Goal: Task Accomplishment & Management: Complete application form

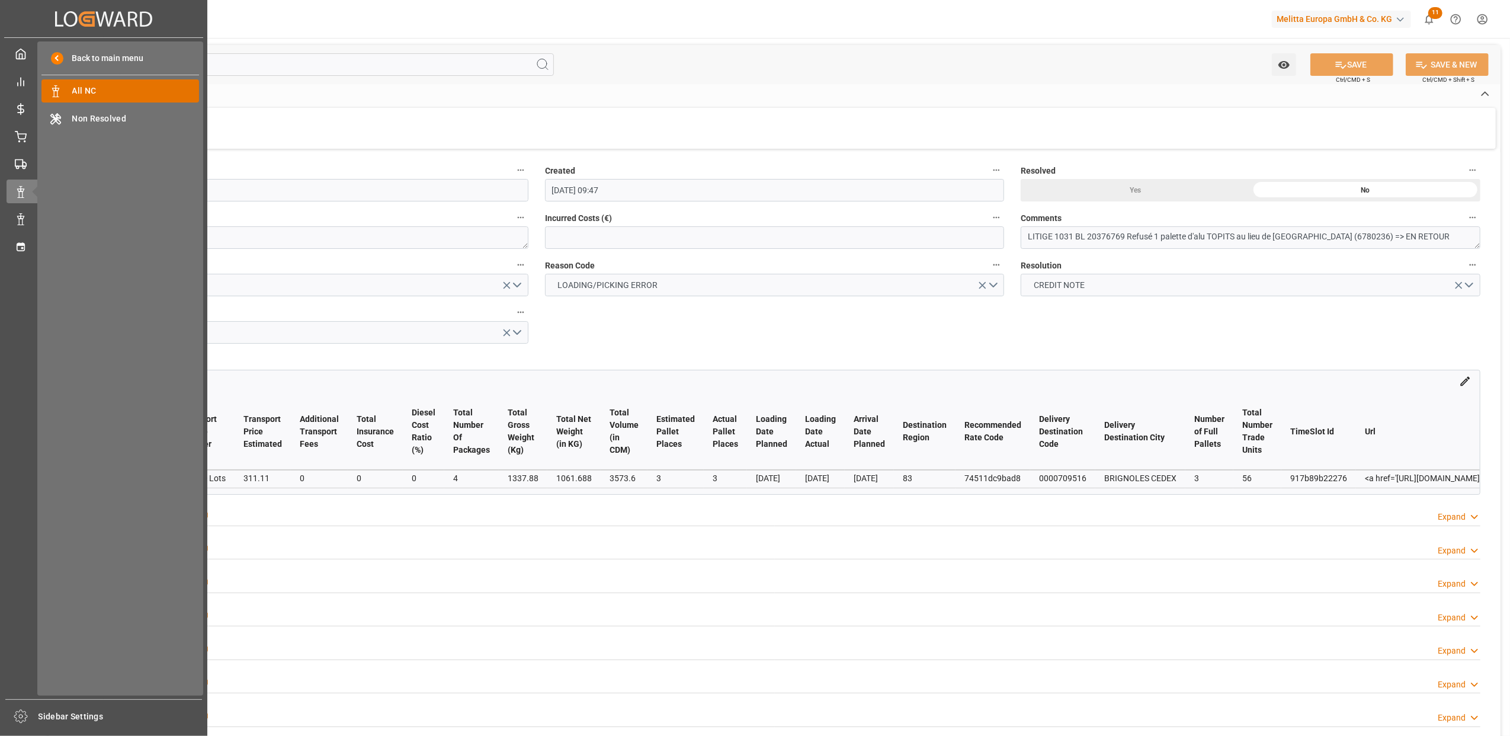
click at [148, 85] on span "All NC" at bounding box center [135, 91] width 127 height 12
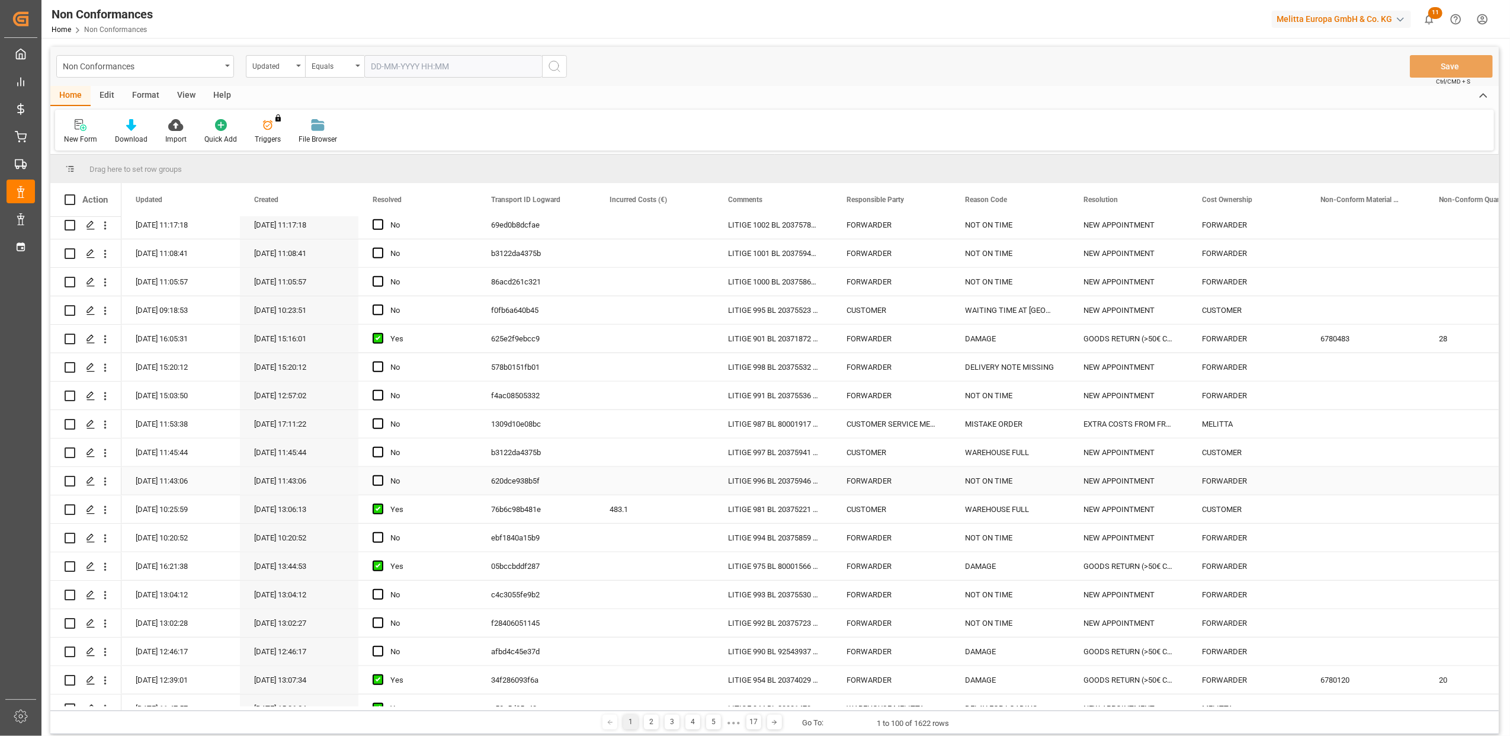
scroll to position [1106, 0]
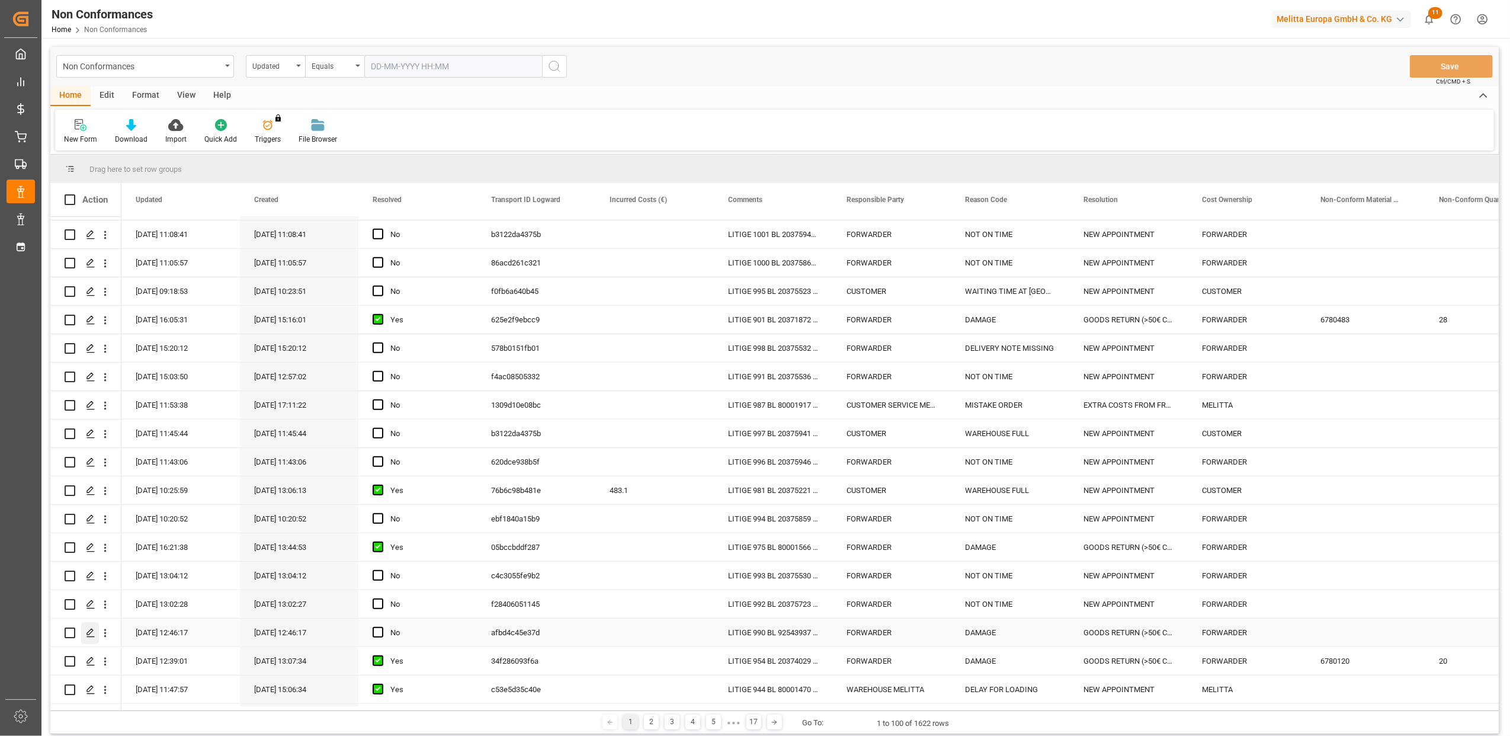
click at [92, 632] on icon "Press SPACE to select this row." at bounding box center [90, 632] width 9 height 9
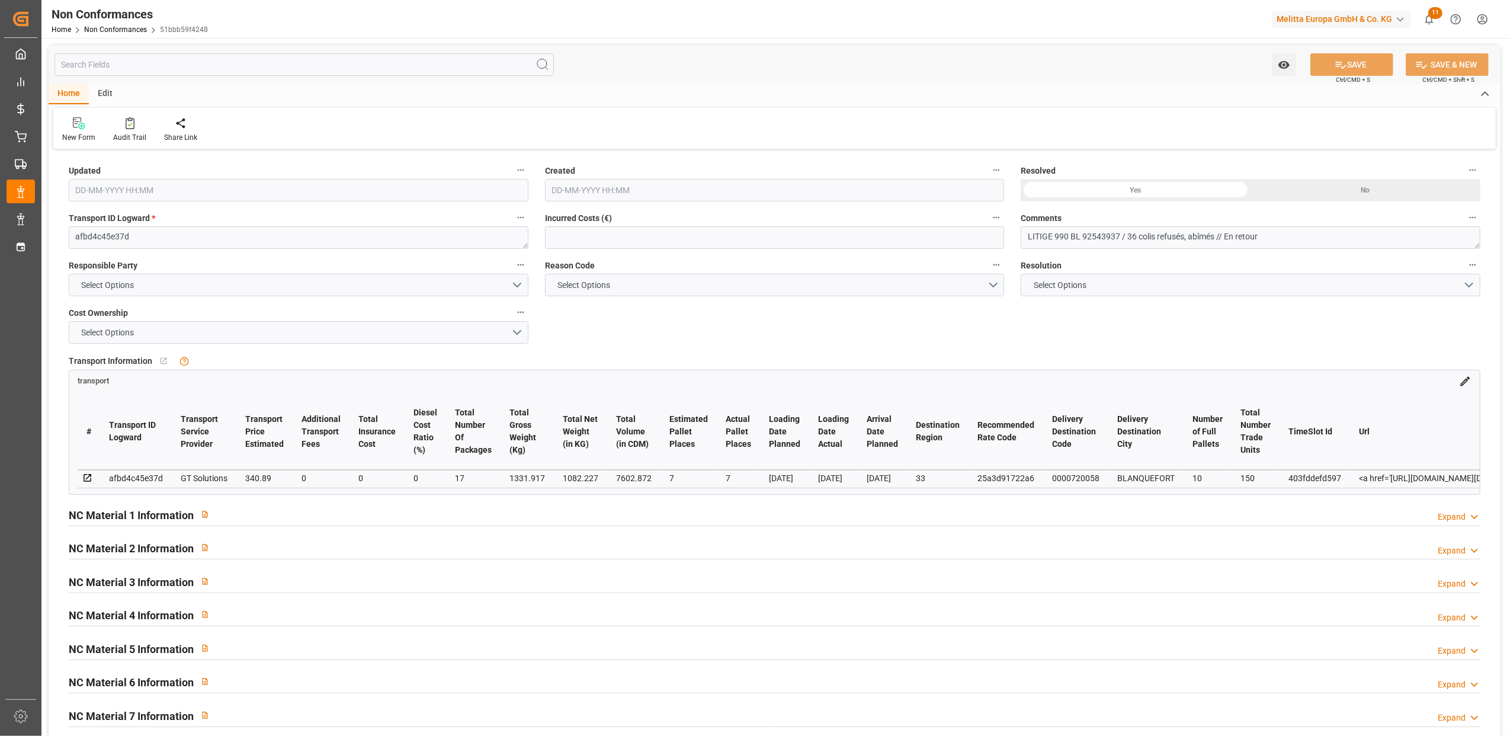
type input "11-08-2025 10:46"
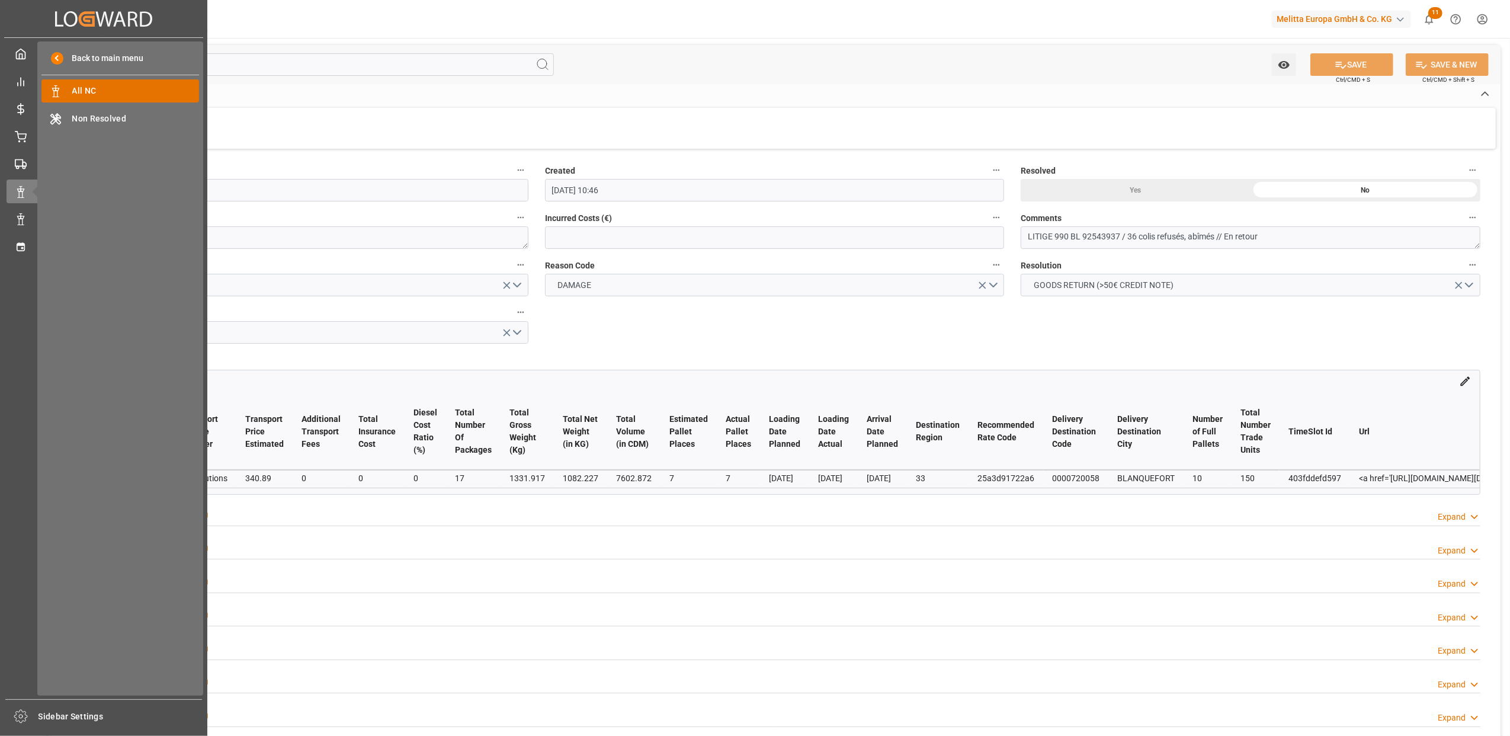
click at [119, 91] on span "All NC" at bounding box center [135, 91] width 127 height 12
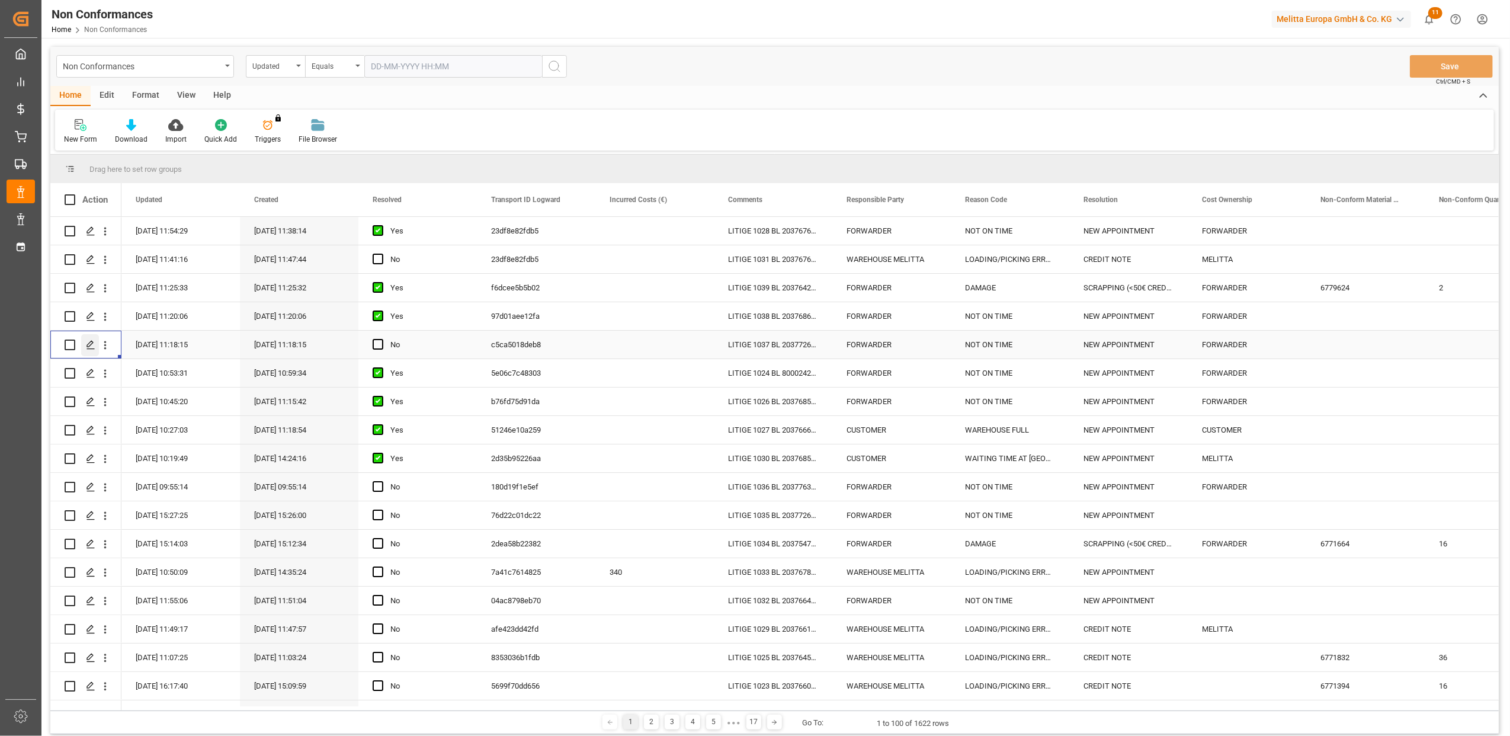
click at [95, 344] on div "Press SPACE to select this row." at bounding box center [90, 345] width 18 height 22
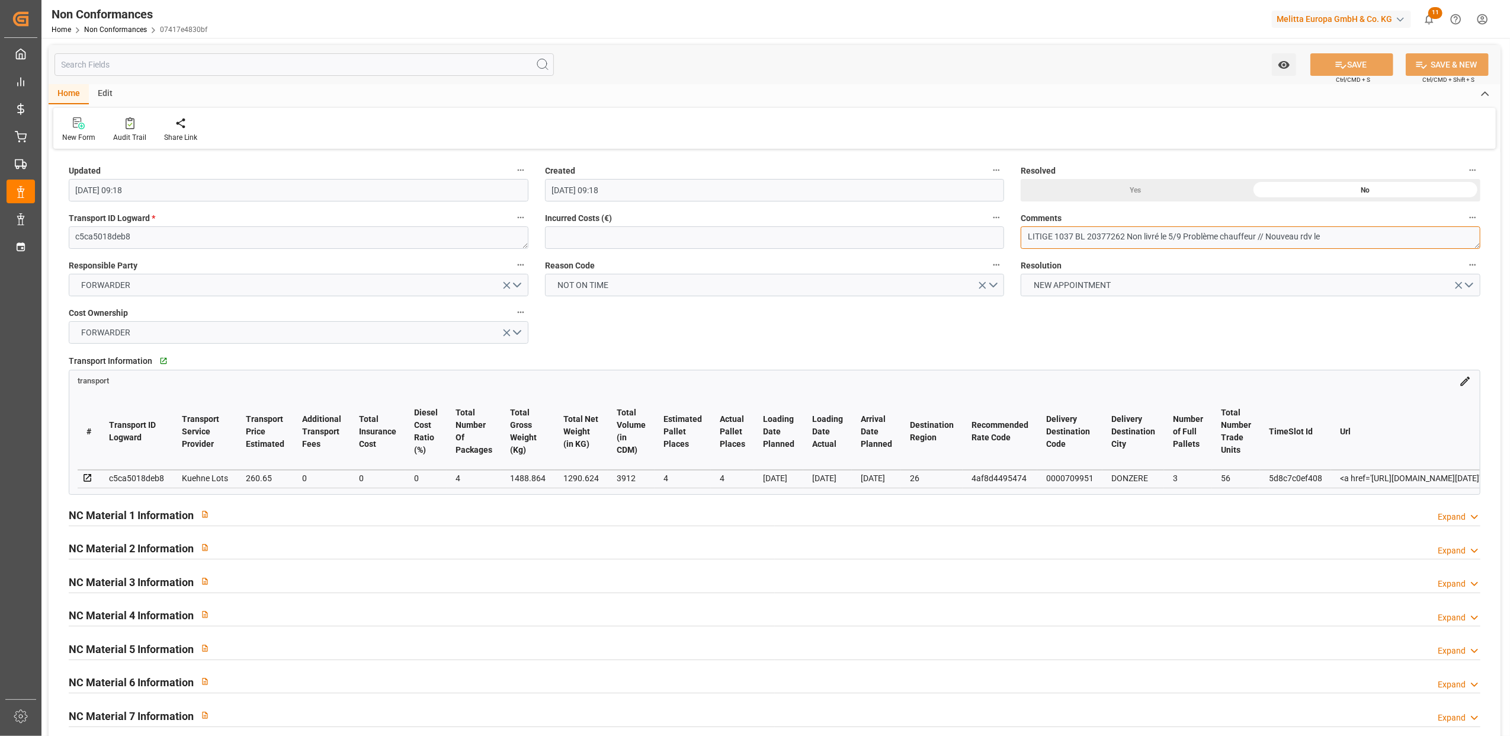
click at [1390, 238] on textarea "LITIGE 1037 BL 20377262 Non livré le 5/9 Problème chauffeur // Nouveau rdv le" at bounding box center [1251, 237] width 460 height 23
paste textarea "rdv le 09/09 à 11h30"
drag, startPoint x: 1344, startPoint y: 235, endPoint x: 1324, endPoint y: 236, distance: 20.7
click at [1324, 236] on textarea "LITIGE 1037 BL 20377262 Non livré le 5/9 Problème chauffeur // Nouveau rdv le r…" at bounding box center [1251, 237] width 460 height 23
type textarea "LITIGE 1037 BL 20377262 Non livré le 5/9 Problème chauffeur // Nouveau rdv le […"
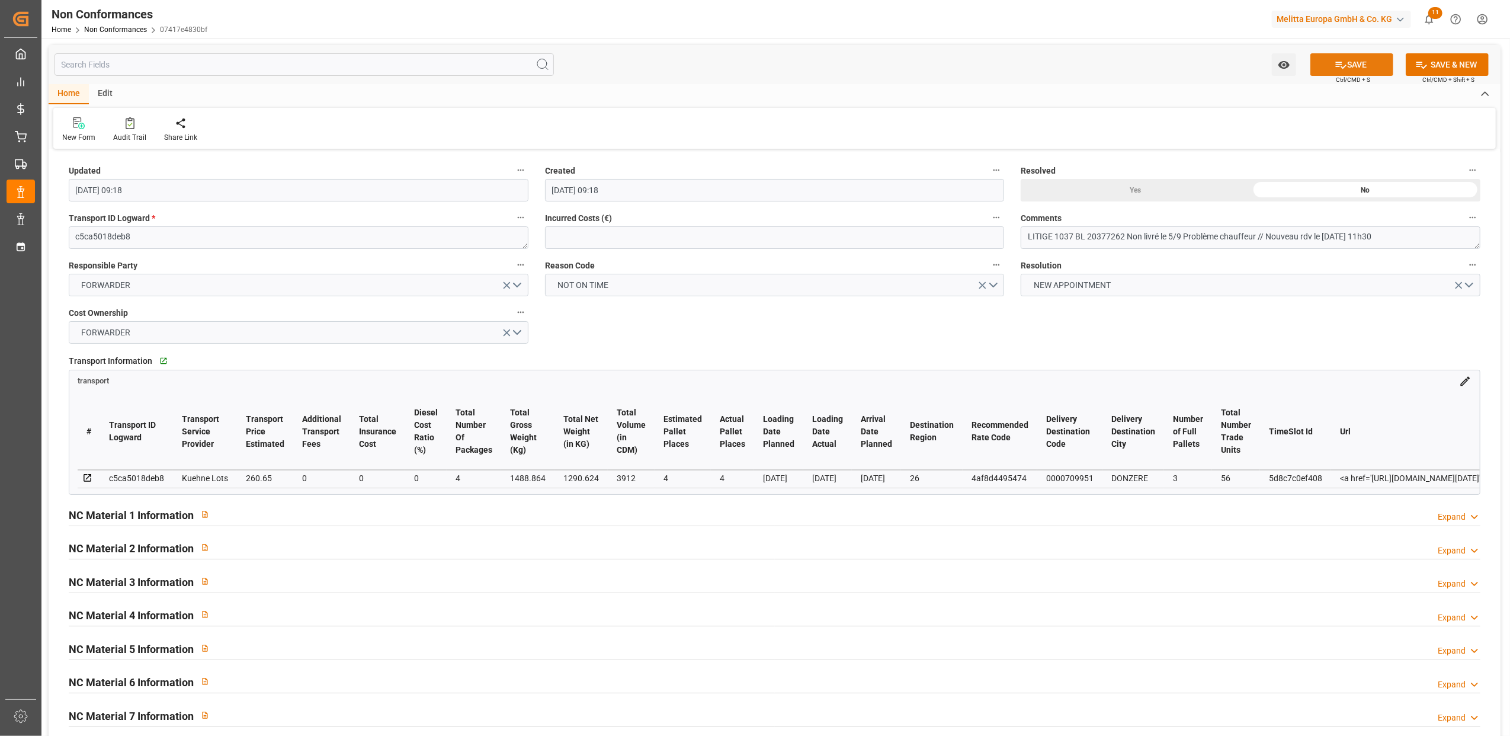
click at [1356, 62] on button "SAVE" at bounding box center [1352, 64] width 83 height 23
type input "08-09-2025 11:18"
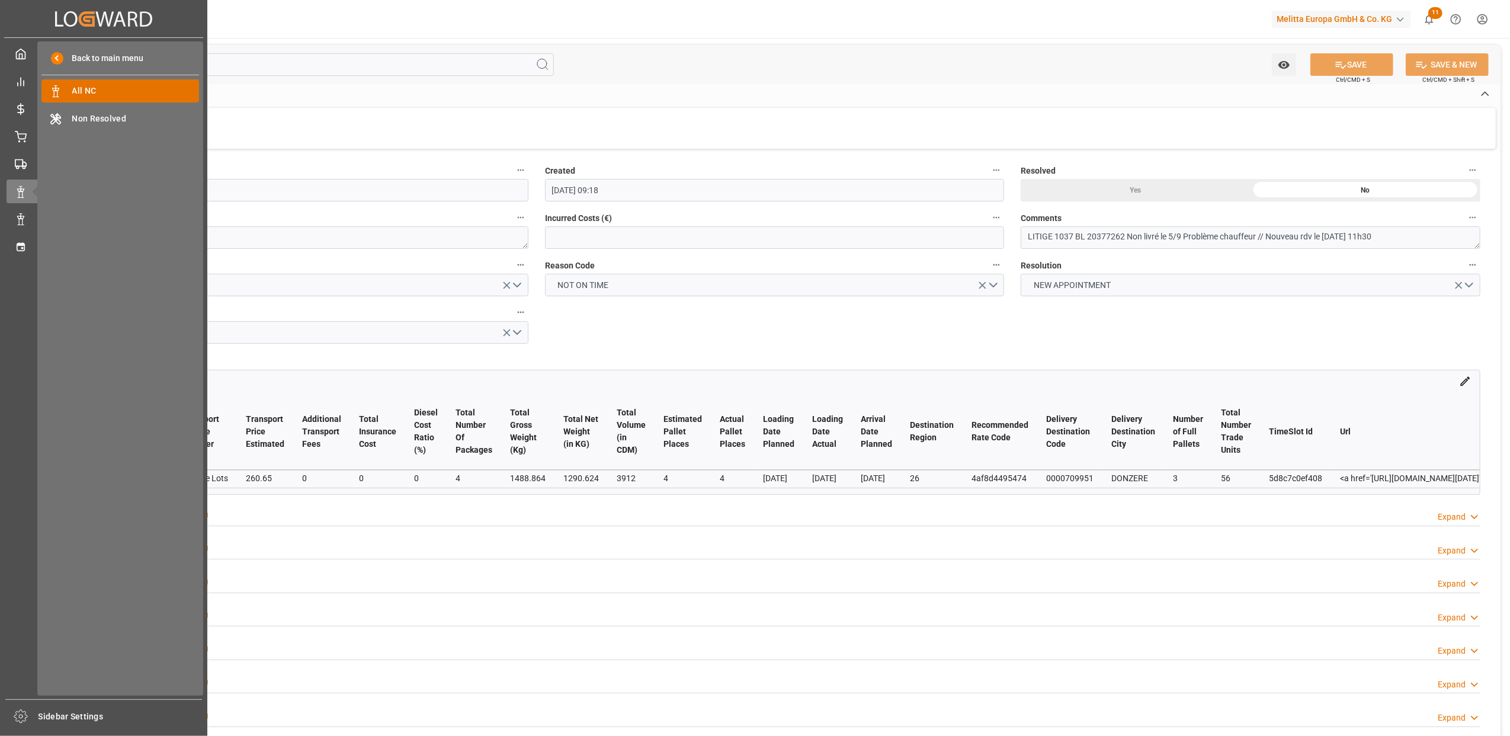
click at [87, 88] on span "All NC" at bounding box center [135, 91] width 127 height 12
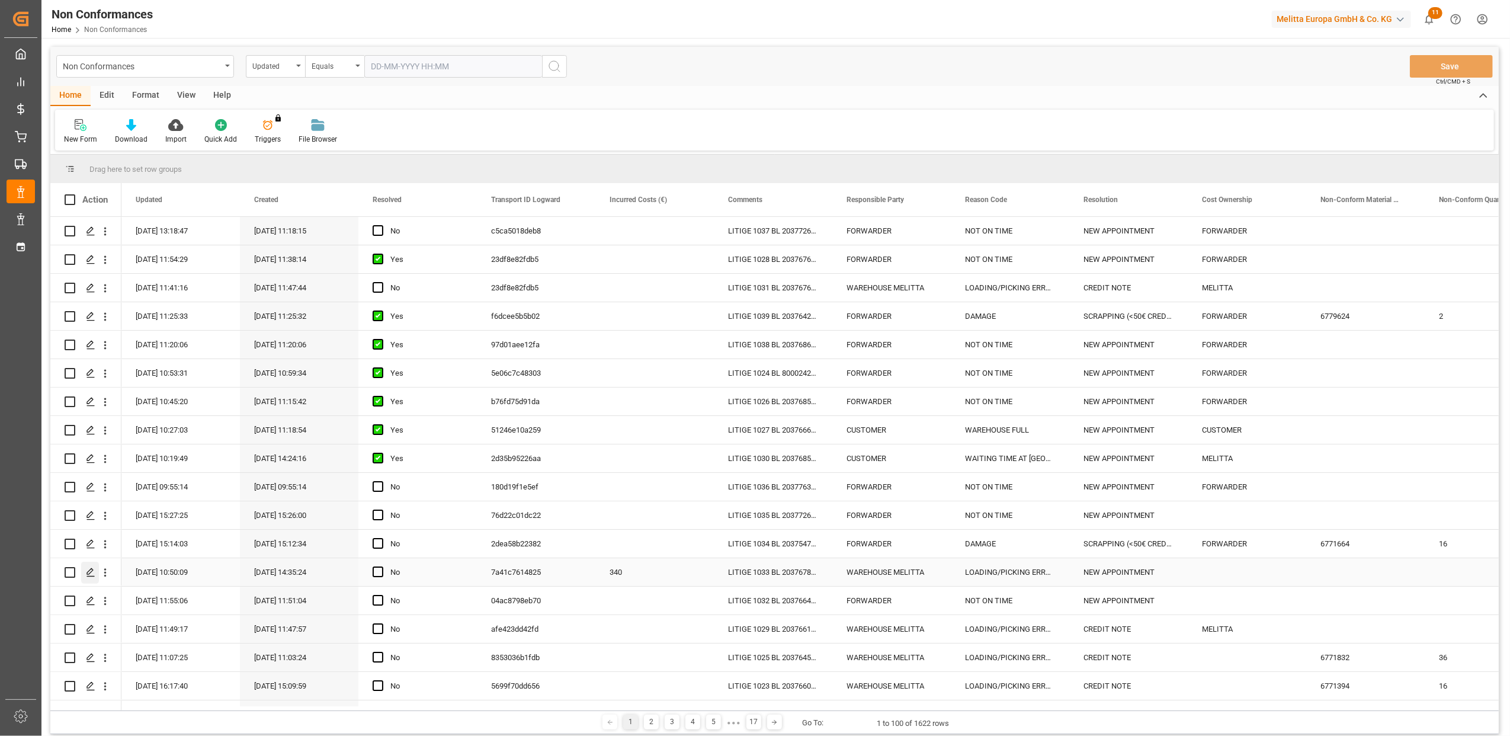
click at [93, 569] on polygon "Press SPACE to select this row." at bounding box center [90, 572] width 6 height 6
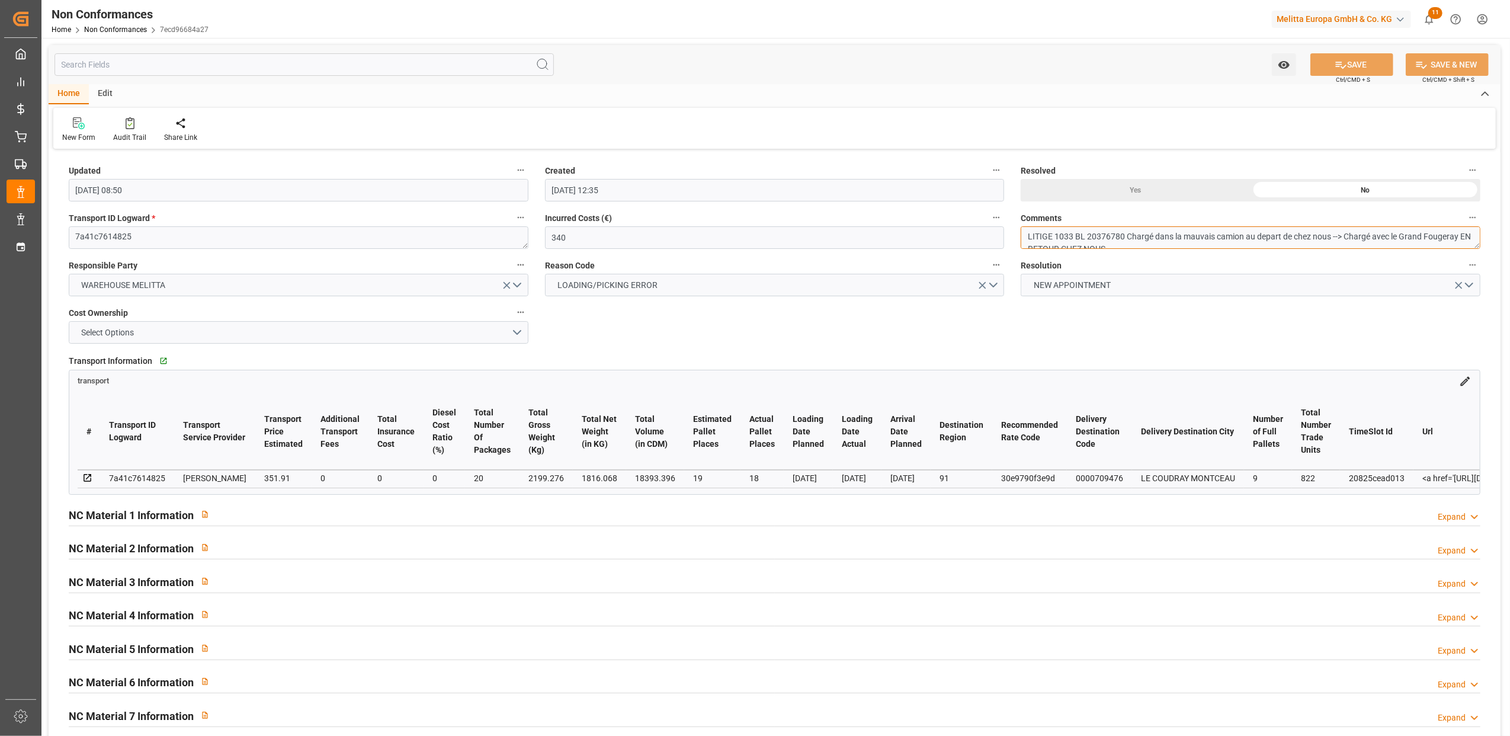
scroll to position [9, 0]
drag, startPoint x: 1128, startPoint y: 239, endPoint x: 1070, endPoint y: 242, distance: 58.7
click at [1070, 242] on textarea "LITIGE 1033 BL 20376780 Chargé dans la mauvais camion au depart de chez nous --…" at bounding box center [1251, 237] width 460 height 23
type textarea "LITIGE 1033 BL 20376780 Chargé dans la mauvais camion au depart de chez nous --…"
click at [517, 332] on button "Select Options" at bounding box center [299, 332] width 460 height 23
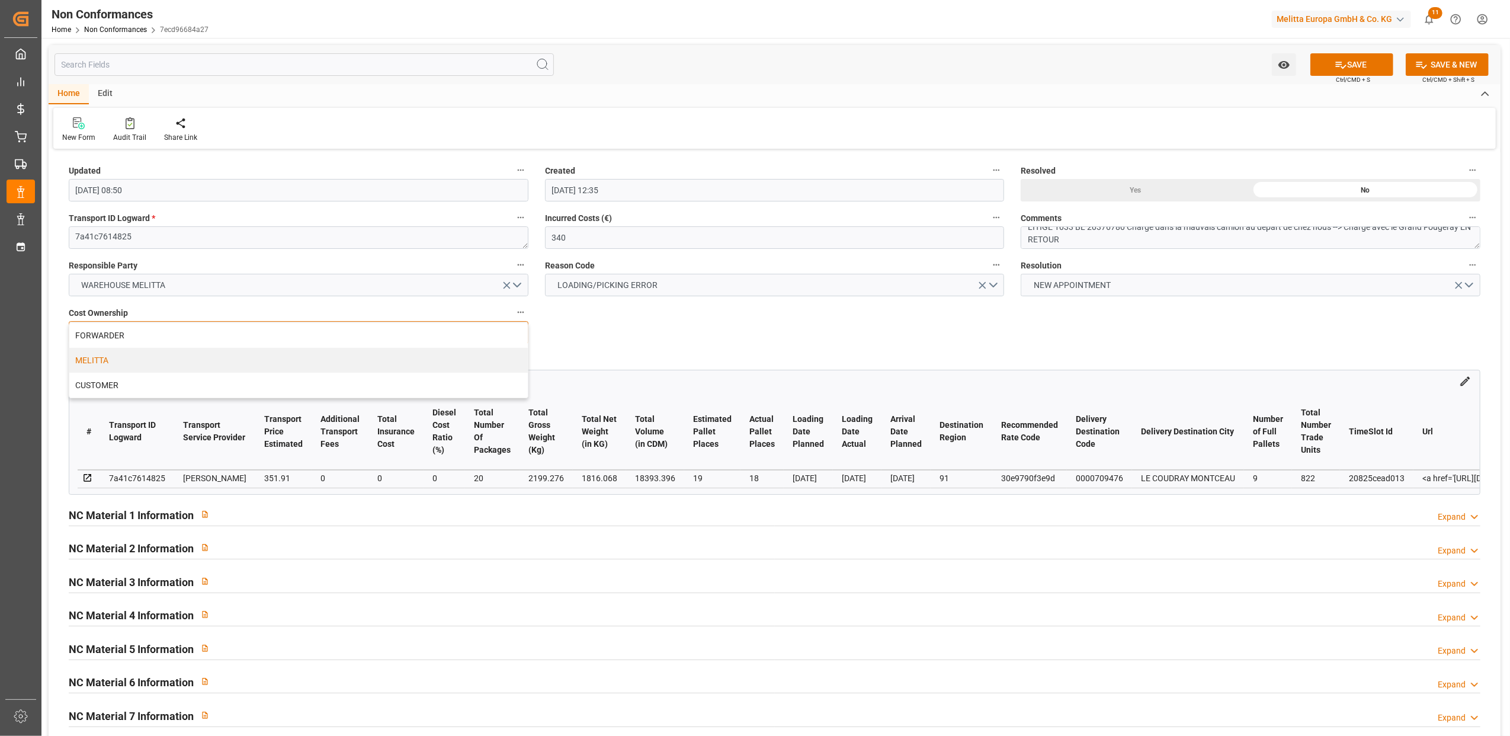
click at [495, 369] on div "MELITTA" at bounding box center [298, 360] width 459 height 25
click at [1342, 67] on icon at bounding box center [1341, 65] width 11 height 7
type input "08-09-2025 11:24"
type textarea "LITIGE 1033 BL 20376780 Chargé dans la mauvais camion au départ de chez nous --…"
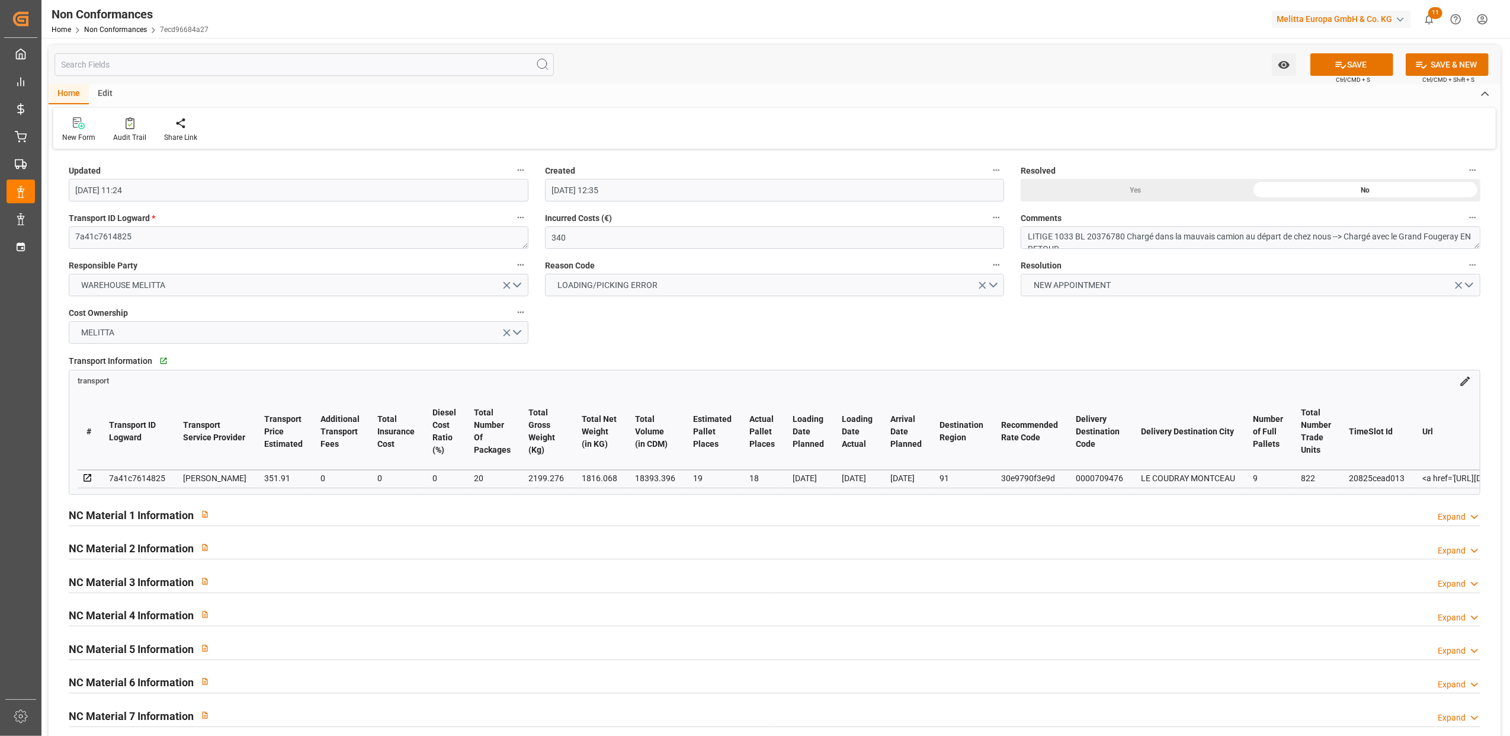
click at [1107, 324] on div "Updated 08-09-2025 11:24 Created 04-09-2025 12:35 Resolved Yes No Transport ID …" at bounding box center [775, 515] width 1452 height 726
click at [1443, 233] on textarea "LITIGE 1033 BL 20376780 Chargé dans la mauvais camion au départ de chez nous --…" at bounding box center [1251, 237] width 460 height 23
drag, startPoint x: 1442, startPoint y: 236, endPoint x: 1043, endPoint y: 345, distance: 413.4
click at [1043, 345] on div "Updated 08-09-2025 11:24 Created 04-09-2025 12:35 Resolved Yes No Transport ID …" at bounding box center [775, 515] width 1452 height 726
click at [1375, 69] on button "SAVE" at bounding box center [1352, 64] width 83 height 23
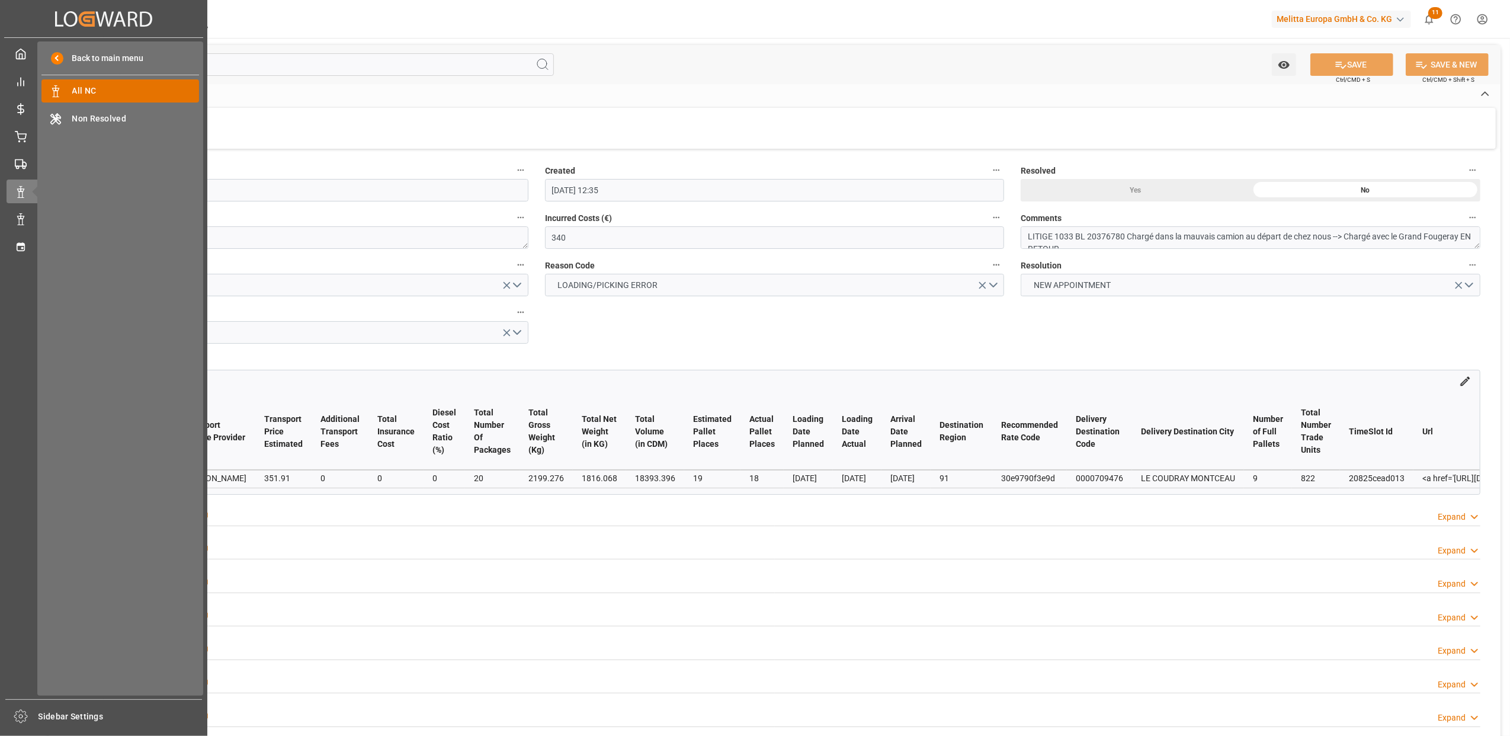
click at [105, 96] on span "All NC" at bounding box center [135, 91] width 127 height 12
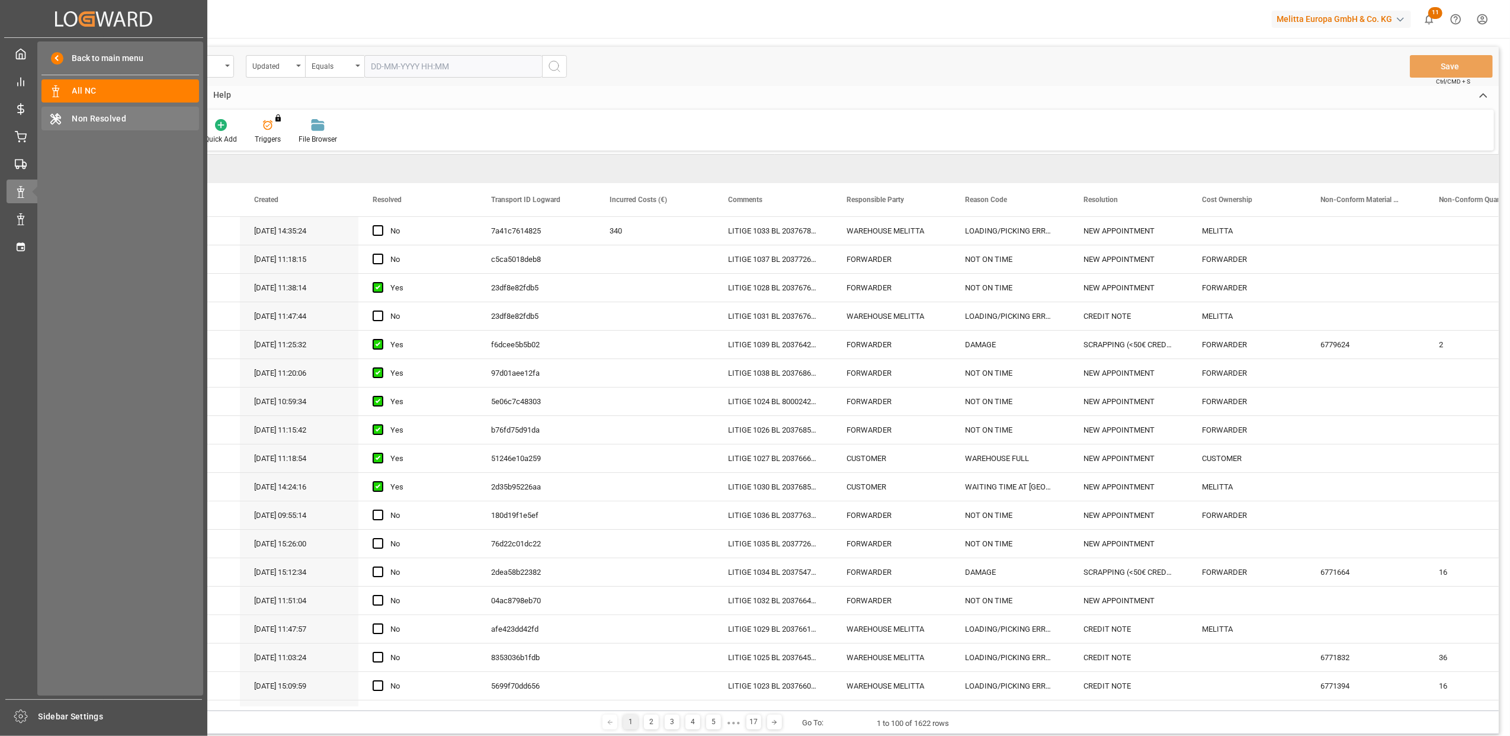
click at [88, 124] on div "Non Resolved Non Resolved" at bounding box center [120, 118] width 158 height 23
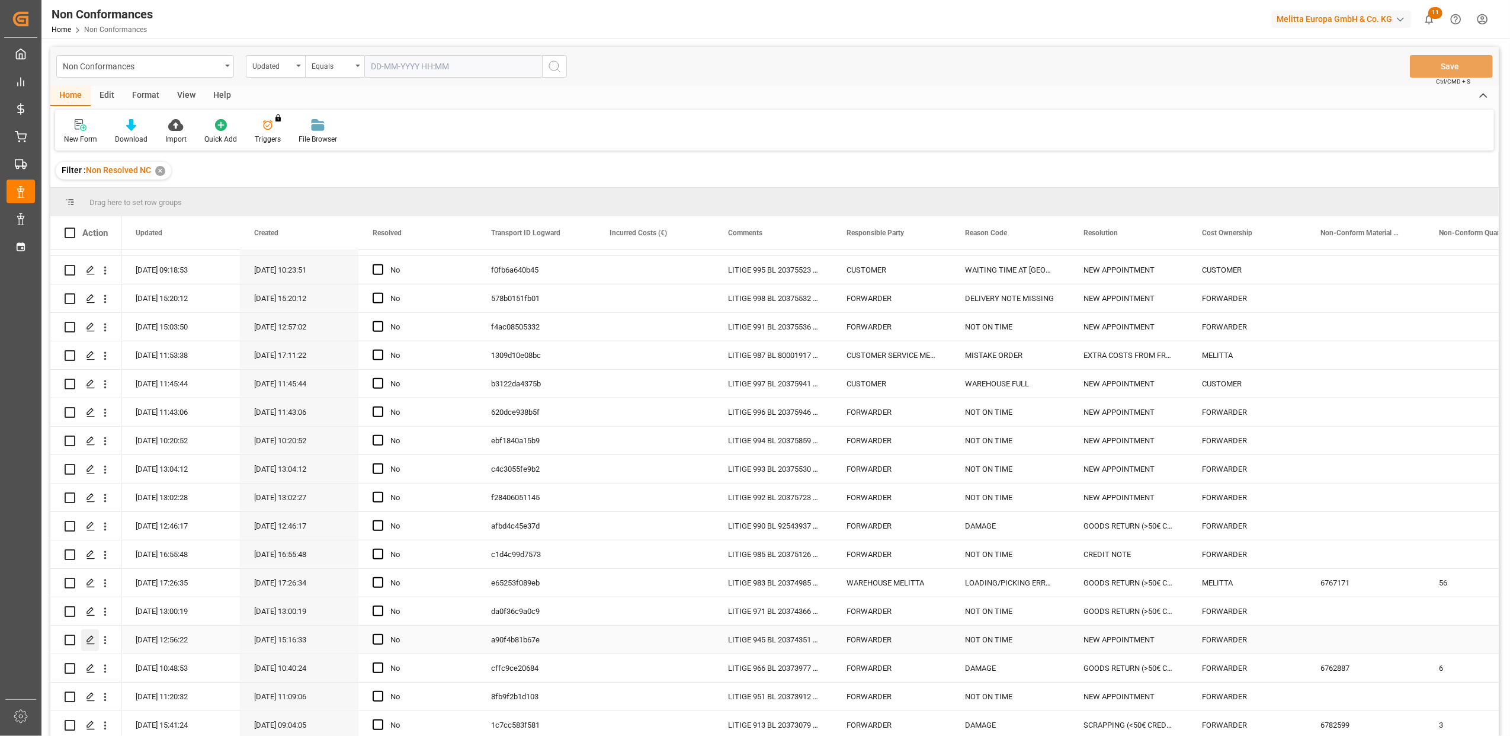
click at [86, 638] on icon "Press SPACE to select this row." at bounding box center [90, 639] width 9 height 9
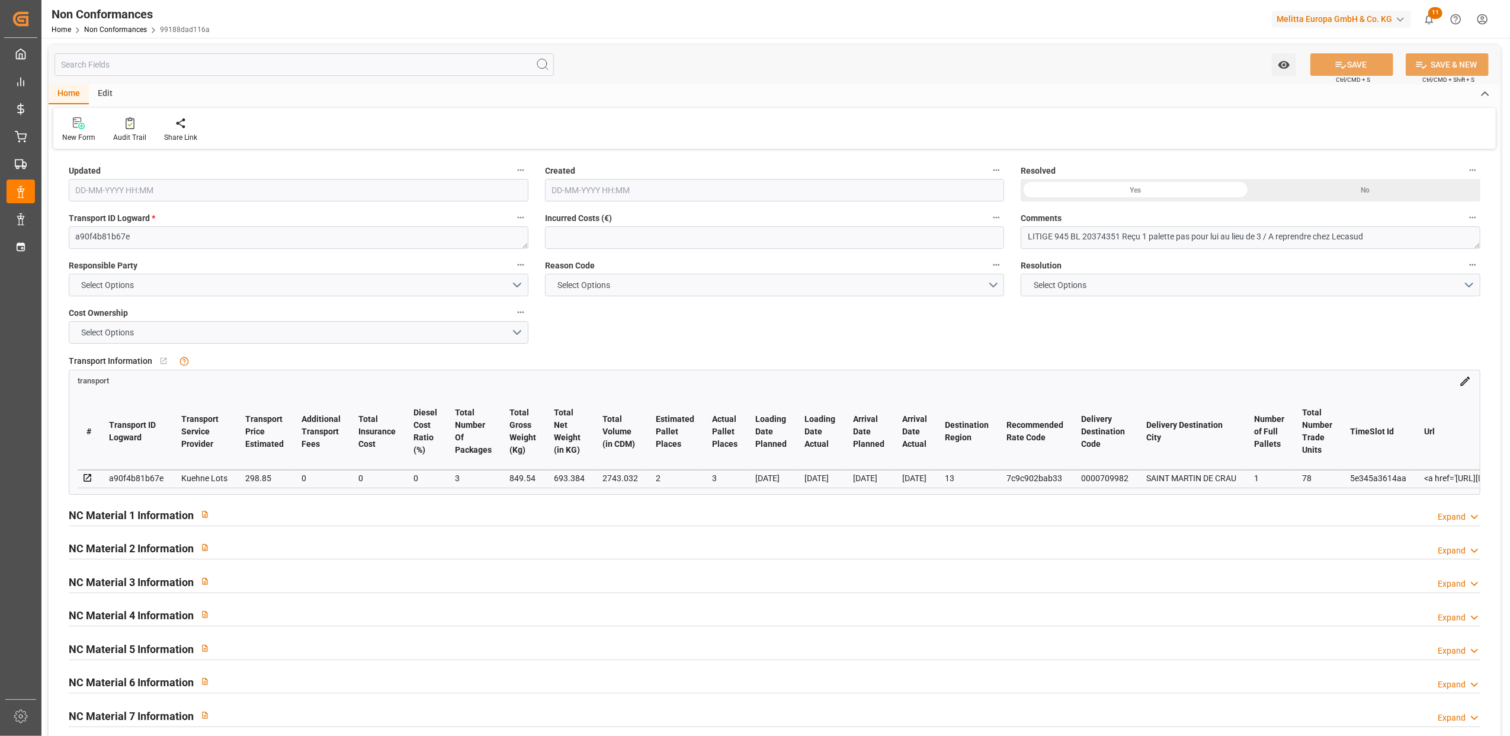
type input "29-07-2025 10:56"
type input "21-07-2025 13:16"
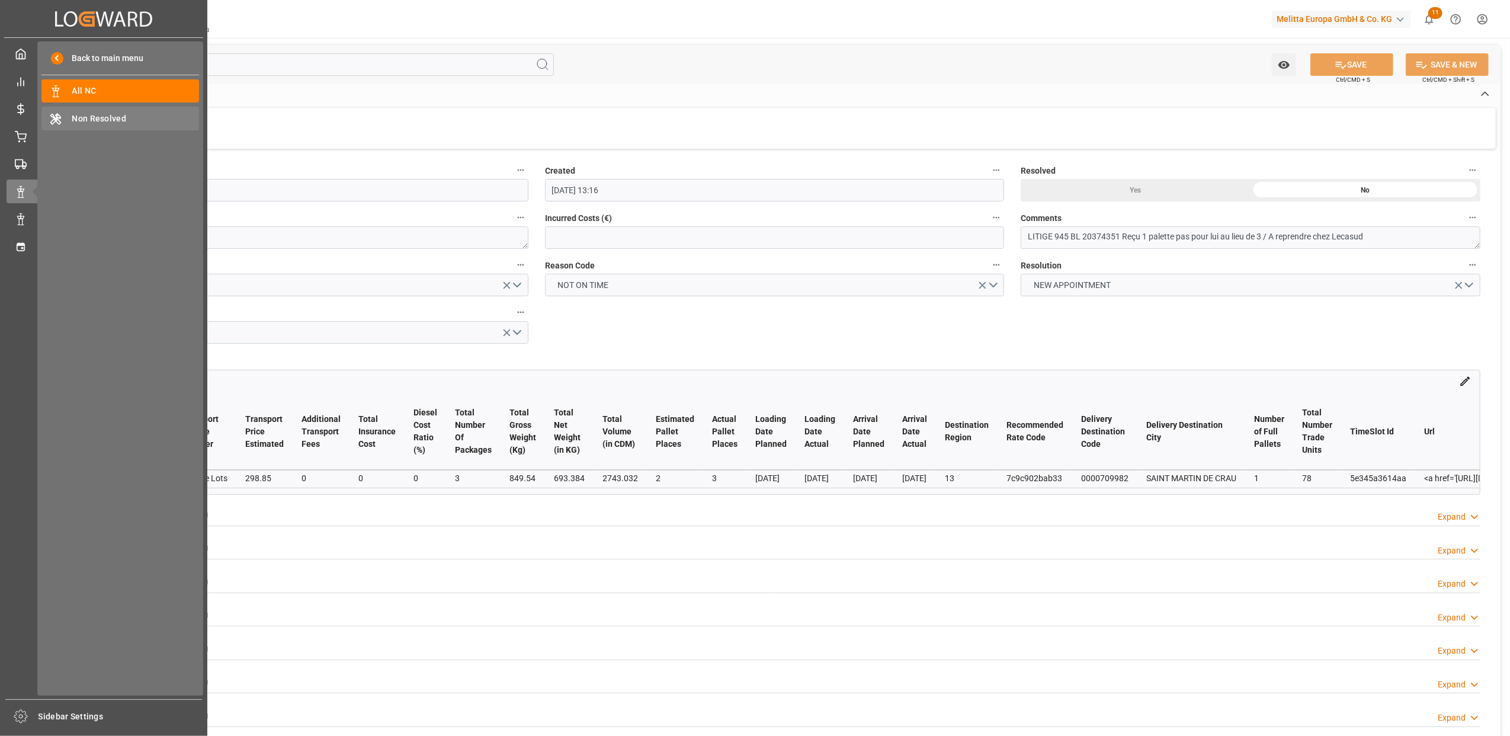
click at [116, 119] on span "Non Resolved" at bounding box center [135, 119] width 127 height 12
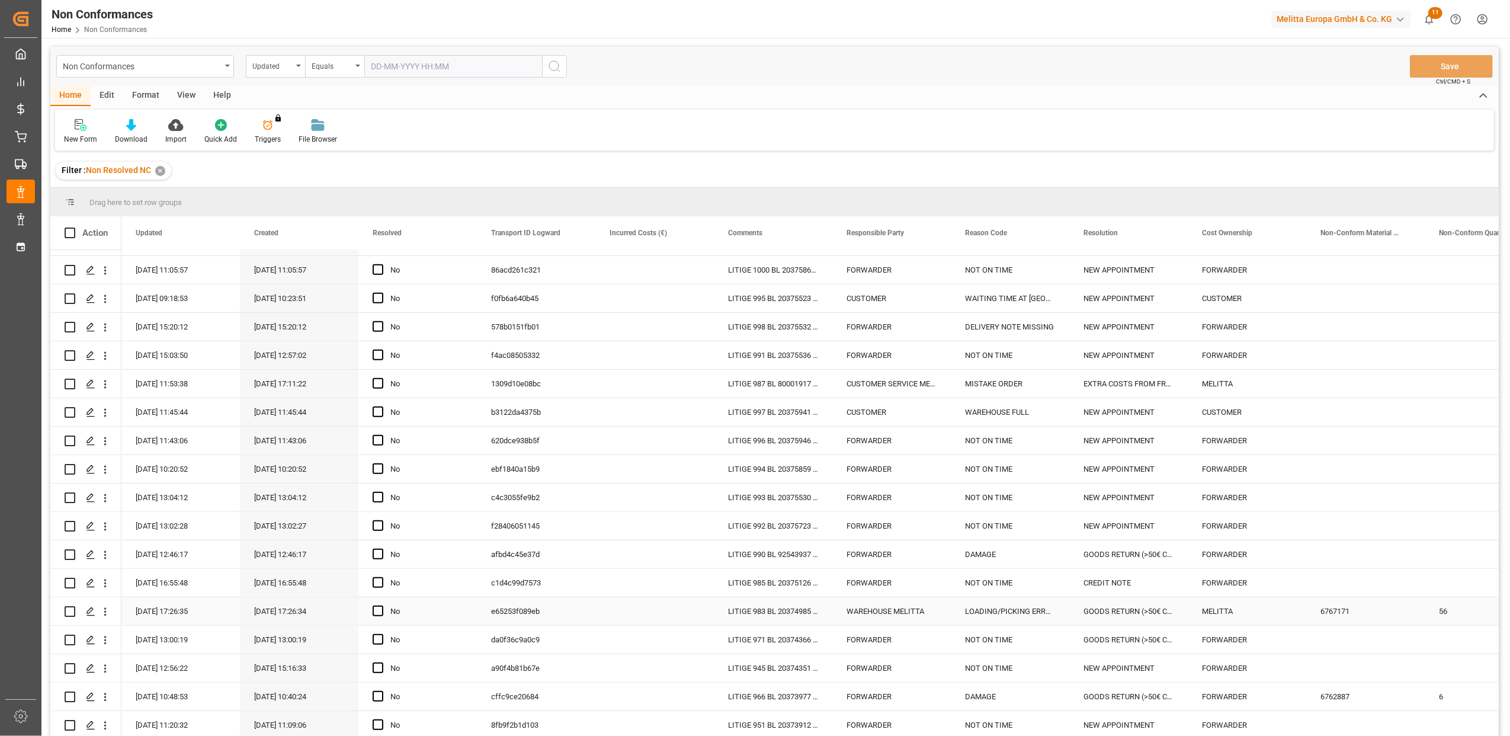
scroll to position [790, 0]
click at [94, 617] on div "Press SPACE to select this row." at bounding box center [90, 612] width 18 height 22
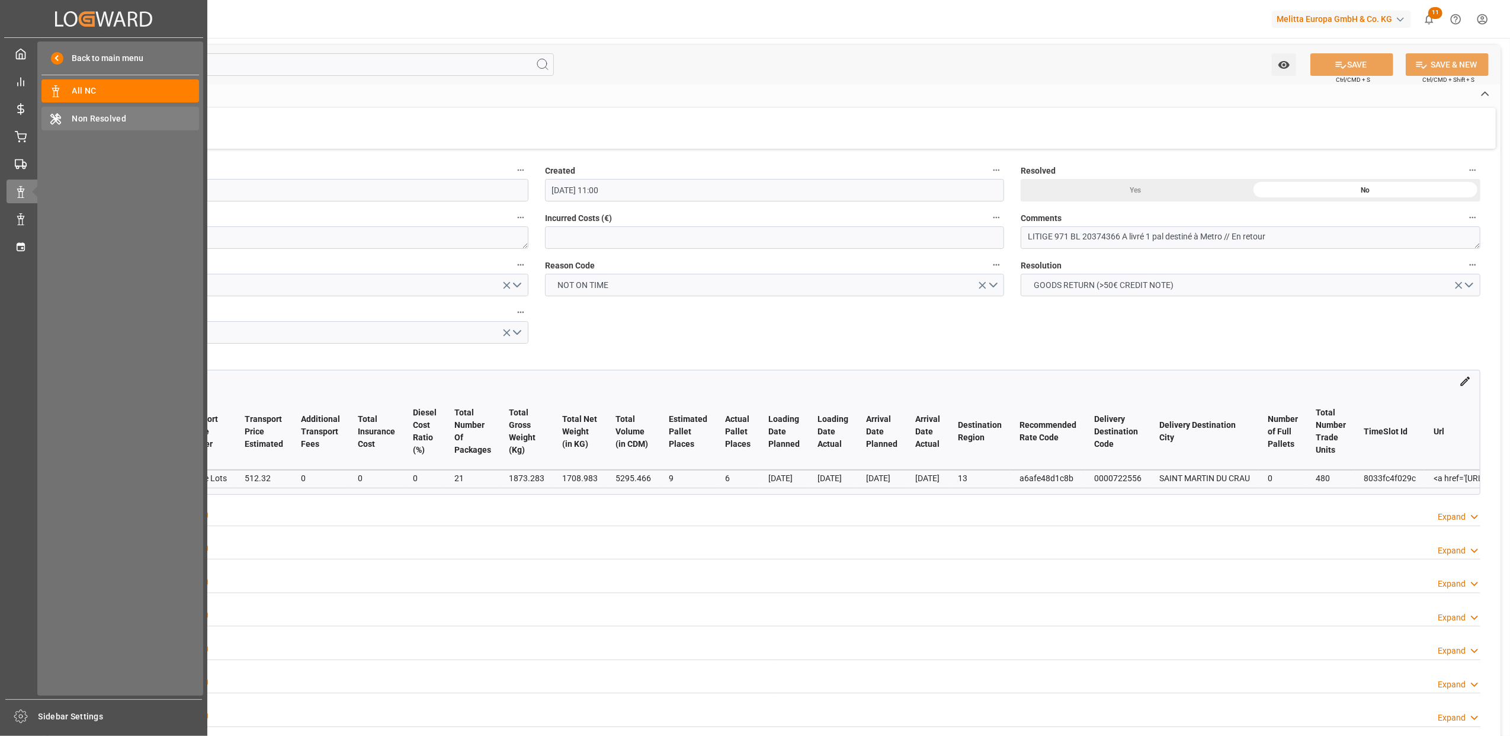
click at [111, 120] on span "Non Resolved" at bounding box center [135, 119] width 127 height 12
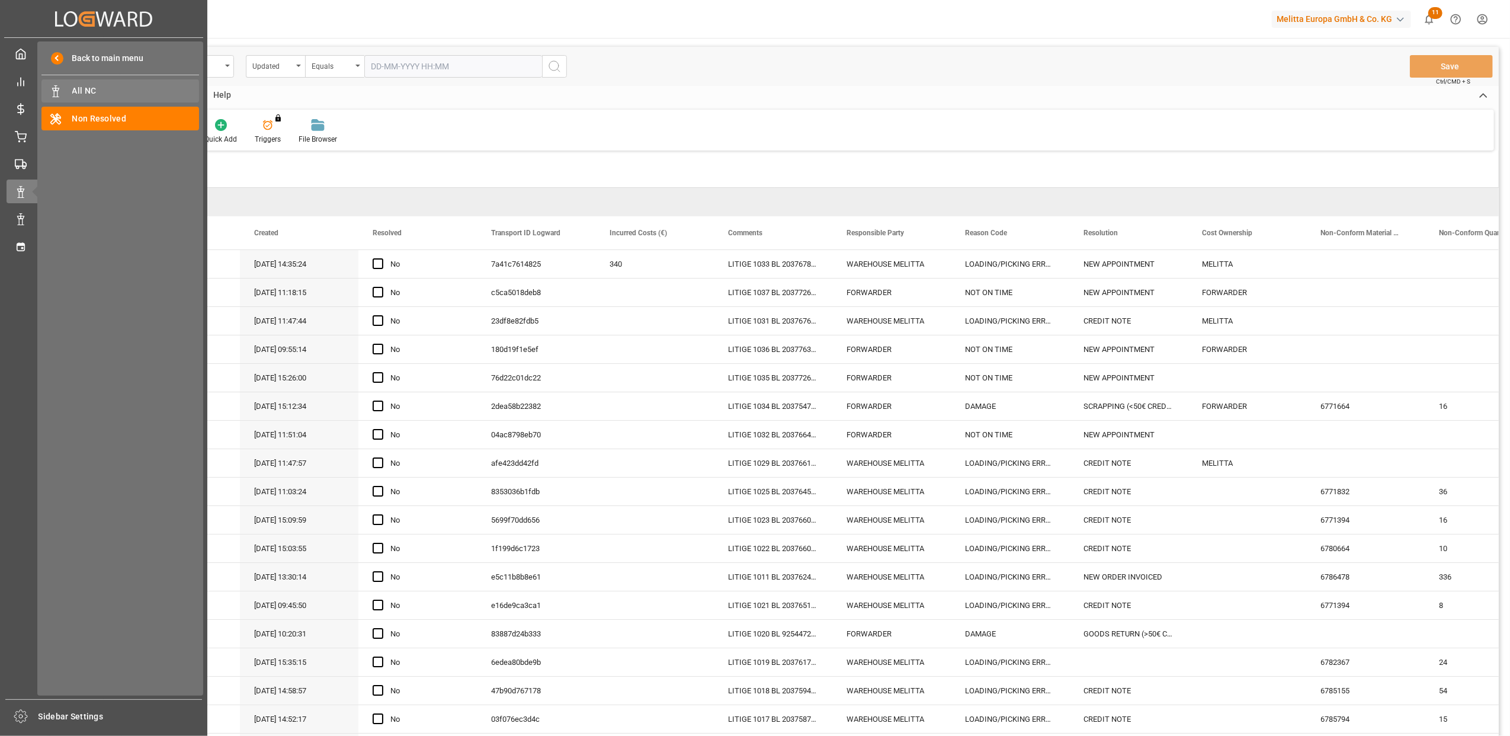
click at [112, 88] on span "All NC" at bounding box center [135, 91] width 127 height 12
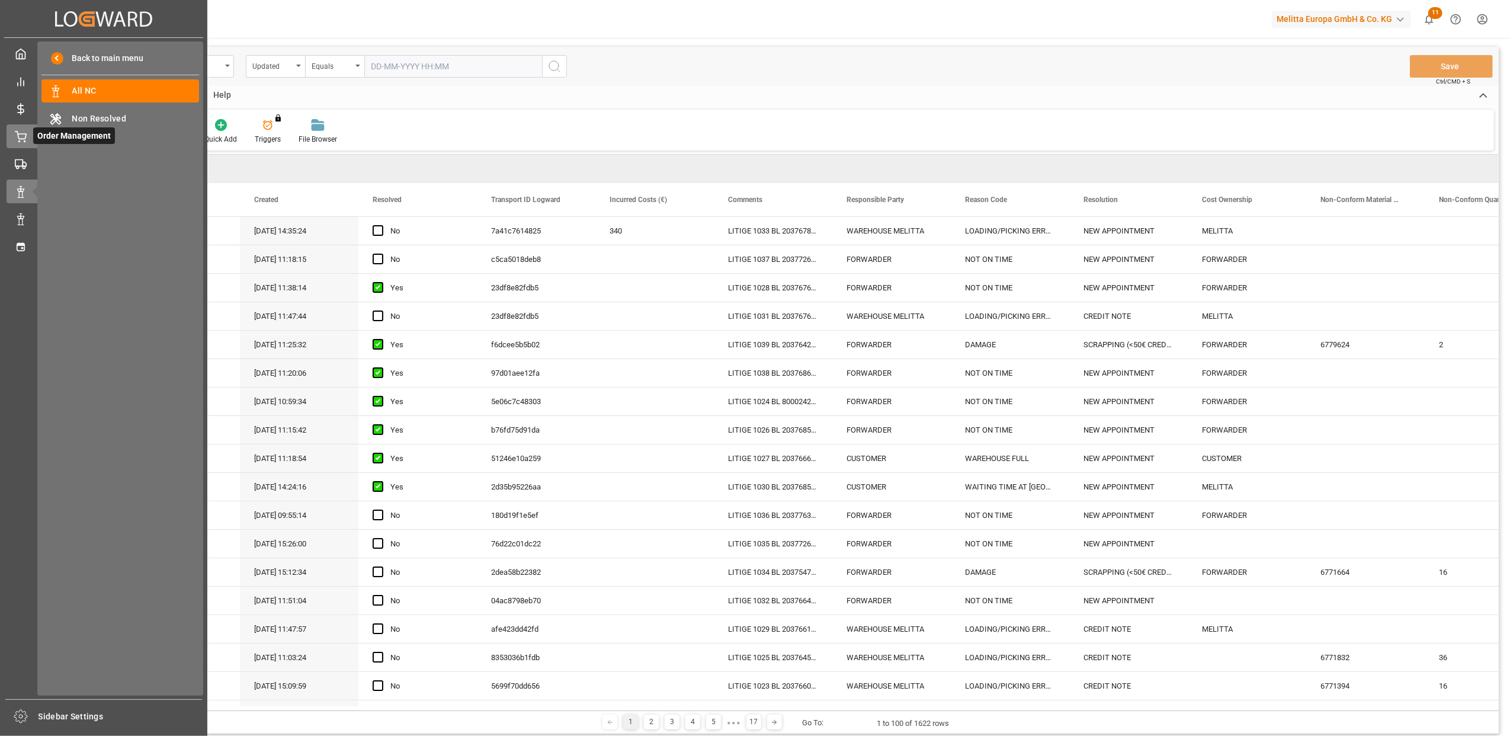
click at [31, 133] on div "Order Management Order Management" at bounding box center [104, 135] width 194 height 23
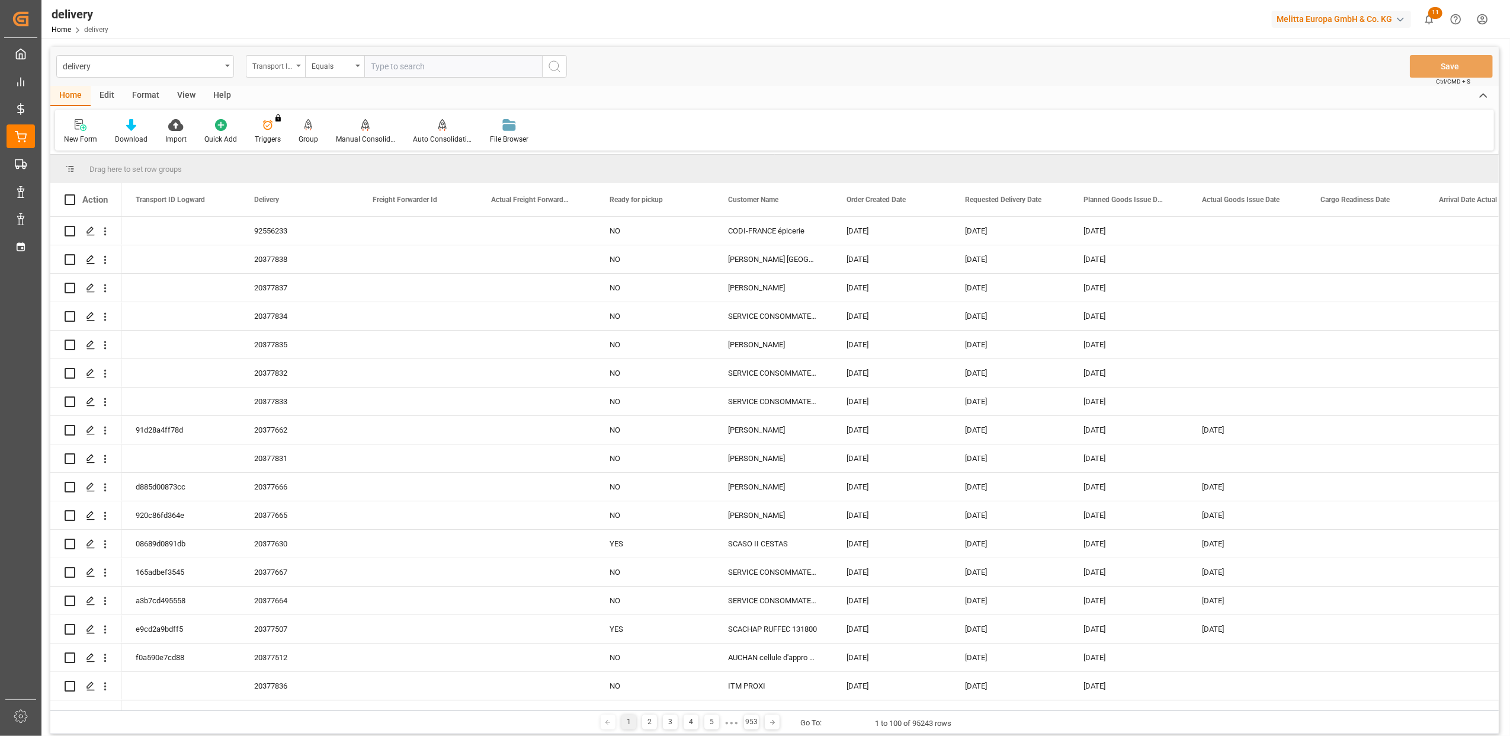
click at [300, 66] on icon "open menu" at bounding box center [298, 66] width 5 height 2
click at [303, 142] on div "Delivery" at bounding box center [334, 145] width 177 height 25
click at [521, 69] on input "text" at bounding box center [453, 66] width 178 height 23
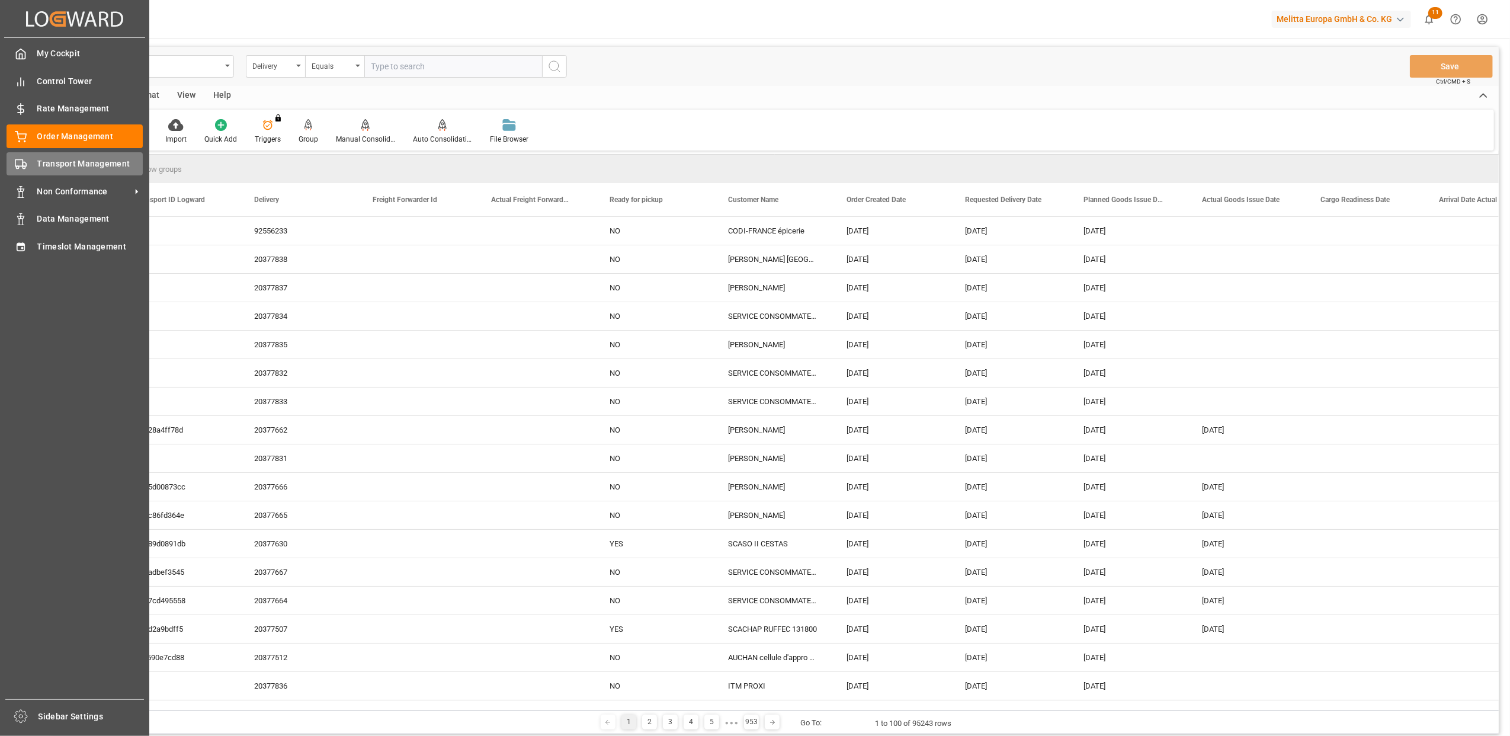
click at [51, 162] on span "Transport Management" at bounding box center [90, 164] width 106 height 12
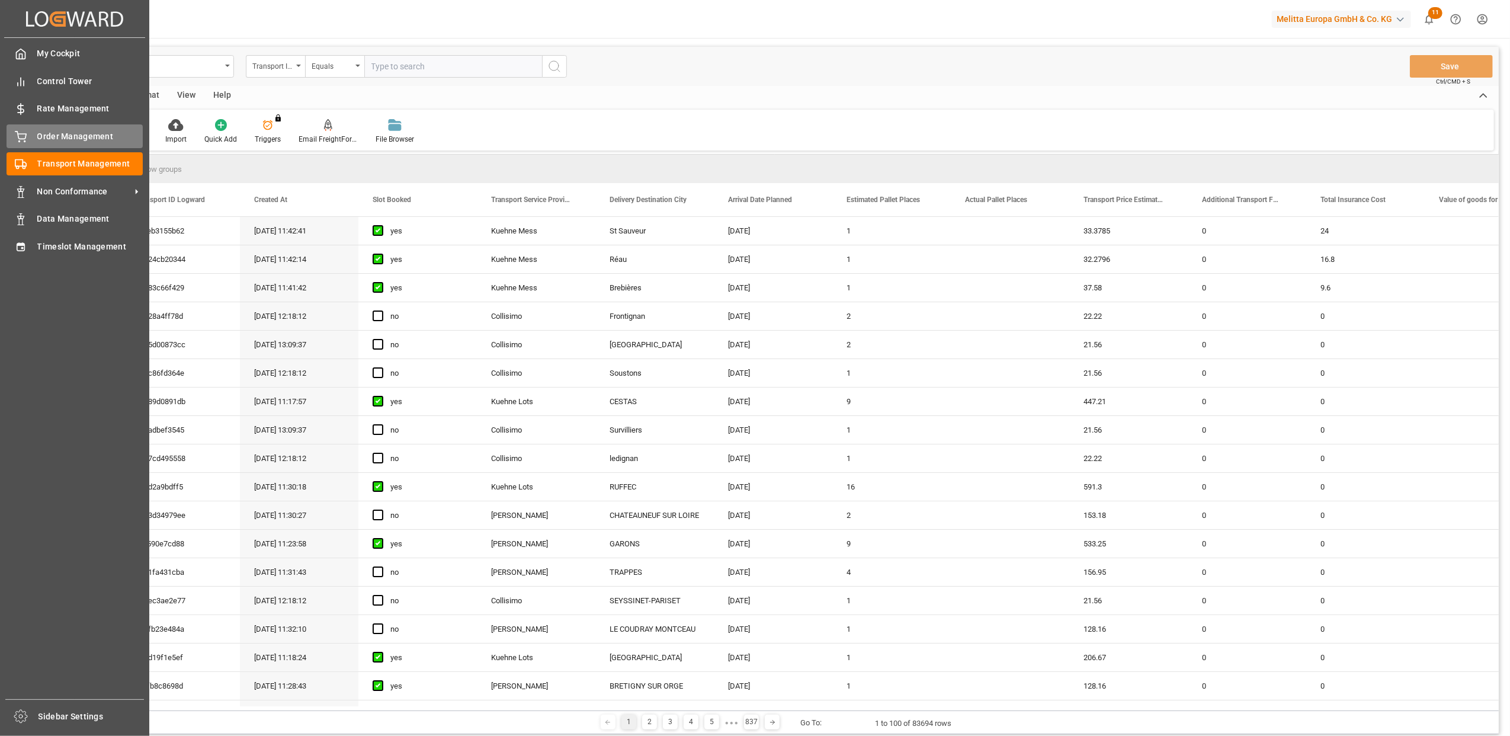
click at [71, 134] on span "Order Management" at bounding box center [90, 136] width 106 height 12
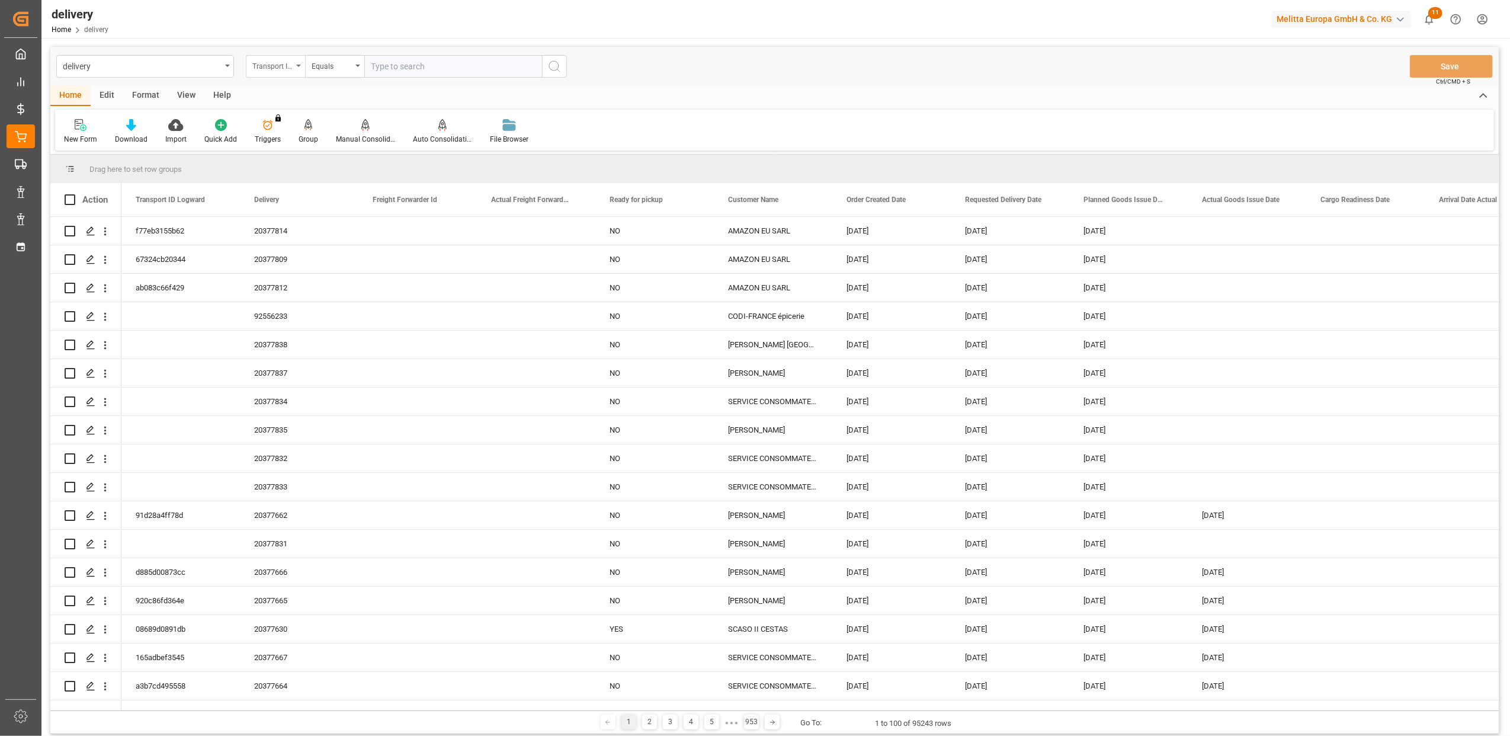
click at [297, 65] on icon "open menu" at bounding box center [298, 66] width 5 height 2
click at [307, 148] on div "Delivery" at bounding box center [334, 145] width 177 height 25
click at [472, 65] on input "text" at bounding box center [453, 66] width 178 height 23
type input "20376954"
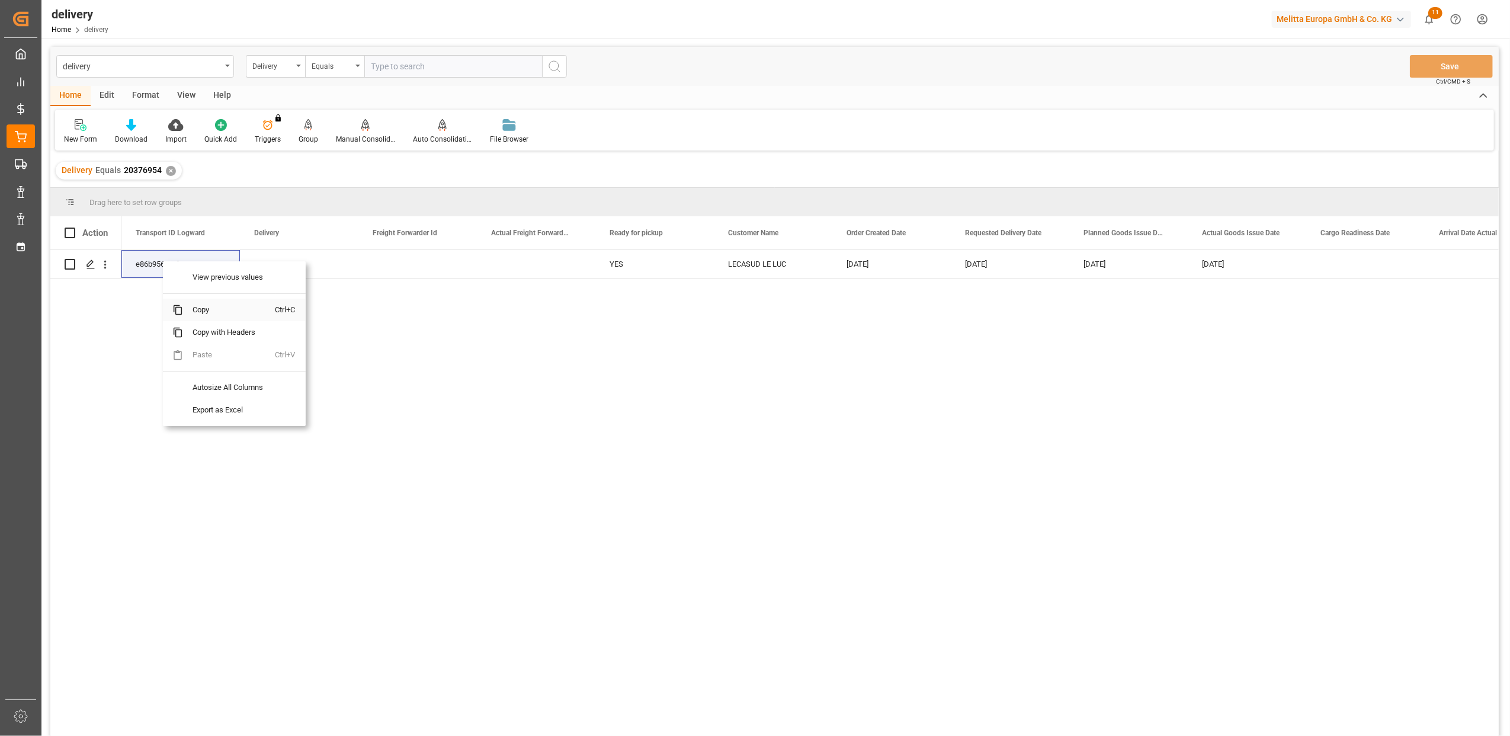
click at [201, 313] on span "Copy" at bounding box center [229, 310] width 92 height 23
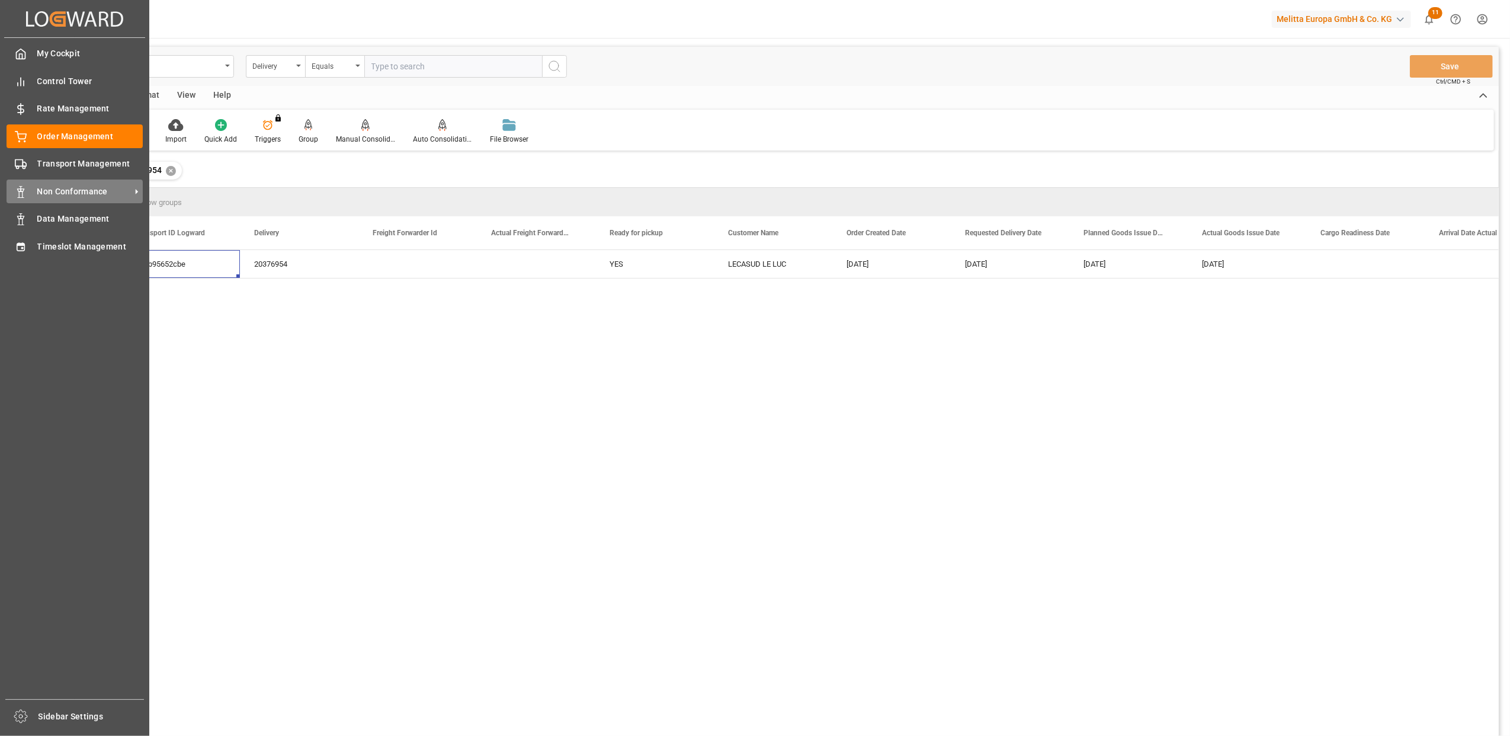
click at [46, 185] on span "Non Conformance" at bounding box center [84, 191] width 94 height 12
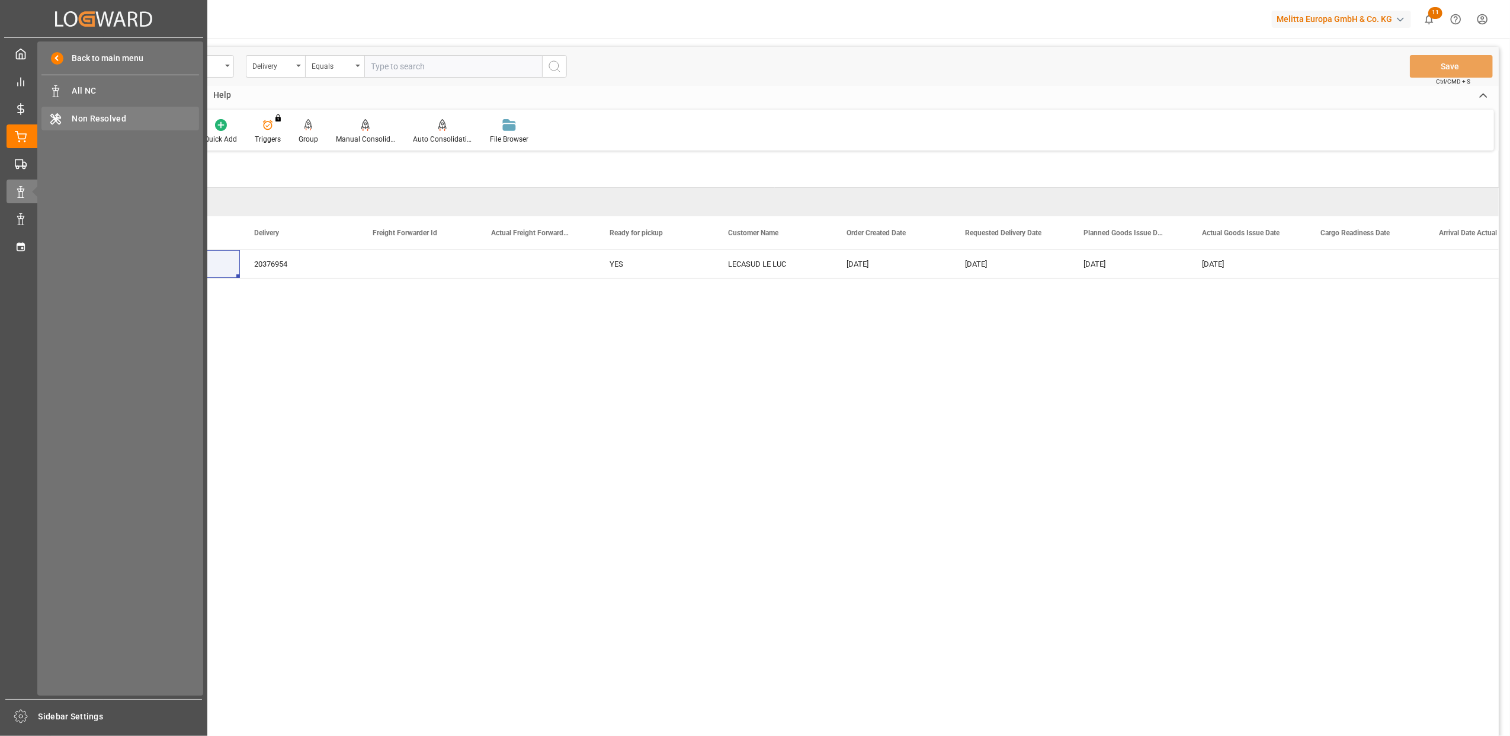
click at [105, 119] on span "Non Resolved" at bounding box center [135, 119] width 127 height 12
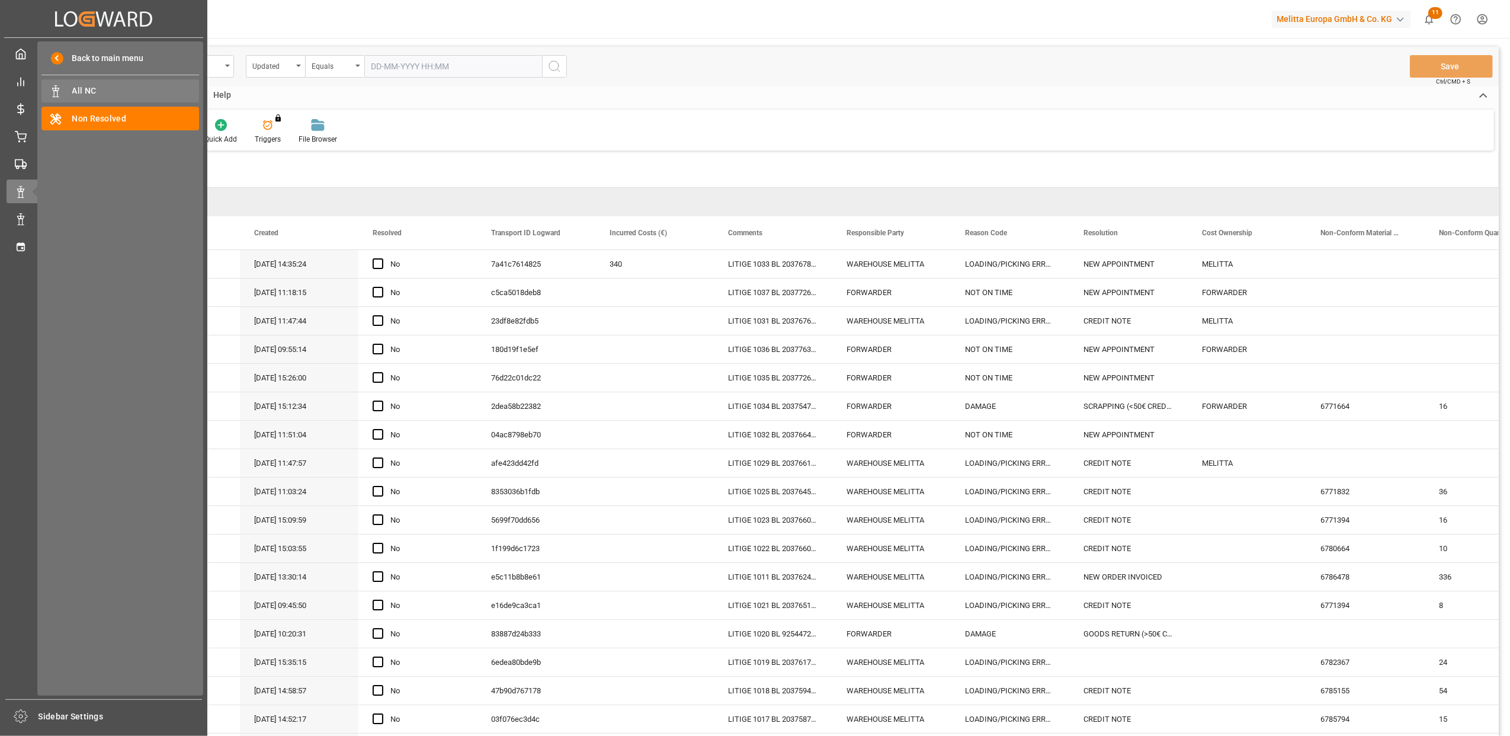
click at [81, 94] on span "All NC" at bounding box center [135, 91] width 127 height 12
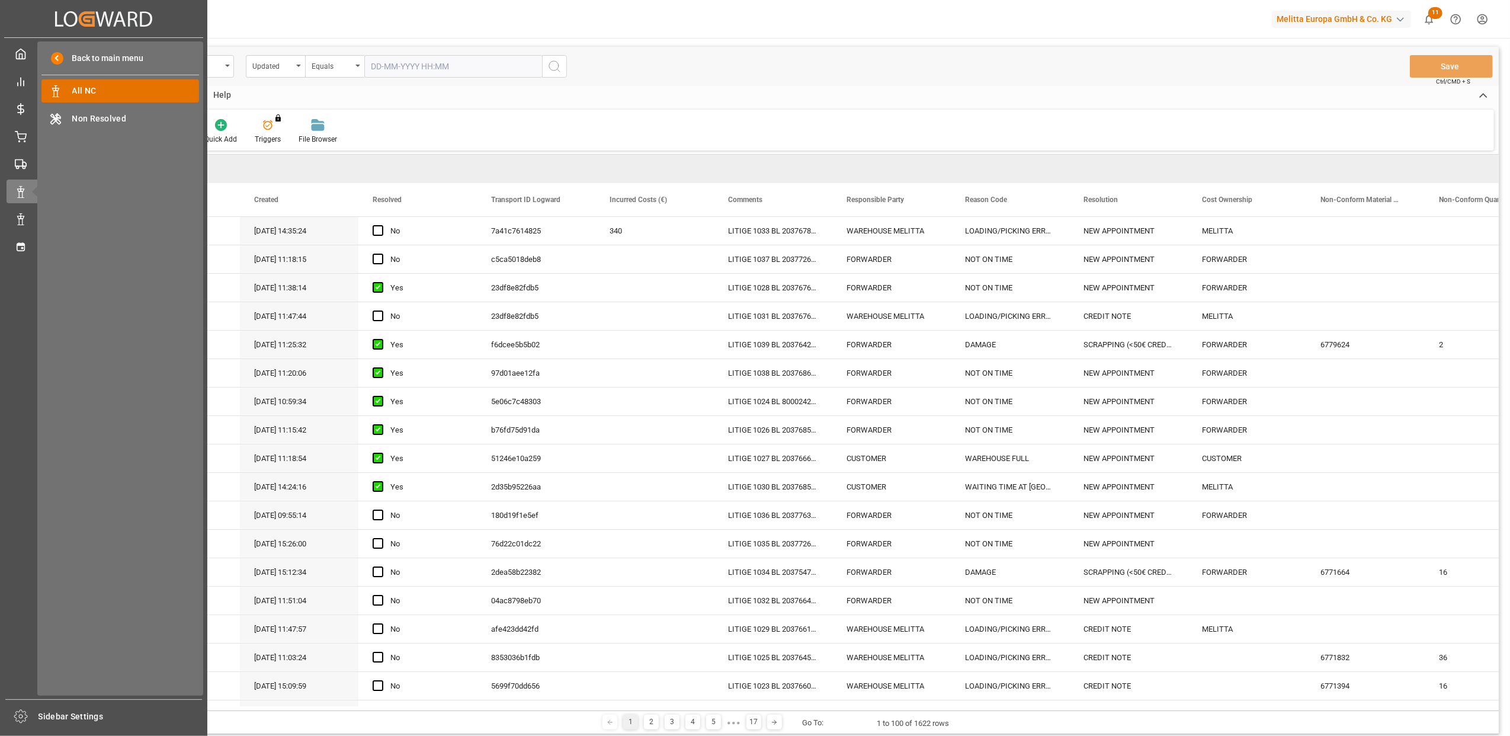
click at [114, 86] on span "All NC" at bounding box center [135, 91] width 127 height 12
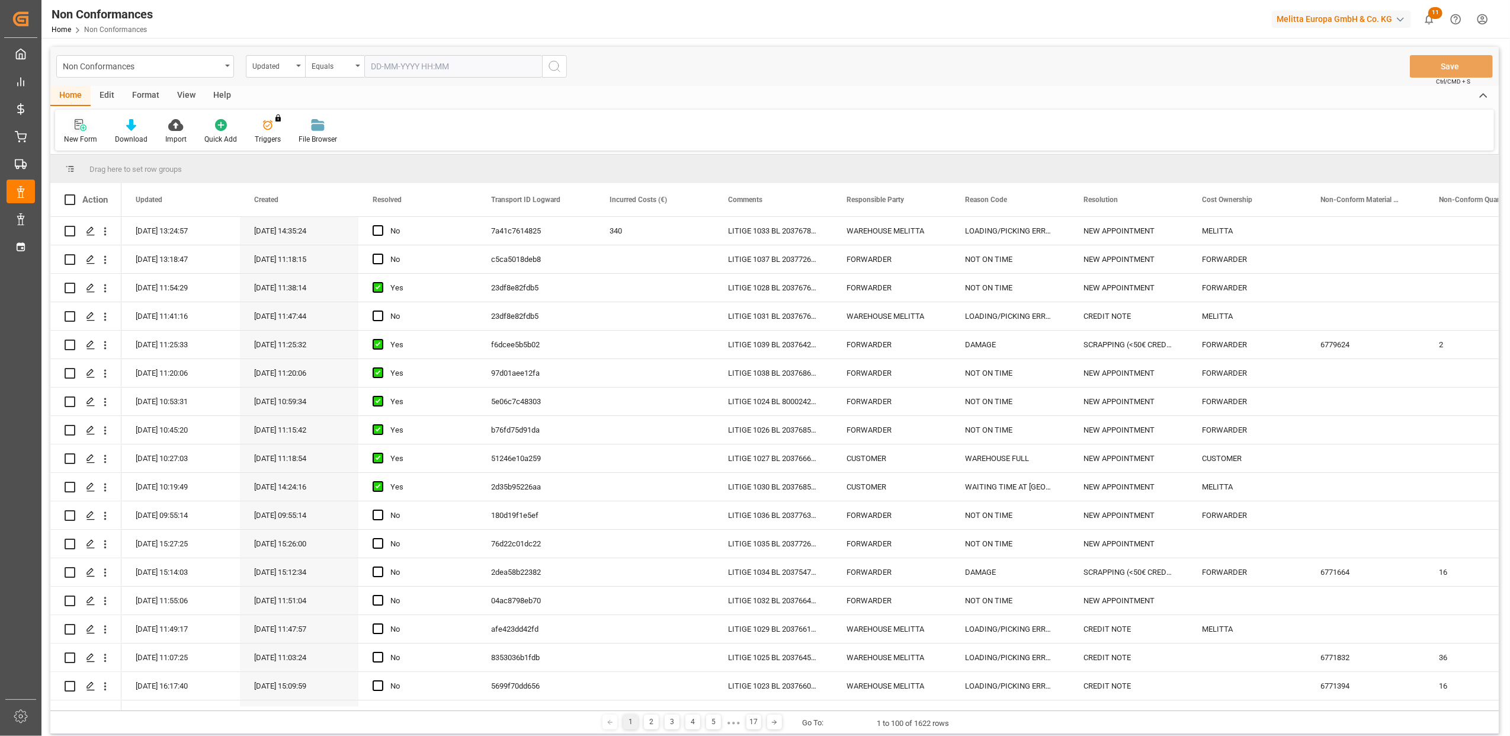
click at [72, 127] on div at bounding box center [80, 125] width 33 height 12
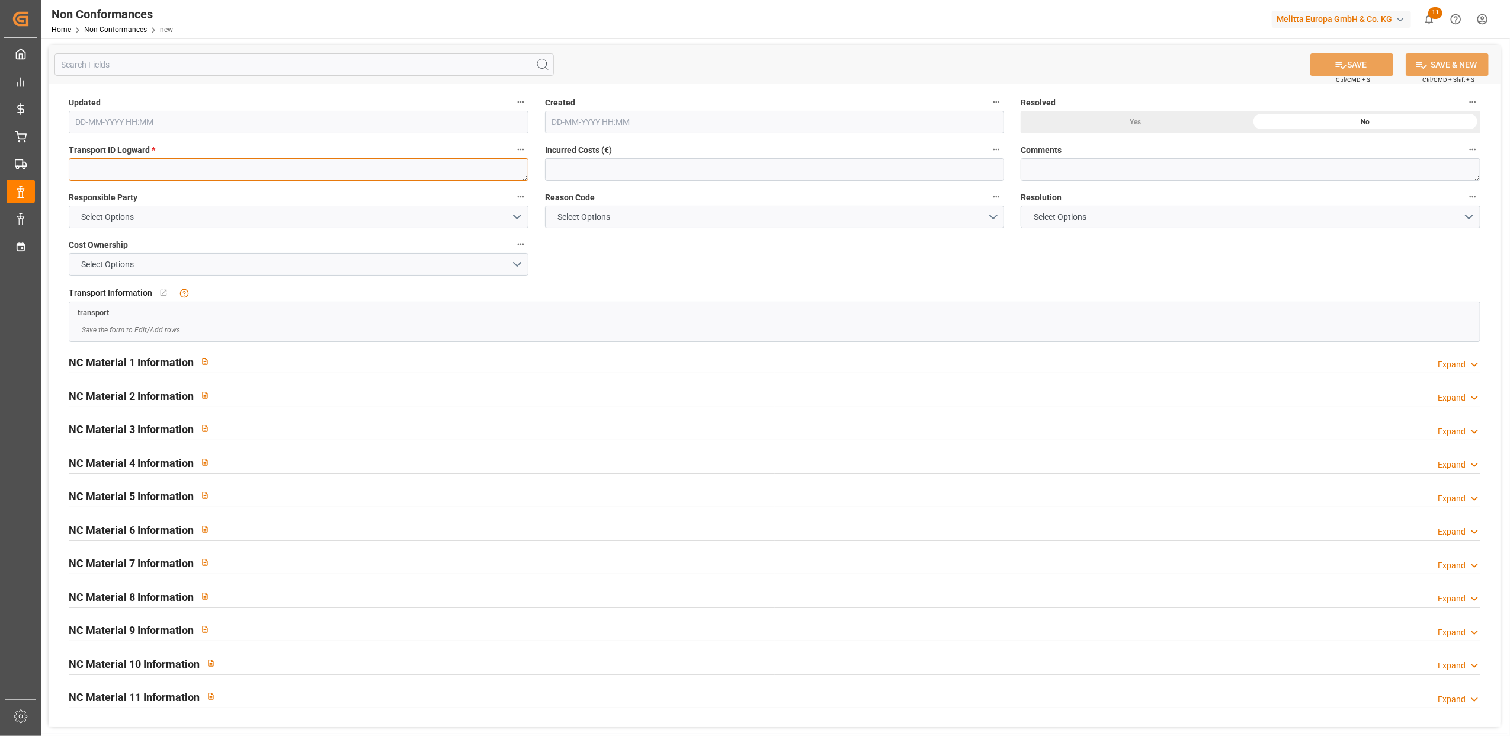
click at [212, 171] on textarea at bounding box center [299, 169] width 460 height 23
paste textarea "e86b95652cbe"
type textarea "e86b95652cbe"
click at [518, 218] on button "Select Options" at bounding box center [299, 217] width 460 height 23
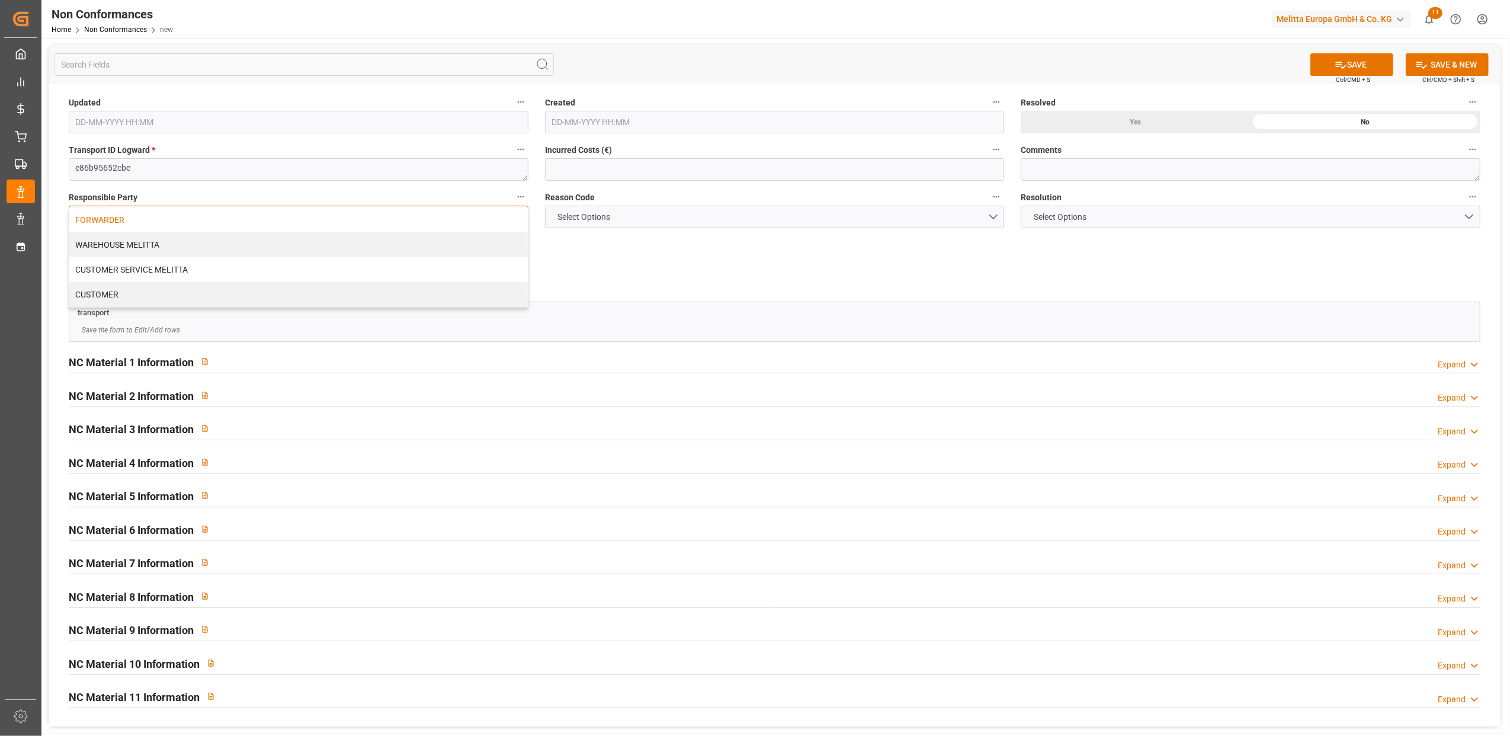
click at [388, 209] on div "FORWARDER" at bounding box center [298, 219] width 459 height 25
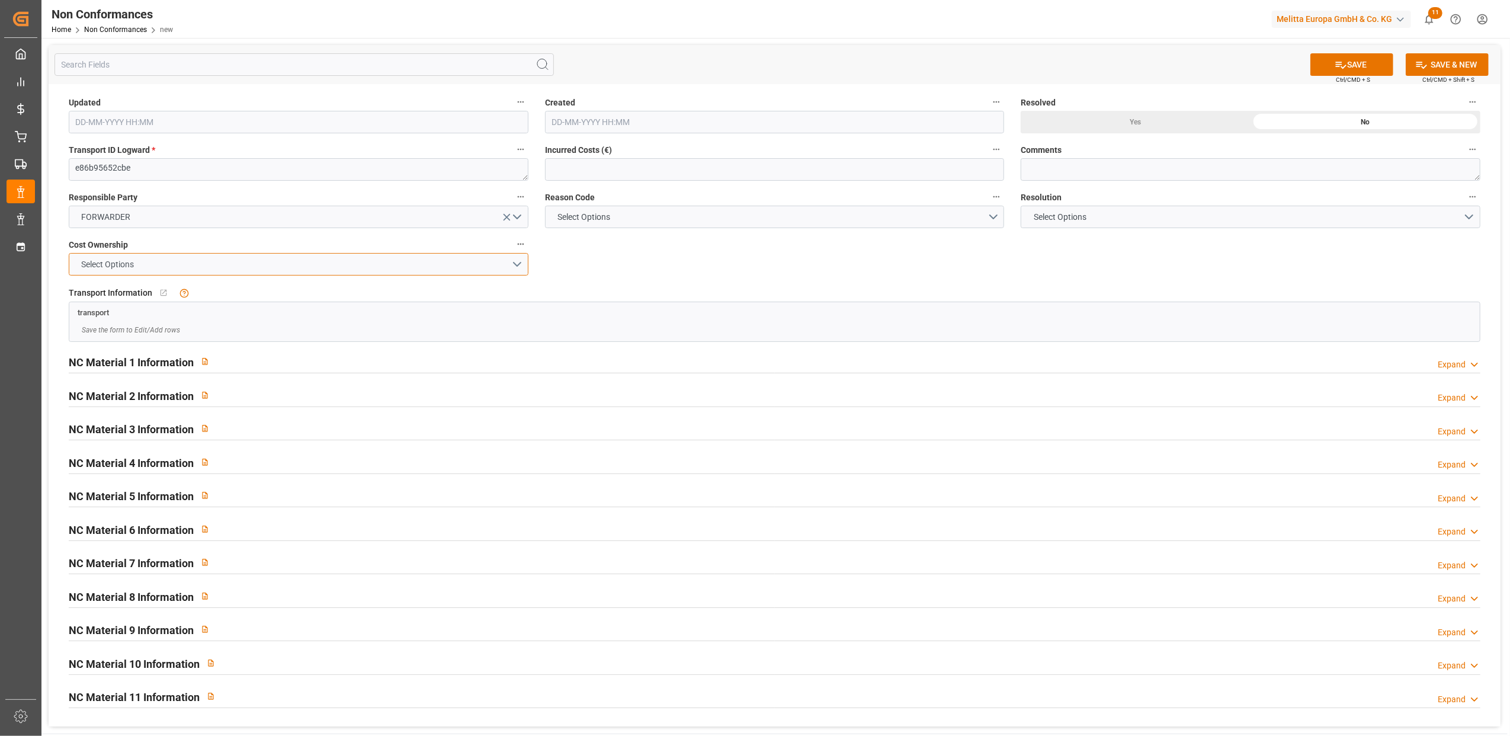
click at [523, 259] on button "Select Options" at bounding box center [299, 264] width 460 height 23
click at [350, 268] on div "FORWARDER" at bounding box center [298, 267] width 459 height 25
click at [997, 219] on button "Select Options" at bounding box center [775, 217] width 460 height 23
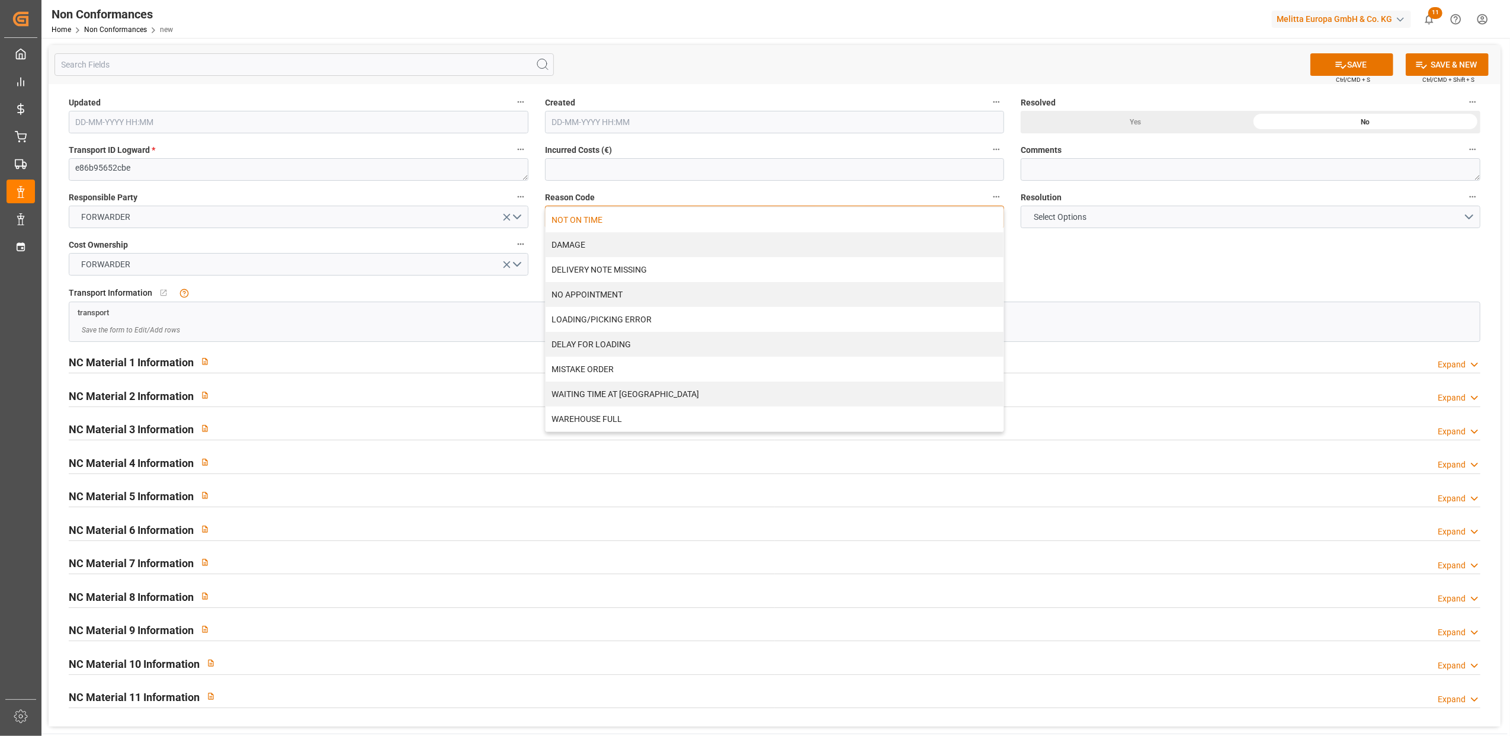
click at [640, 219] on div "NOT ON TIME" at bounding box center [775, 219] width 459 height 25
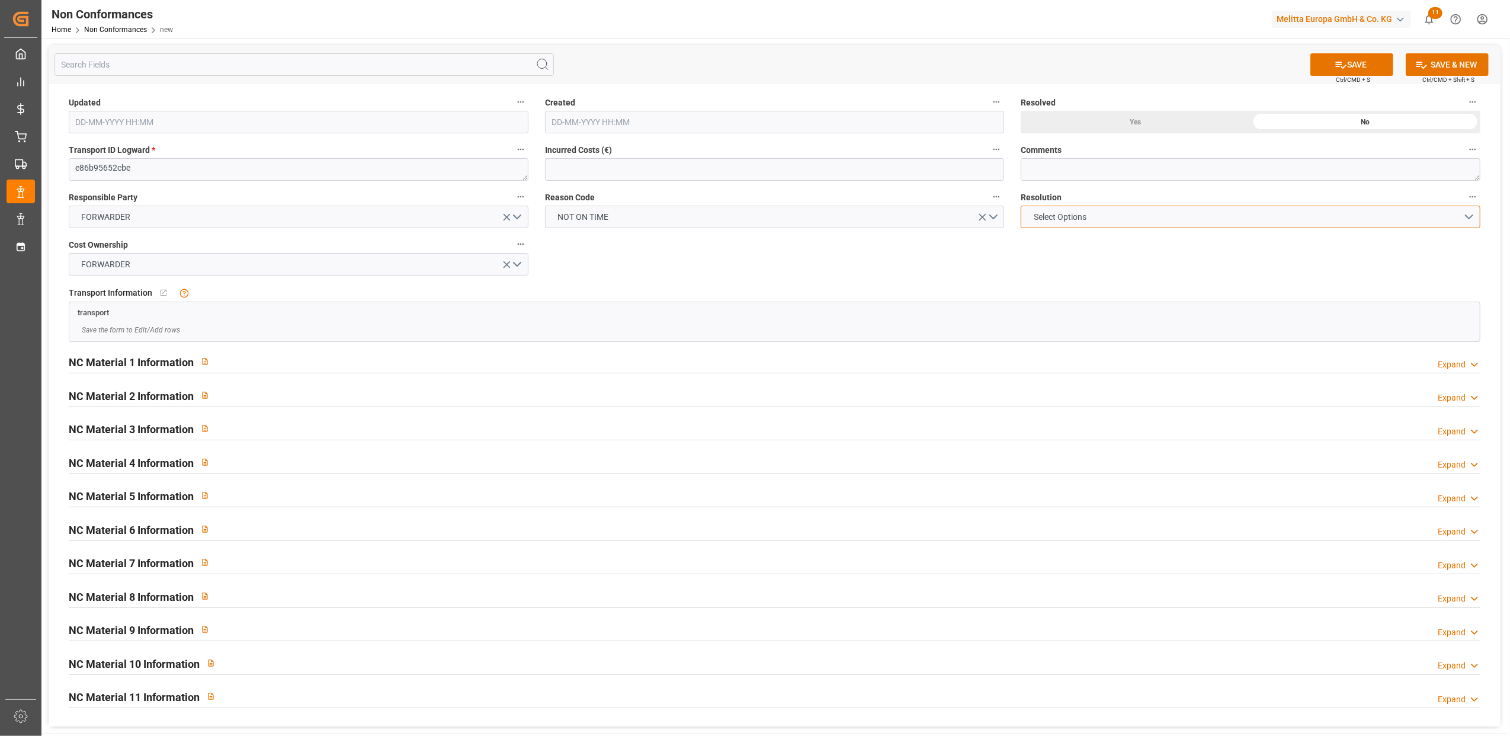
click at [1465, 214] on button "Select Options" at bounding box center [1251, 217] width 460 height 23
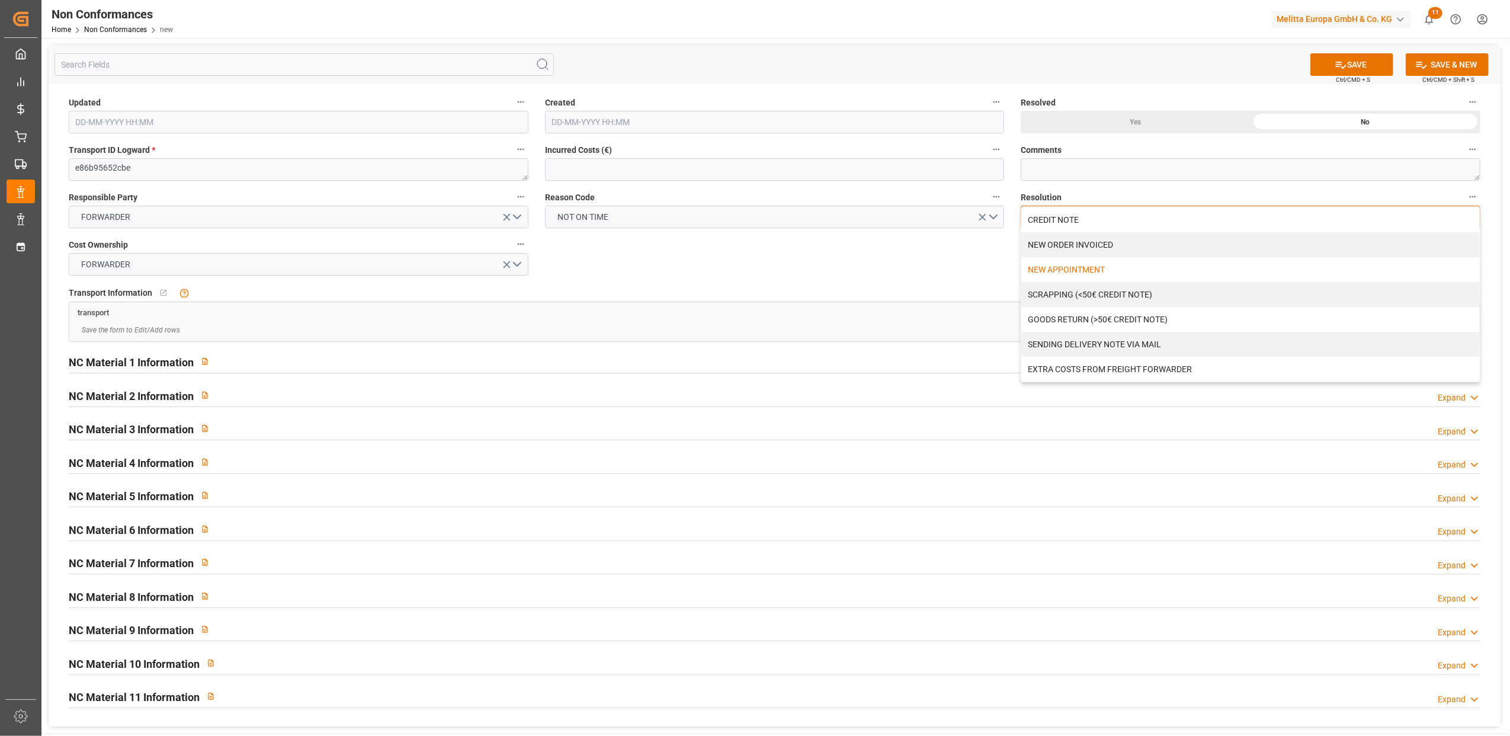
click at [1062, 271] on div "NEW APPOINTMENT" at bounding box center [1251, 269] width 459 height 25
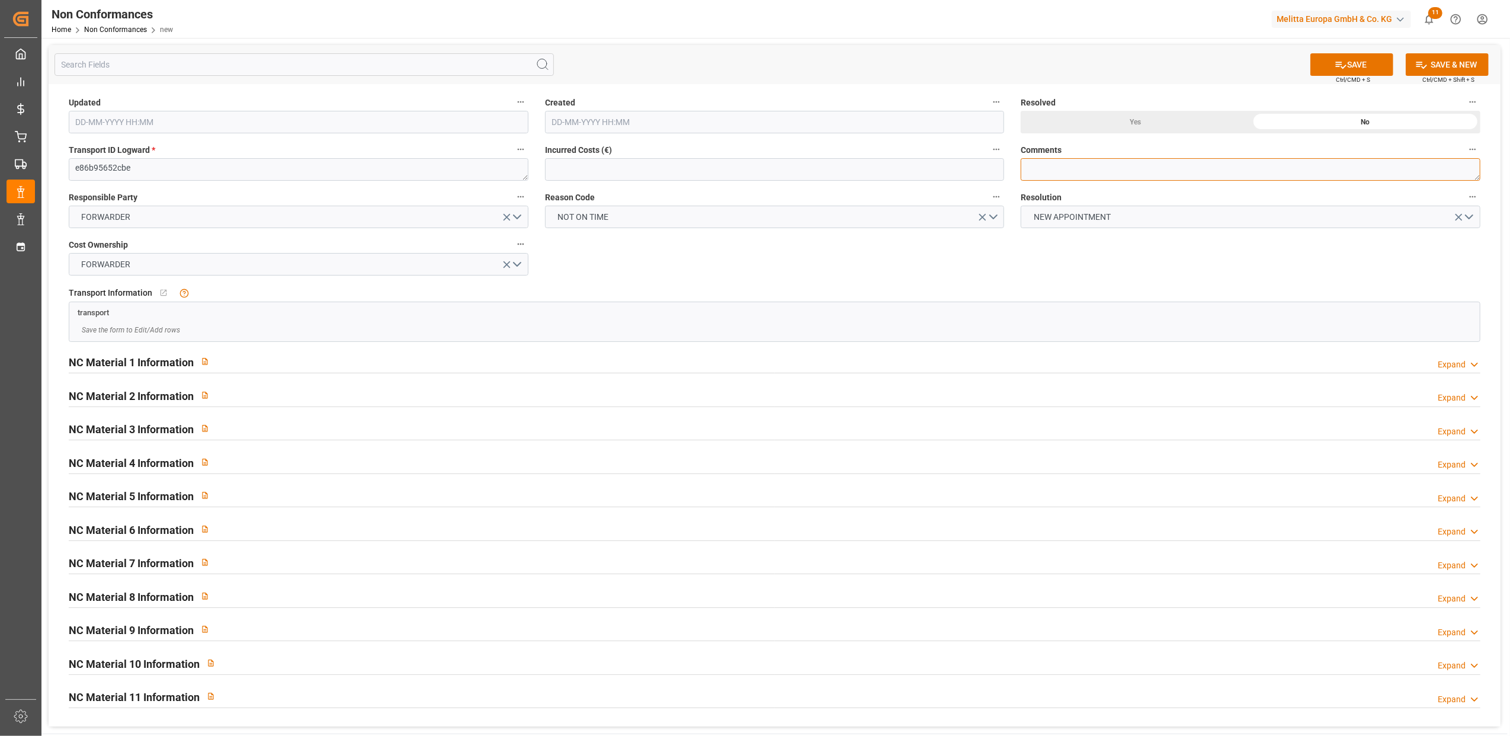
click at [1064, 169] on textarea at bounding box center [1251, 169] width 460 height 23
type textarea "LITIGE 1040 BL 20376954 + 55 Pas de transporteur pour liv le 5/9 => Nouveau rdv…"
click at [1369, 65] on button "SAVE" at bounding box center [1352, 64] width 83 height 23
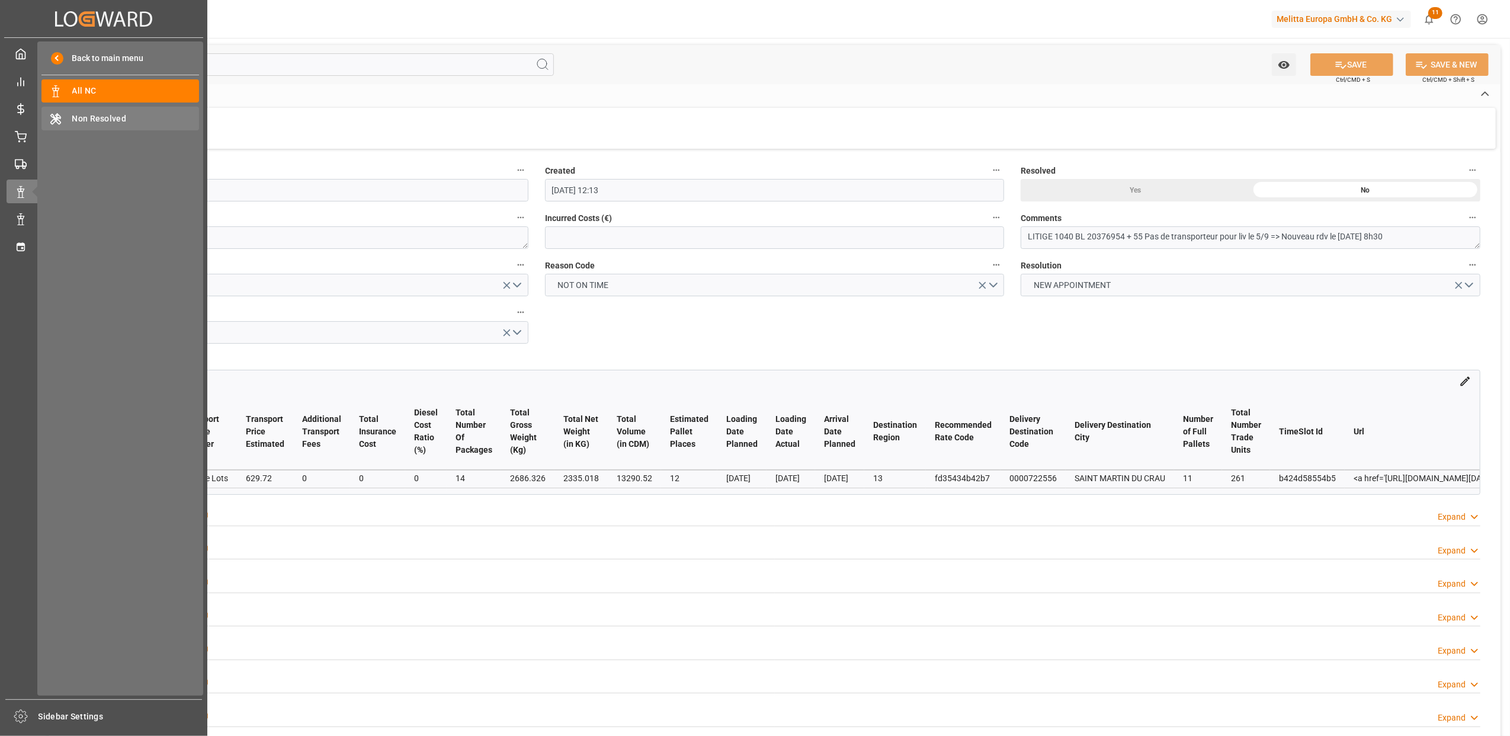
click at [117, 107] on div "Non Resolved Non Resolved" at bounding box center [120, 118] width 158 height 23
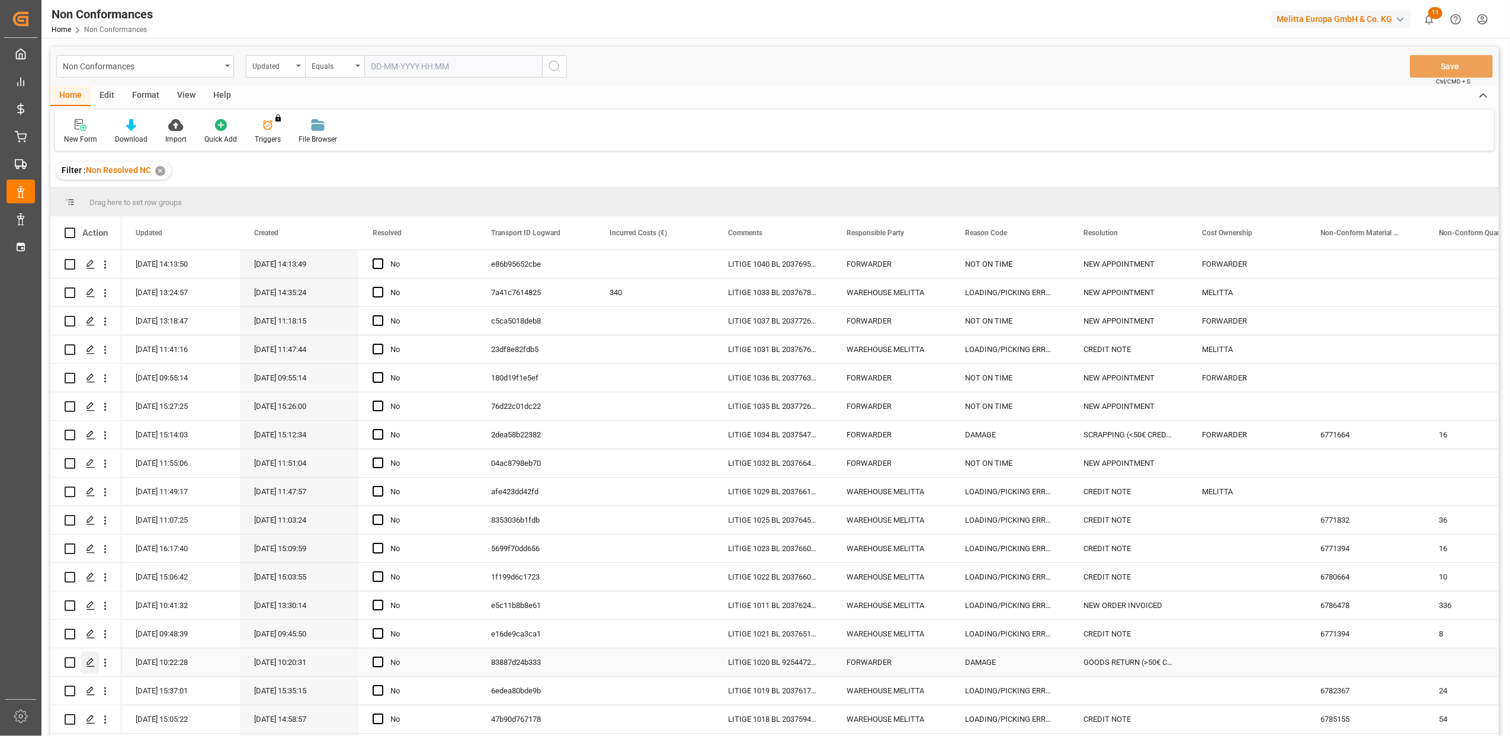
click at [91, 660] on icon "Press SPACE to select this row." at bounding box center [90, 662] width 9 height 9
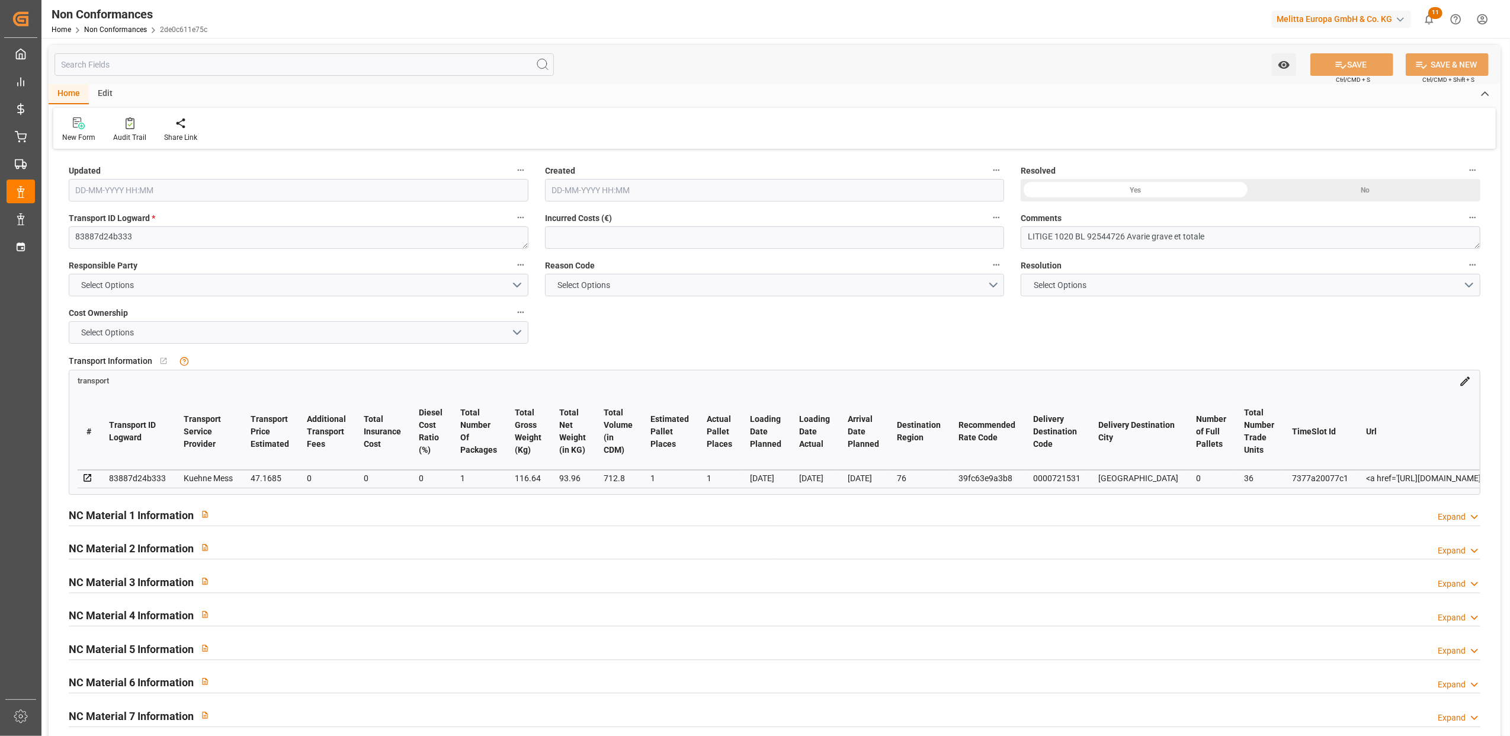
type input "[DATE] 08:22"
type input "[DATE] 08:20"
click at [517, 334] on button "Select Options" at bounding box center [299, 332] width 460 height 23
click at [287, 340] on div "FORWARDER" at bounding box center [298, 335] width 459 height 25
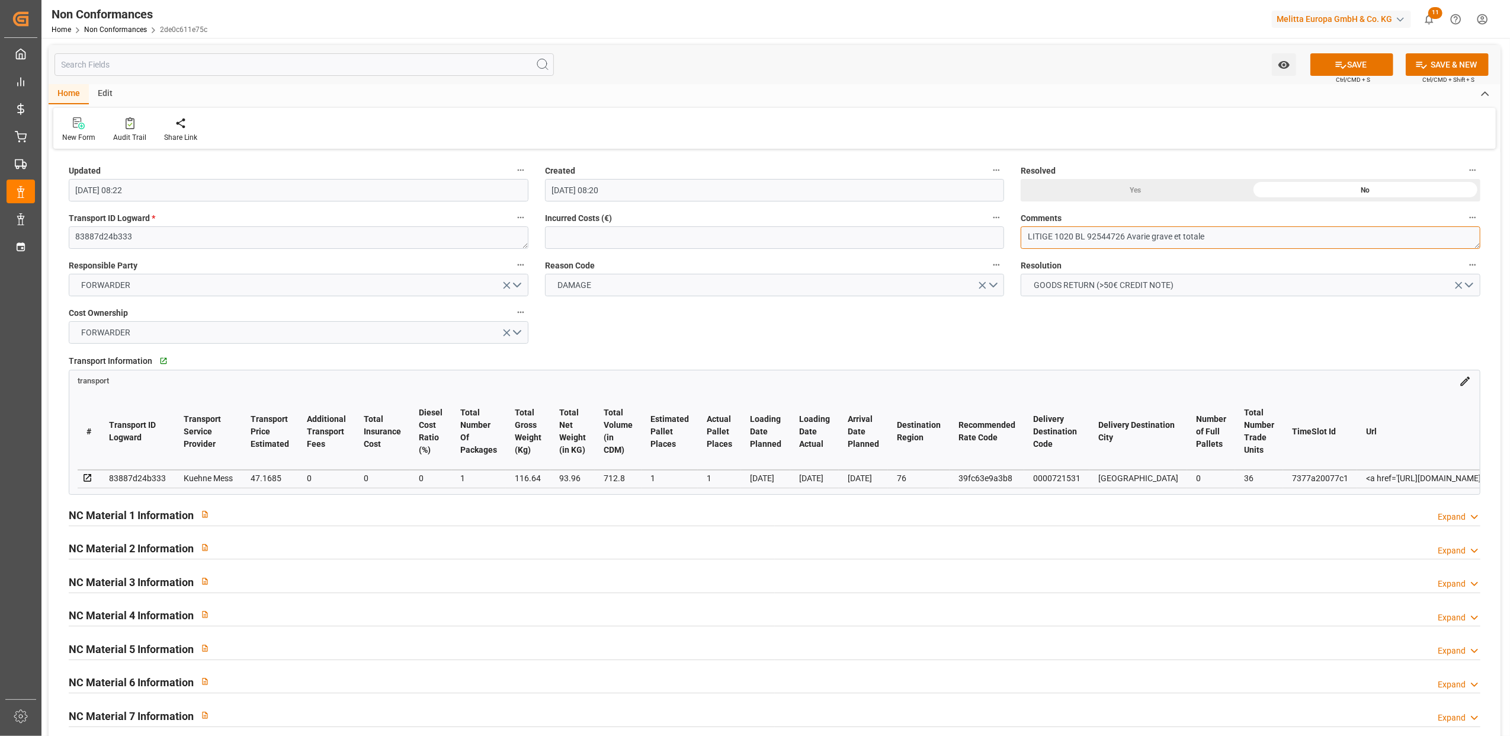
click at [1264, 230] on textarea "LITIGE 1020 BL 92544726 Avarie grave et totale" at bounding box center [1251, 237] width 460 height 23
type textarea "LITIGE 1020 BL 92544726 Avarie grave et totale => BE 675 Remis en stock / casse…"
click at [1469, 520] on icon at bounding box center [1475, 517] width 12 height 12
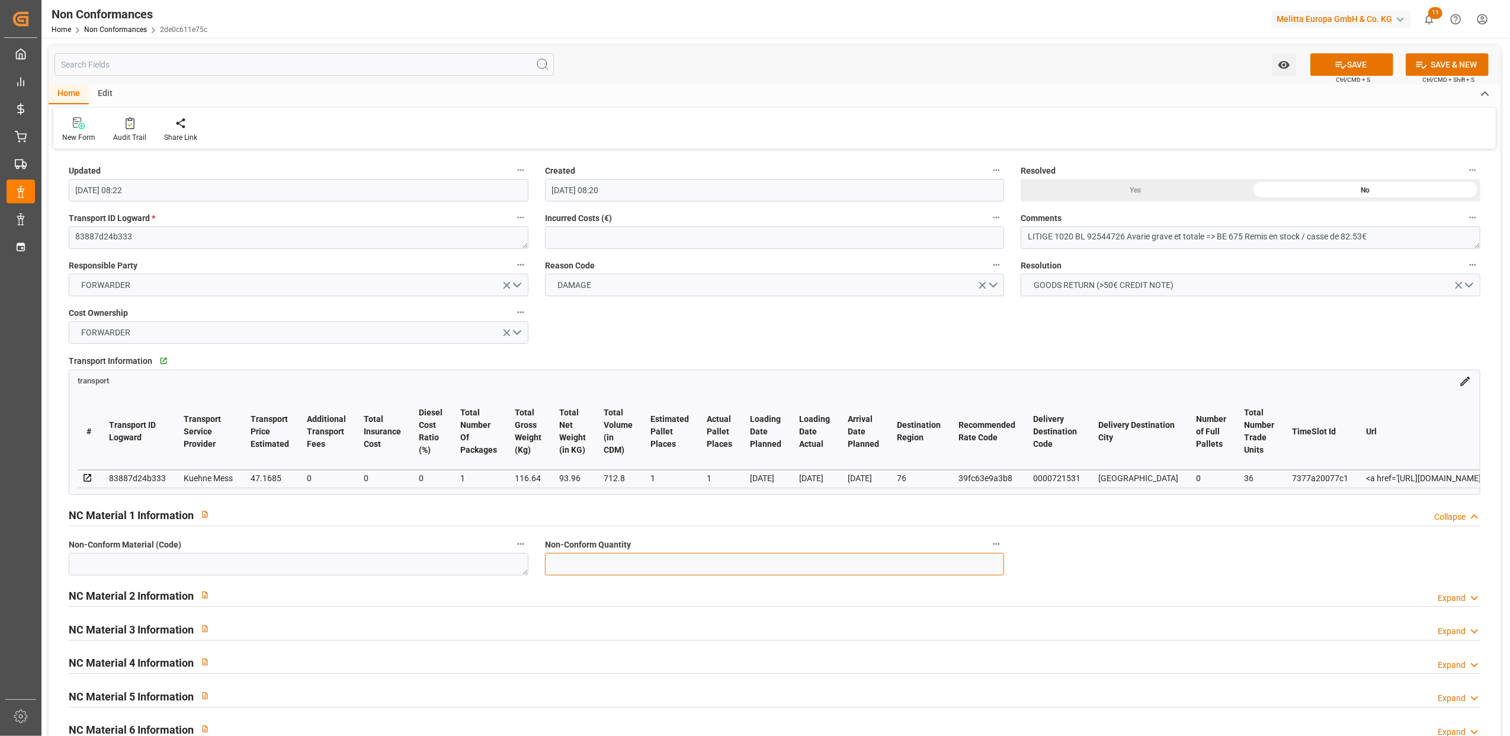
click at [626, 572] on input "text" at bounding box center [775, 564] width 460 height 23
type input "126"
click at [489, 571] on textarea at bounding box center [299, 564] width 460 height 23
paste textarea "6786940"
type textarea "6786940"
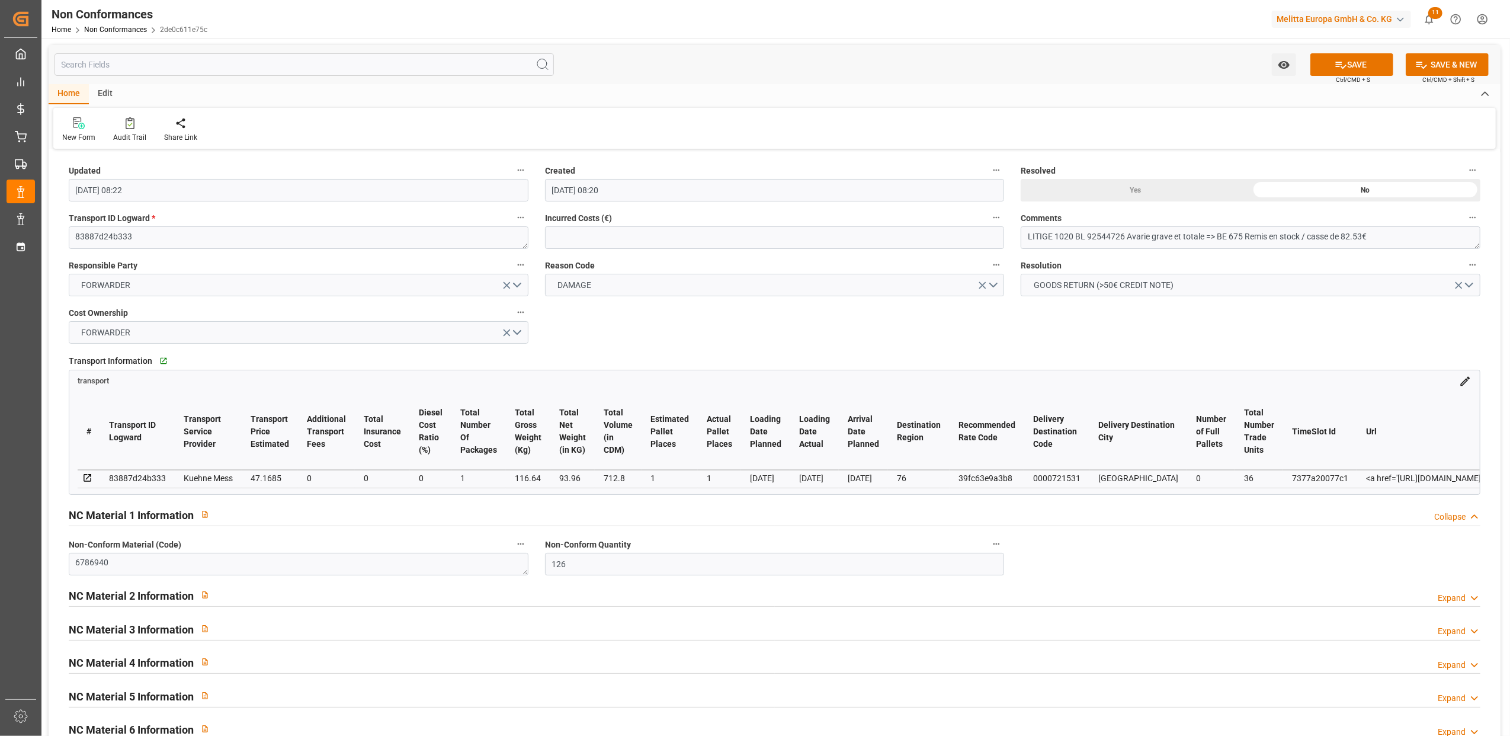
click at [1134, 188] on div "Yes" at bounding box center [1136, 190] width 230 height 23
click at [1376, 63] on button "SAVE" at bounding box center [1352, 64] width 83 height 23
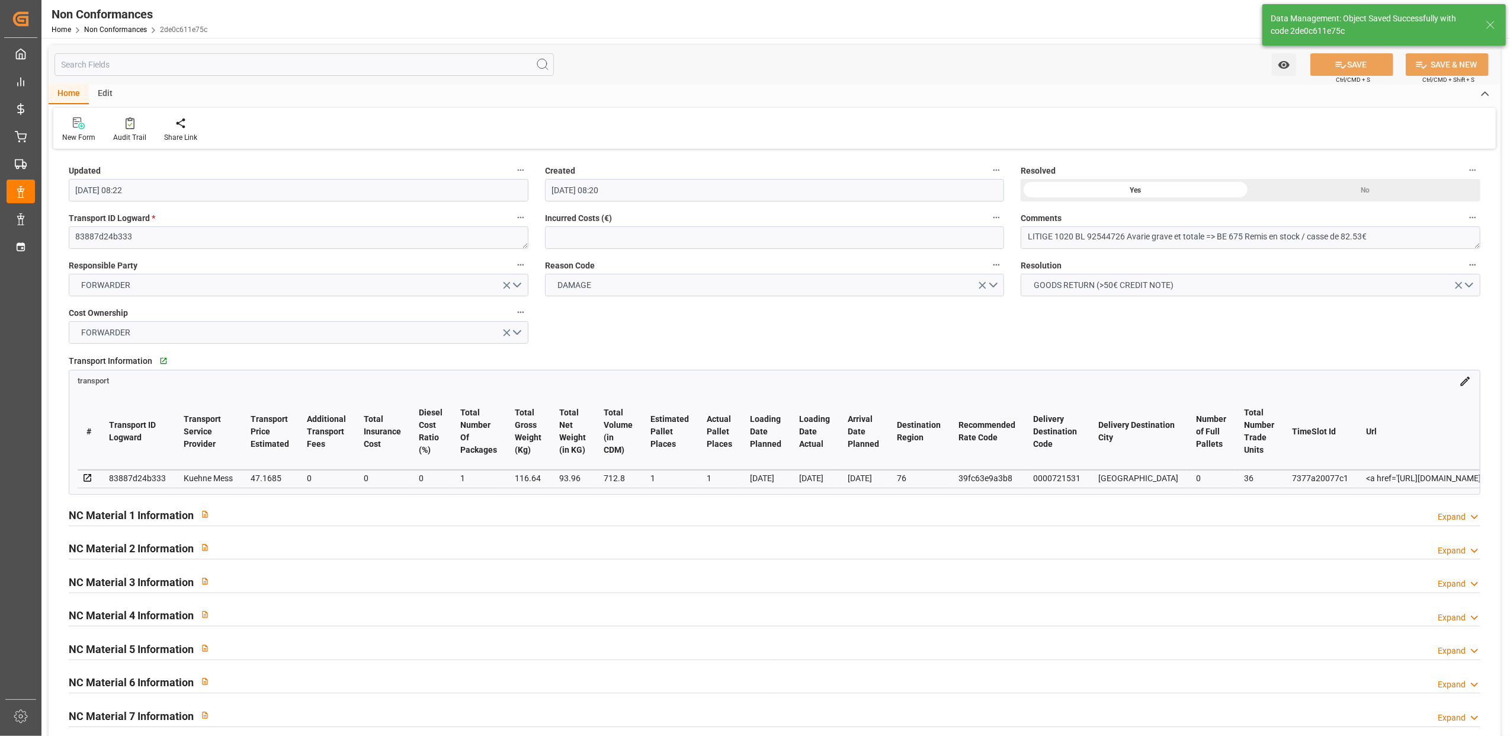
type input "[DATE] 12:17"
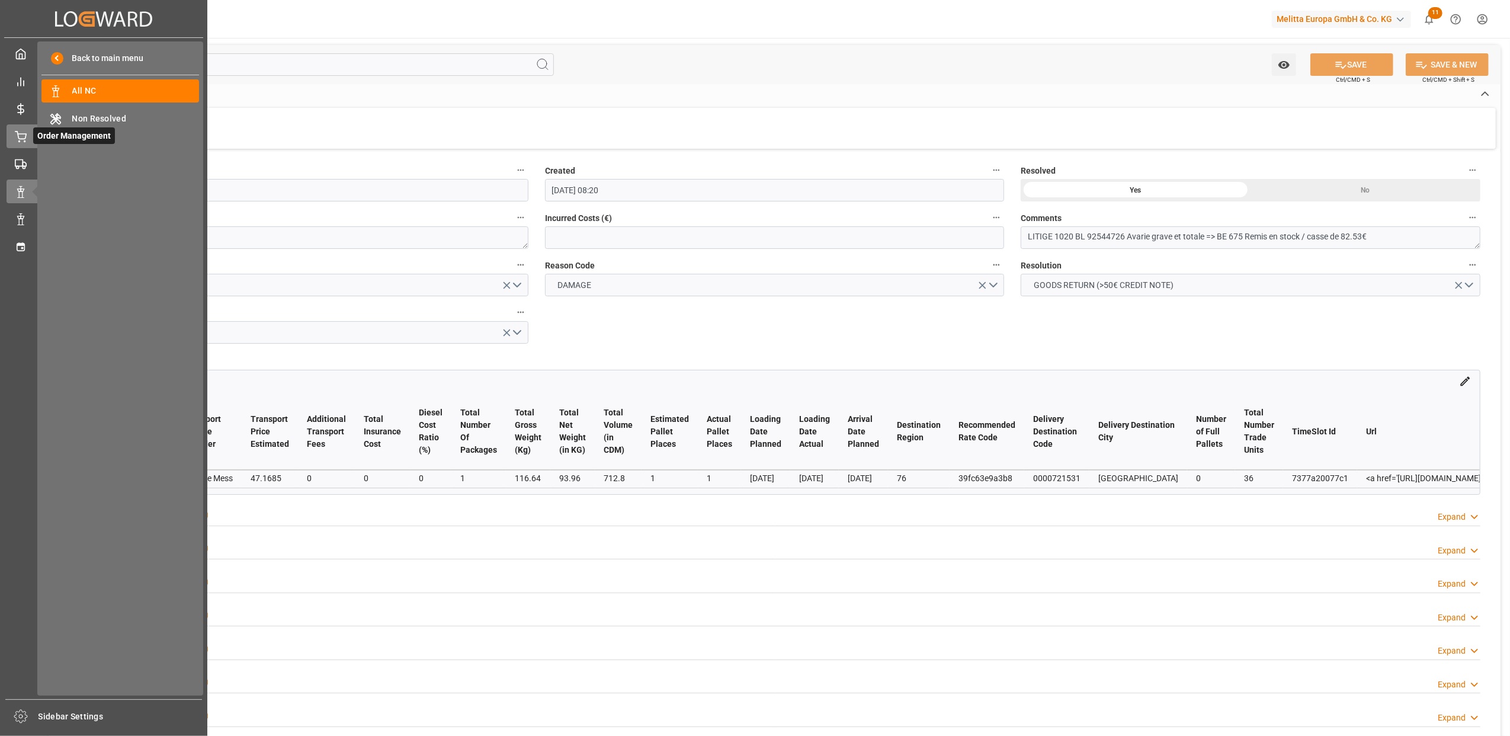
click at [23, 139] on icon at bounding box center [21, 137] width 12 height 12
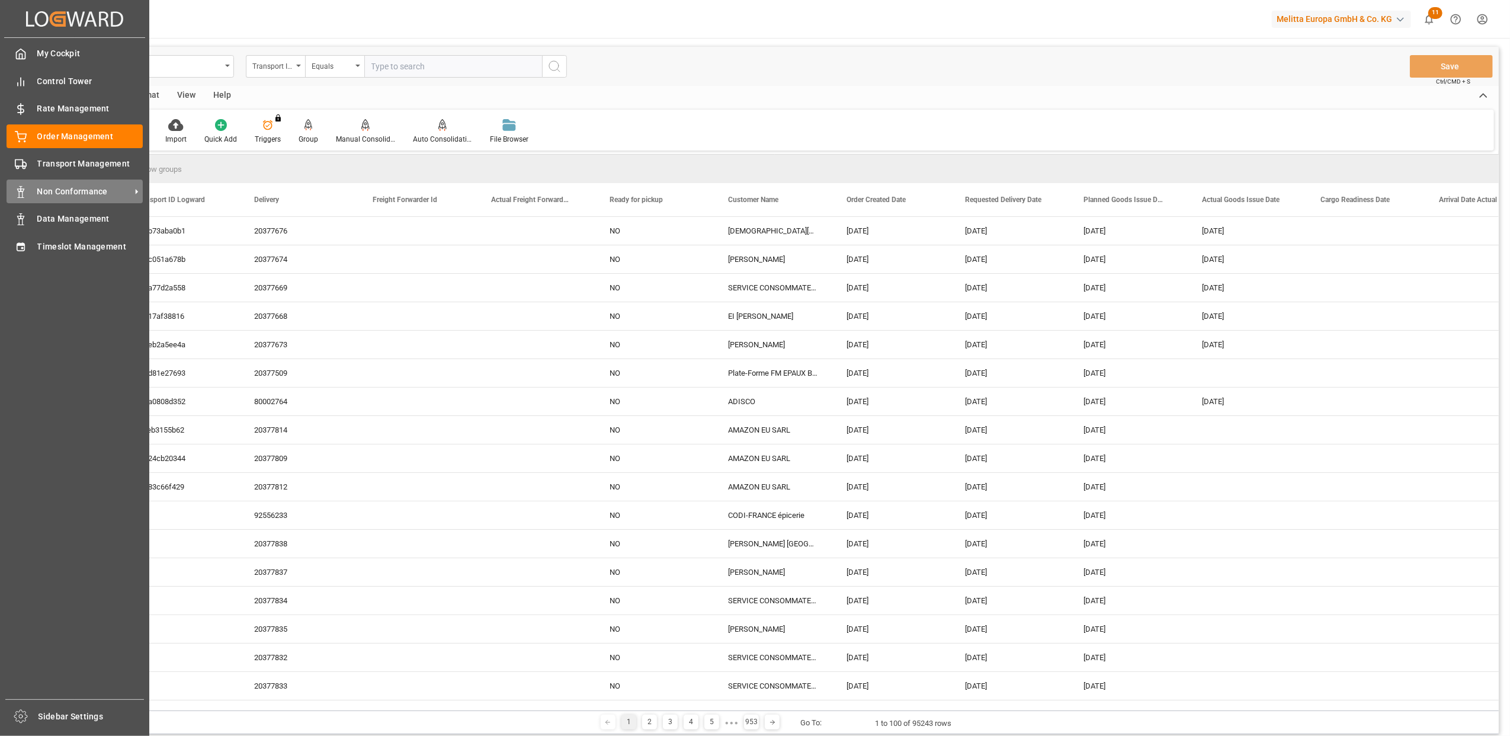
click at [71, 188] on span "Non Conformance" at bounding box center [84, 191] width 94 height 12
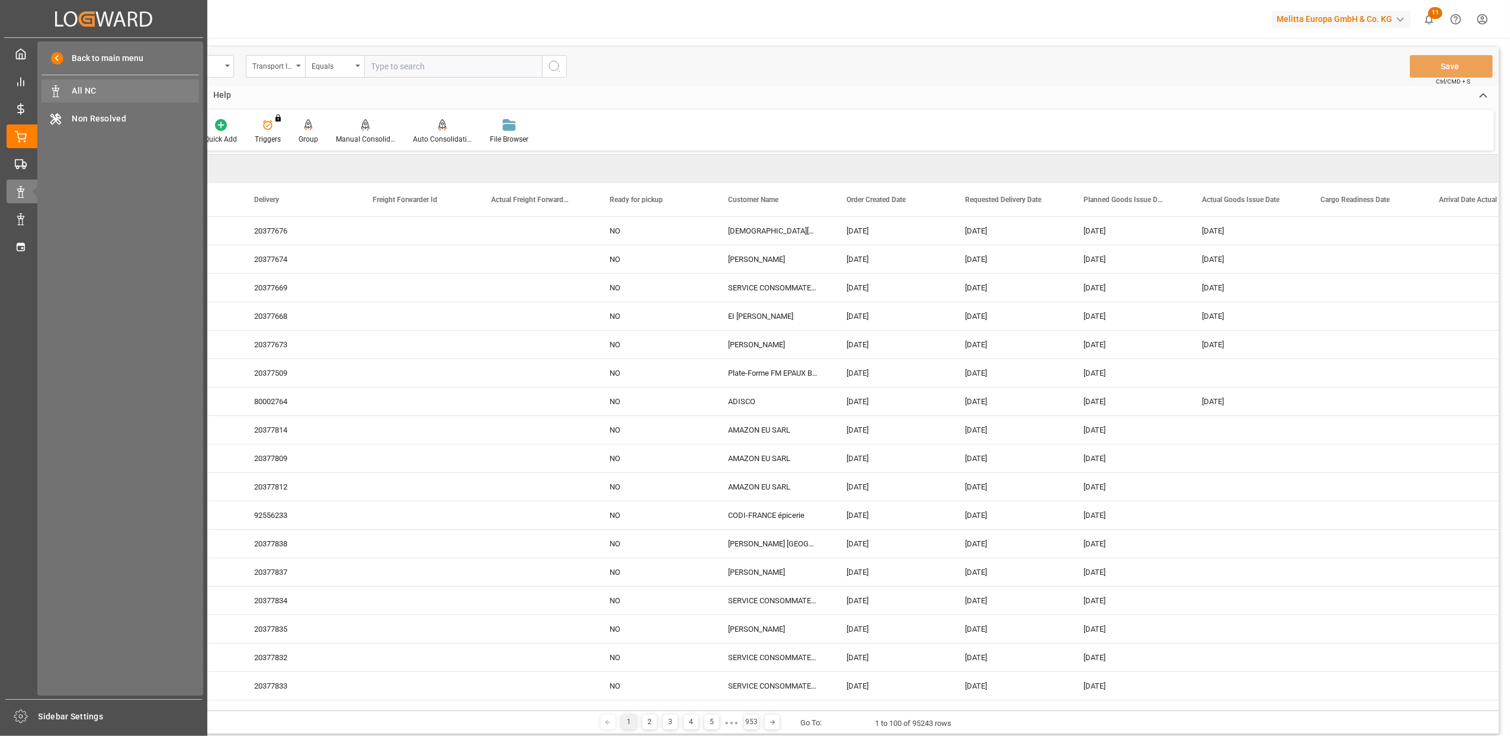
click at [114, 85] on span "All NC" at bounding box center [135, 91] width 127 height 12
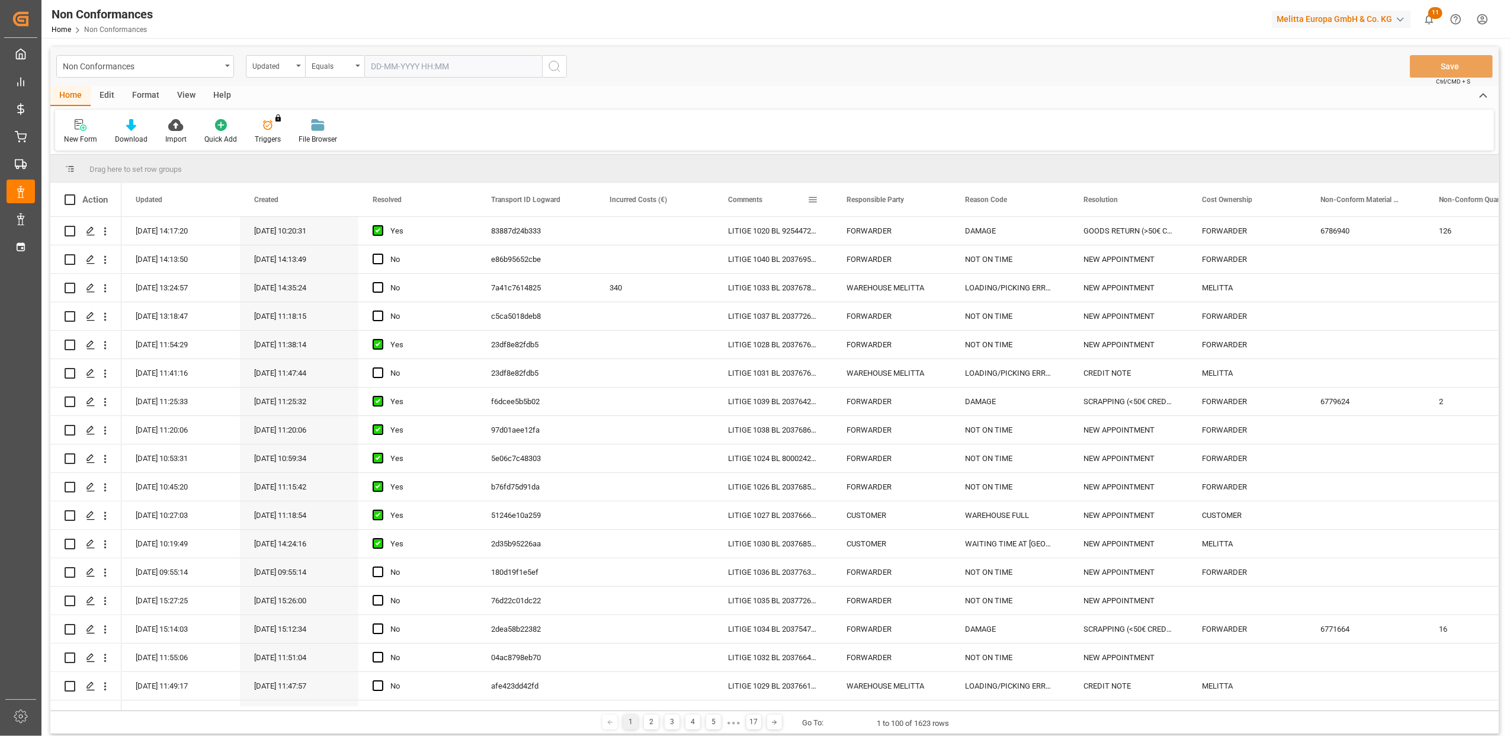
click at [809, 203] on span at bounding box center [813, 199] width 11 height 11
click at [866, 205] on span "filter" at bounding box center [868, 201] width 11 height 11
click at [920, 233] on span "Filtering operator" at bounding box center [919, 234] width 11 height 11
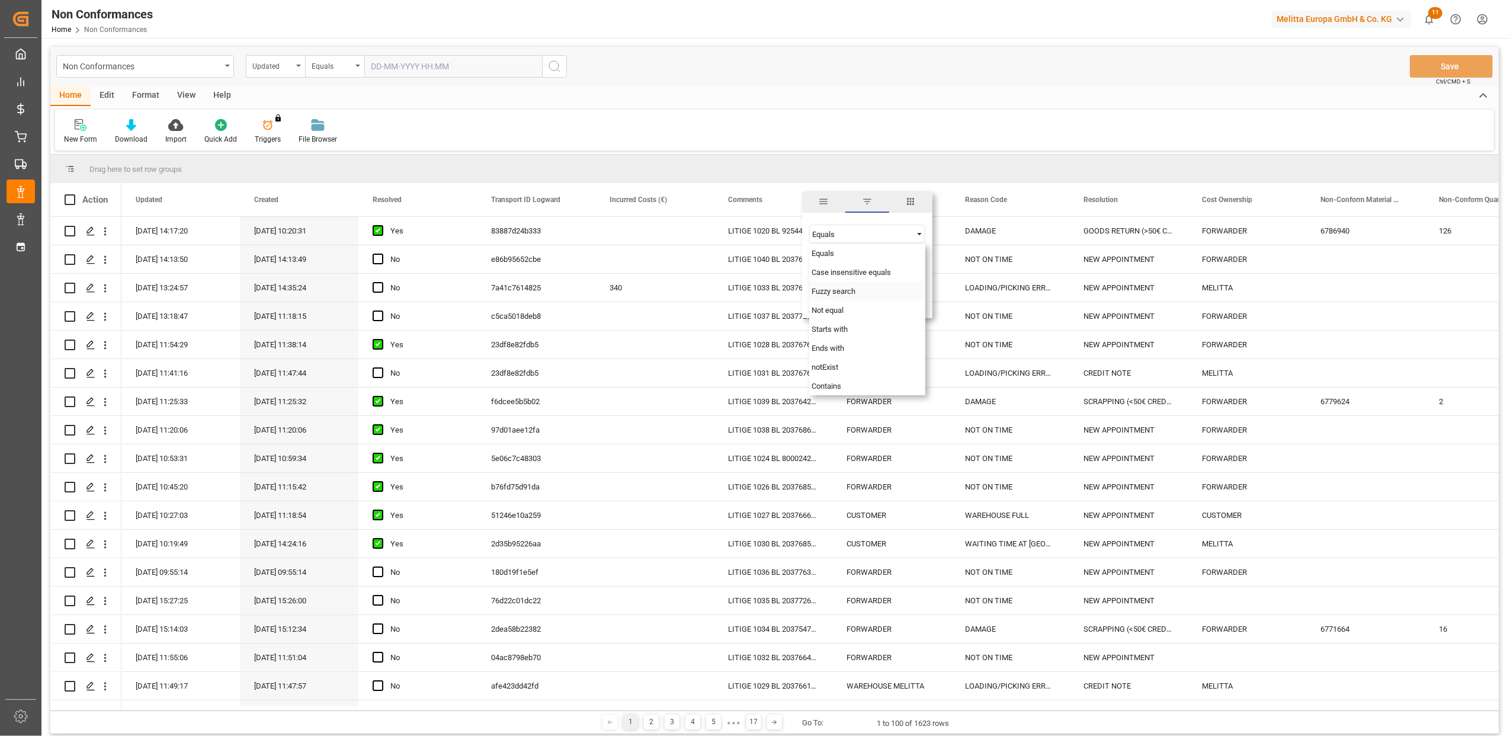
click at [851, 295] on div "Fuzzy search" at bounding box center [867, 290] width 116 height 19
click at [848, 264] on input "Filter Value" at bounding box center [867, 264] width 116 height 24
click at [921, 229] on span "Filtering operator" at bounding box center [919, 234] width 11 height 11
click at [883, 292] on div "Fuzzy search" at bounding box center [867, 290] width 116 height 19
click at [869, 264] on input "Filter Value" at bounding box center [867, 264] width 116 height 24
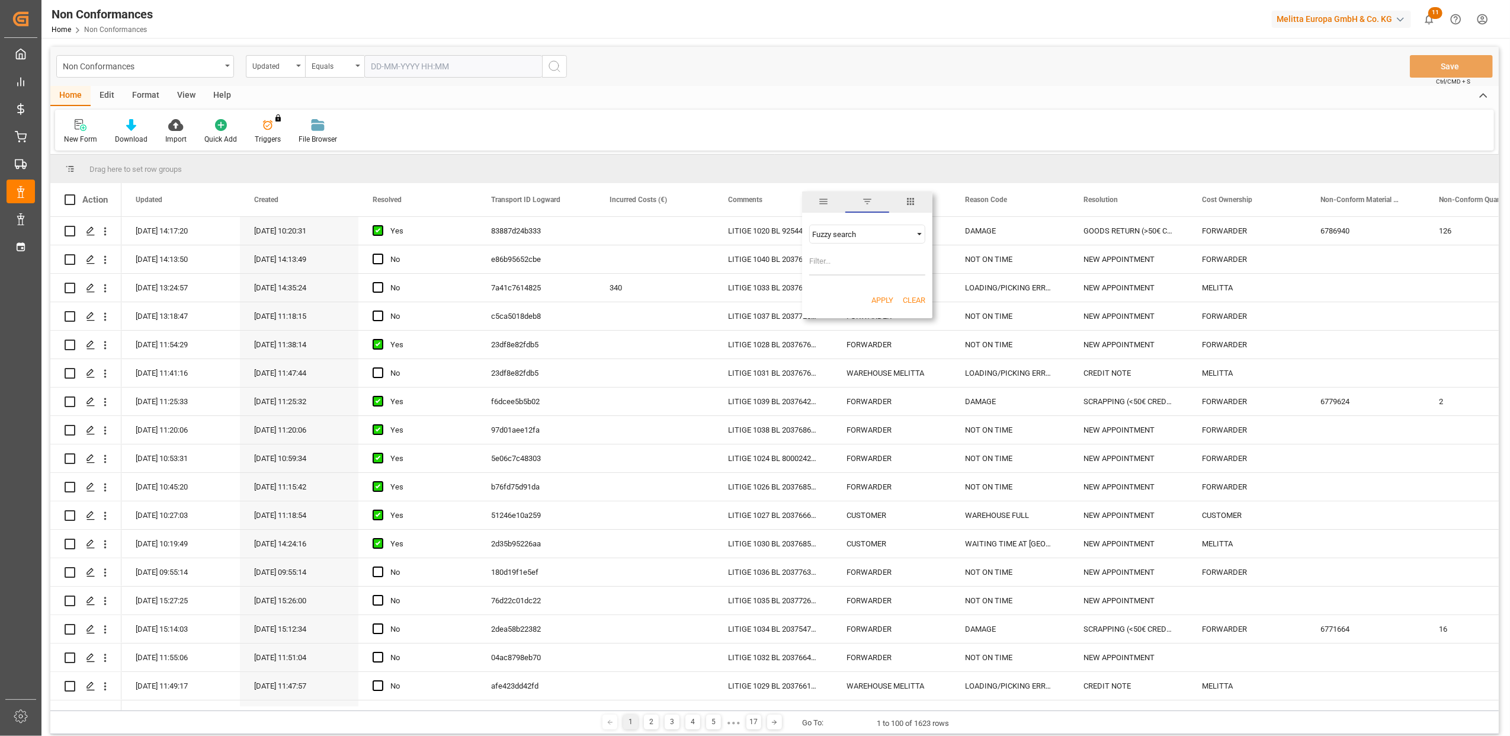
paste input "20376247"
type input "20376247"
click at [885, 297] on button "Apply" at bounding box center [883, 300] width 22 height 12
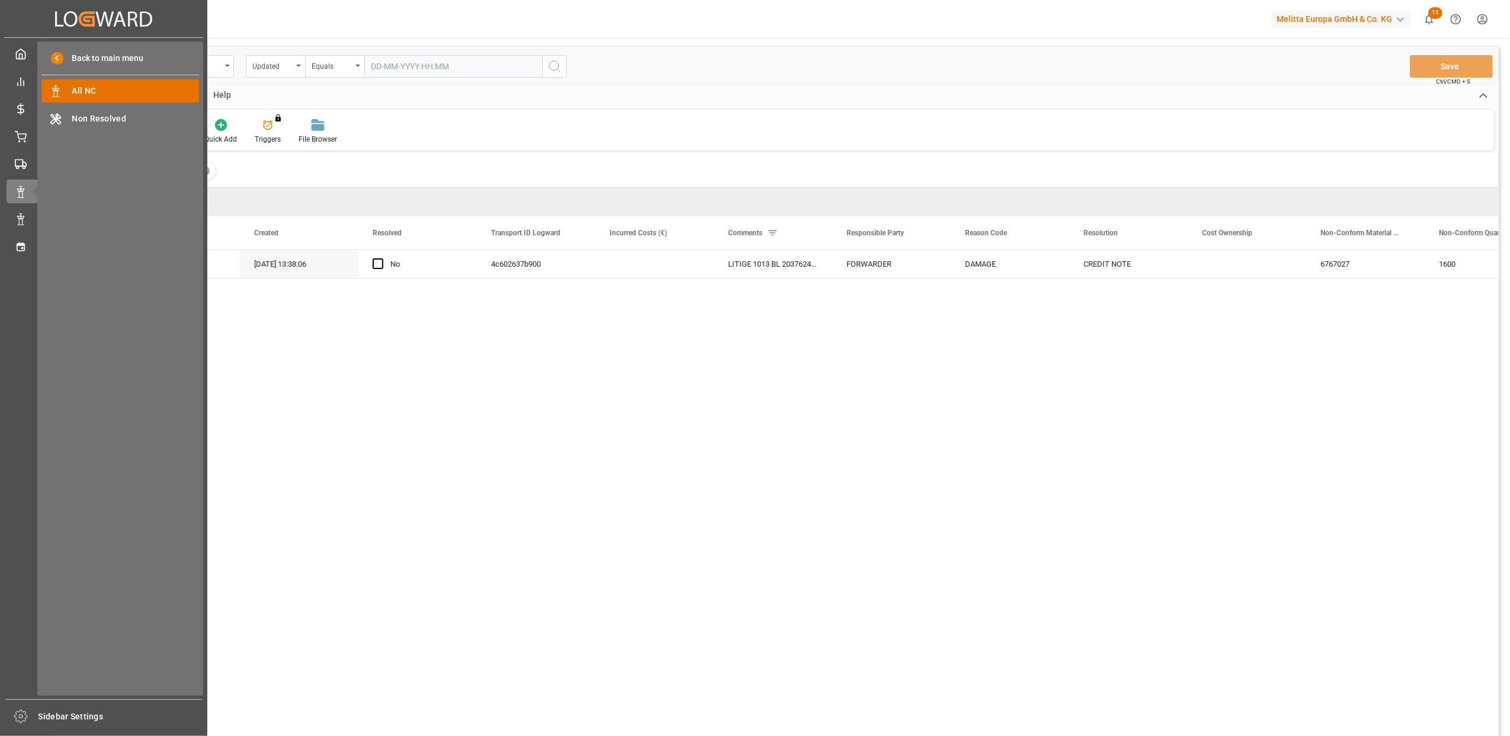
click at [129, 89] on span "All NC" at bounding box center [135, 91] width 127 height 12
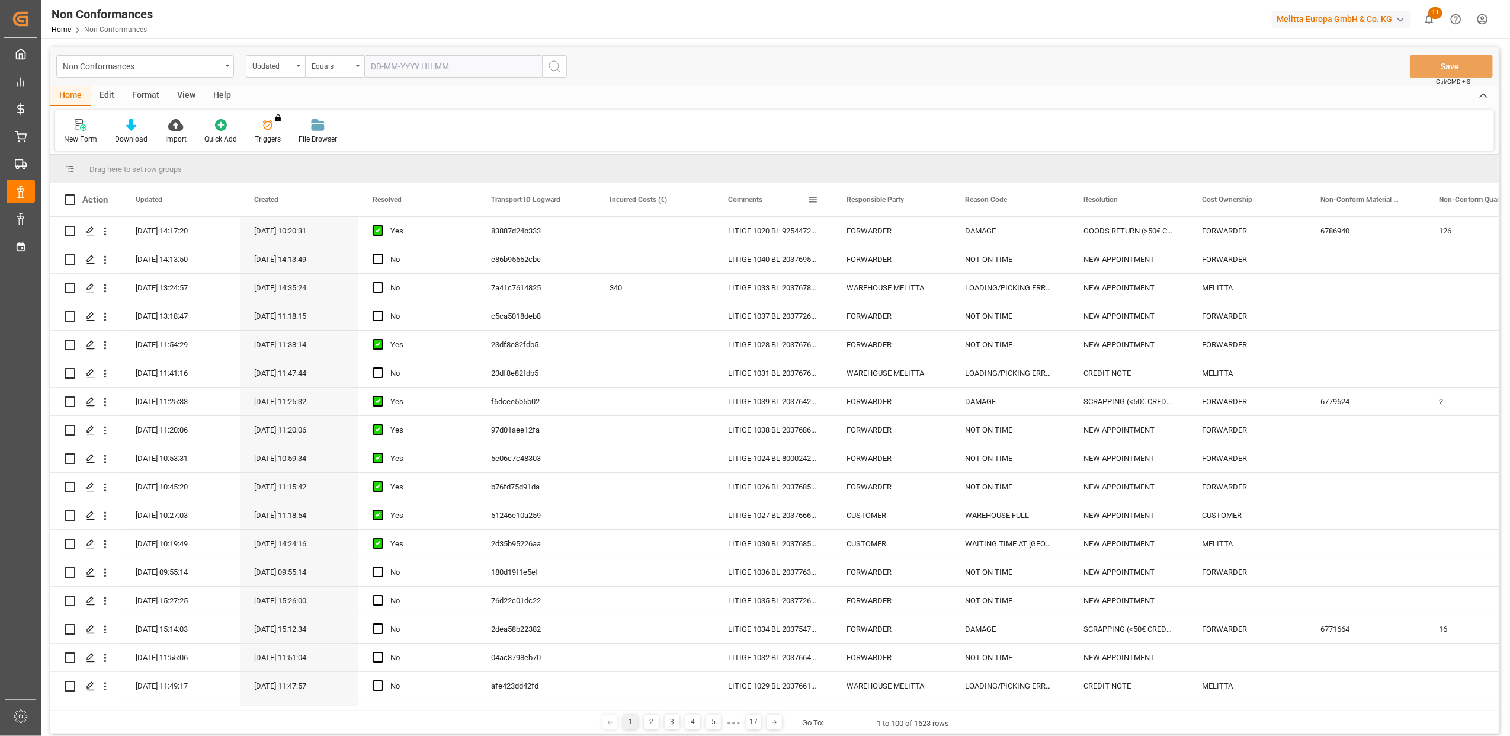
click at [816, 197] on span at bounding box center [813, 199] width 11 height 11
click at [918, 232] on span "Filtering operator" at bounding box center [919, 234] width 11 height 11
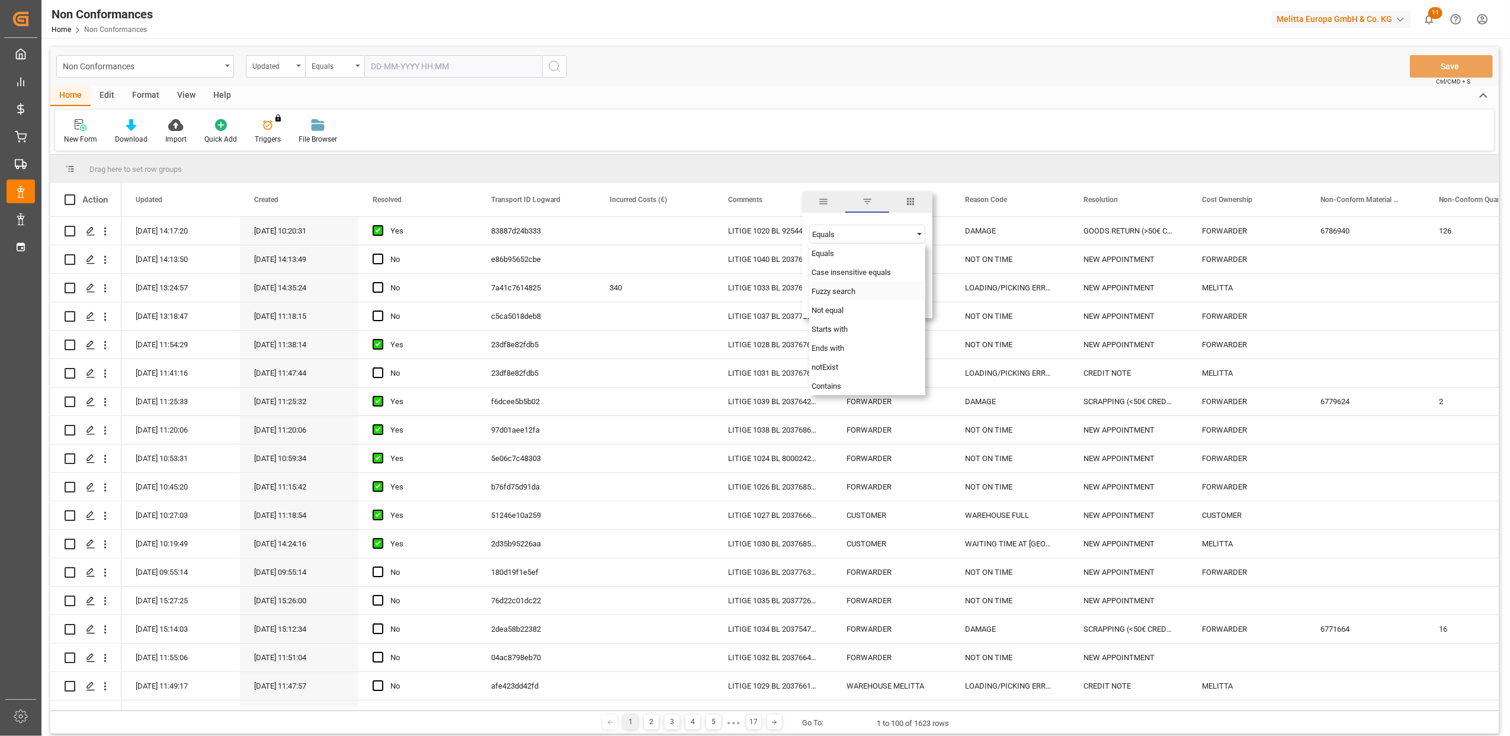
click at [868, 292] on div "Fuzzy search" at bounding box center [867, 290] width 116 height 19
click at [865, 262] on input "Filter Value" at bounding box center [867, 264] width 116 height 24
type input "20375520"
click at [879, 297] on button "Apply" at bounding box center [883, 300] width 22 height 12
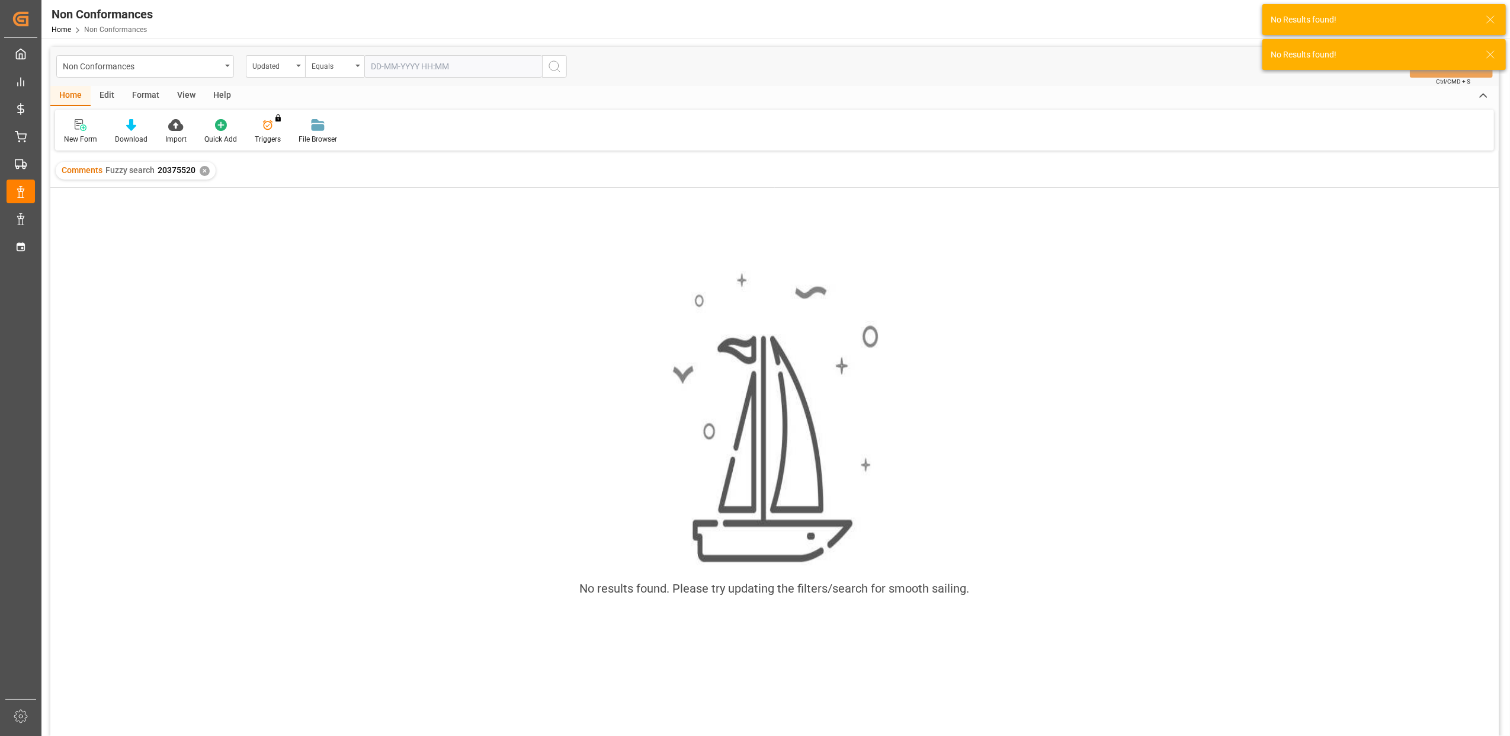
click at [203, 169] on div "✕" at bounding box center [205, 171] width 10 height 10
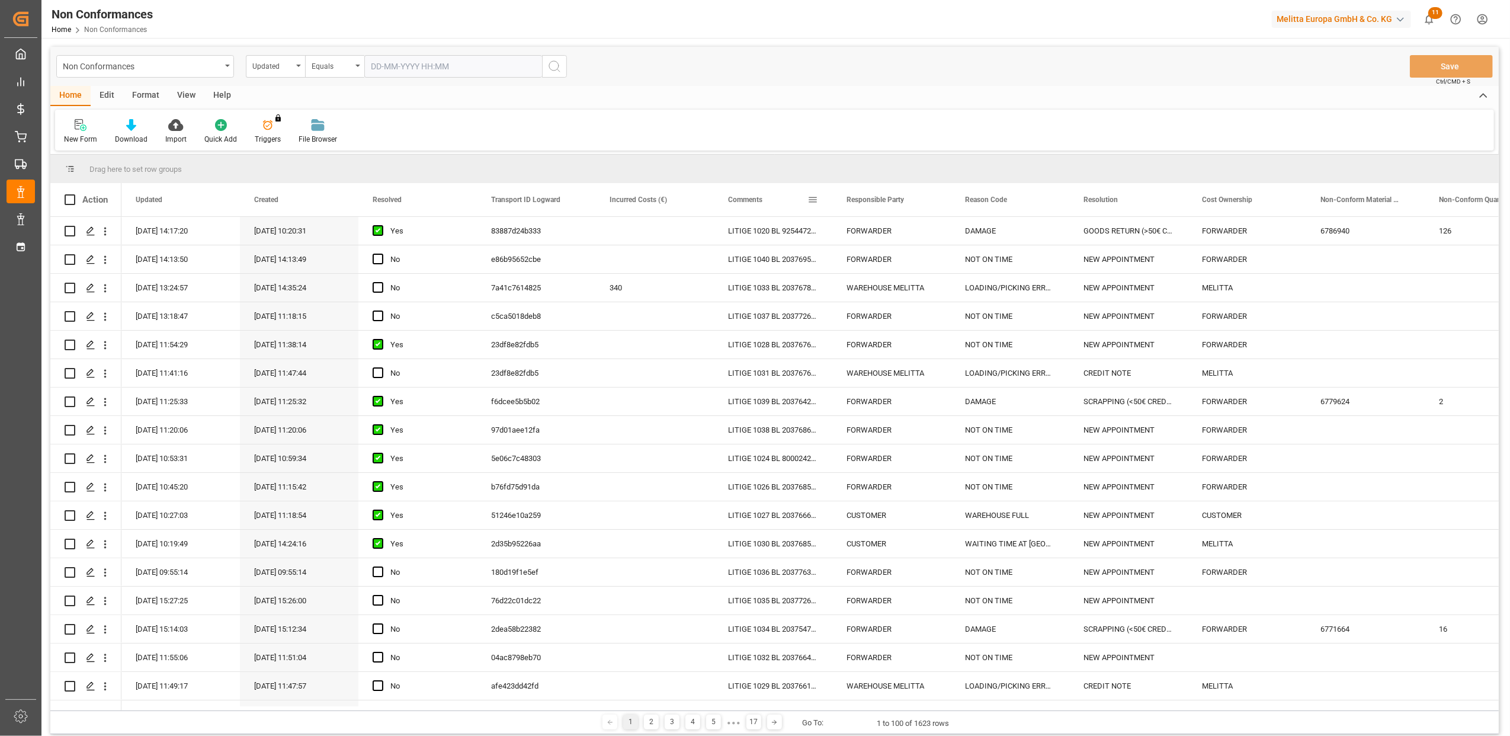
click at [818, 199] on span at bounding box center [813, 199] width 11 height 11
click at [920, 233] on span "Filtering operator" at bounding box center [919, 234] width 11 height 11
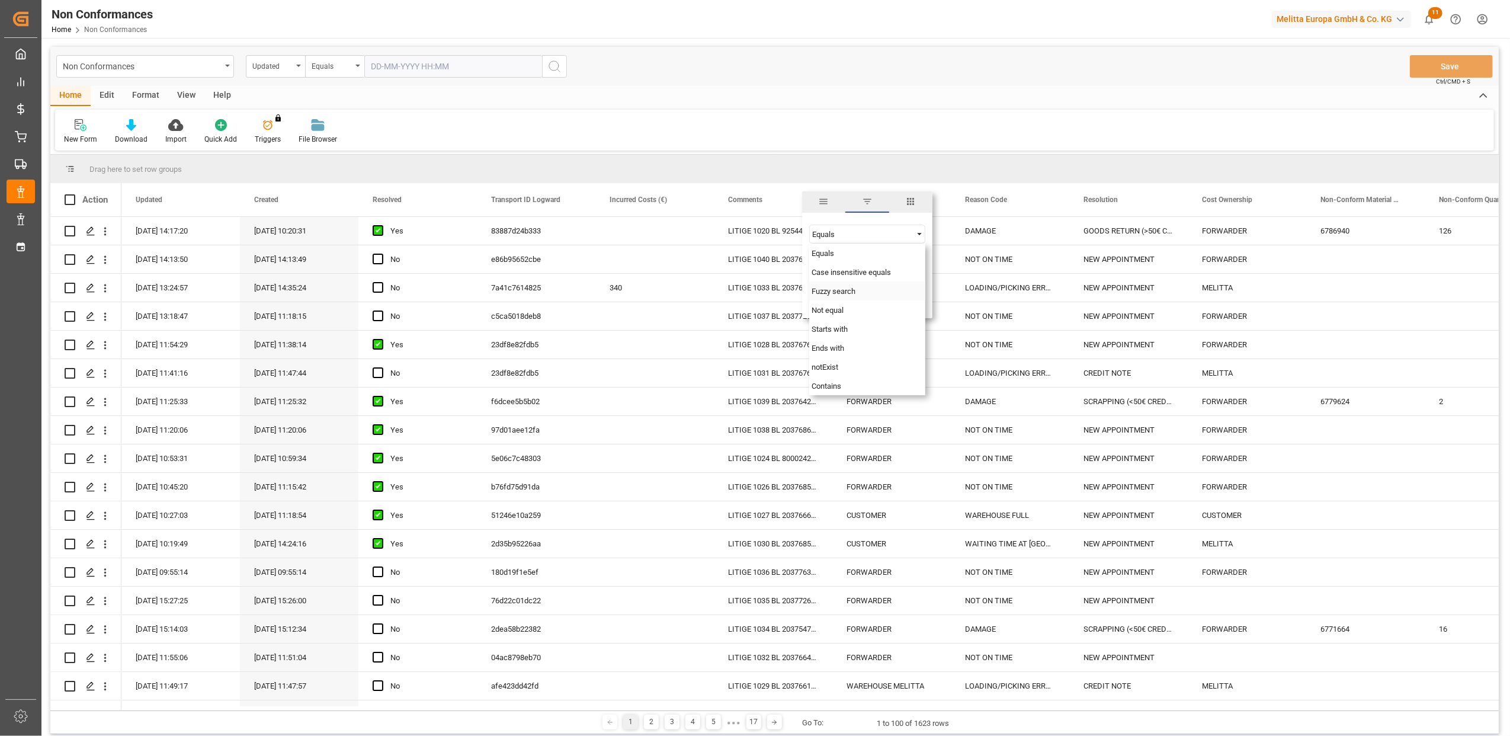
click at [884, 296] on div "Fuzzy search" at bounding box center [867, 290] width 116 height 19
click at [870, 264] on input "Filter Value" at bounding box center [867, 264] width 116 height 24
type input "20375716"
click at [887, 296] on button "Apply" at bounding box center [883, 300] width 22 height 12
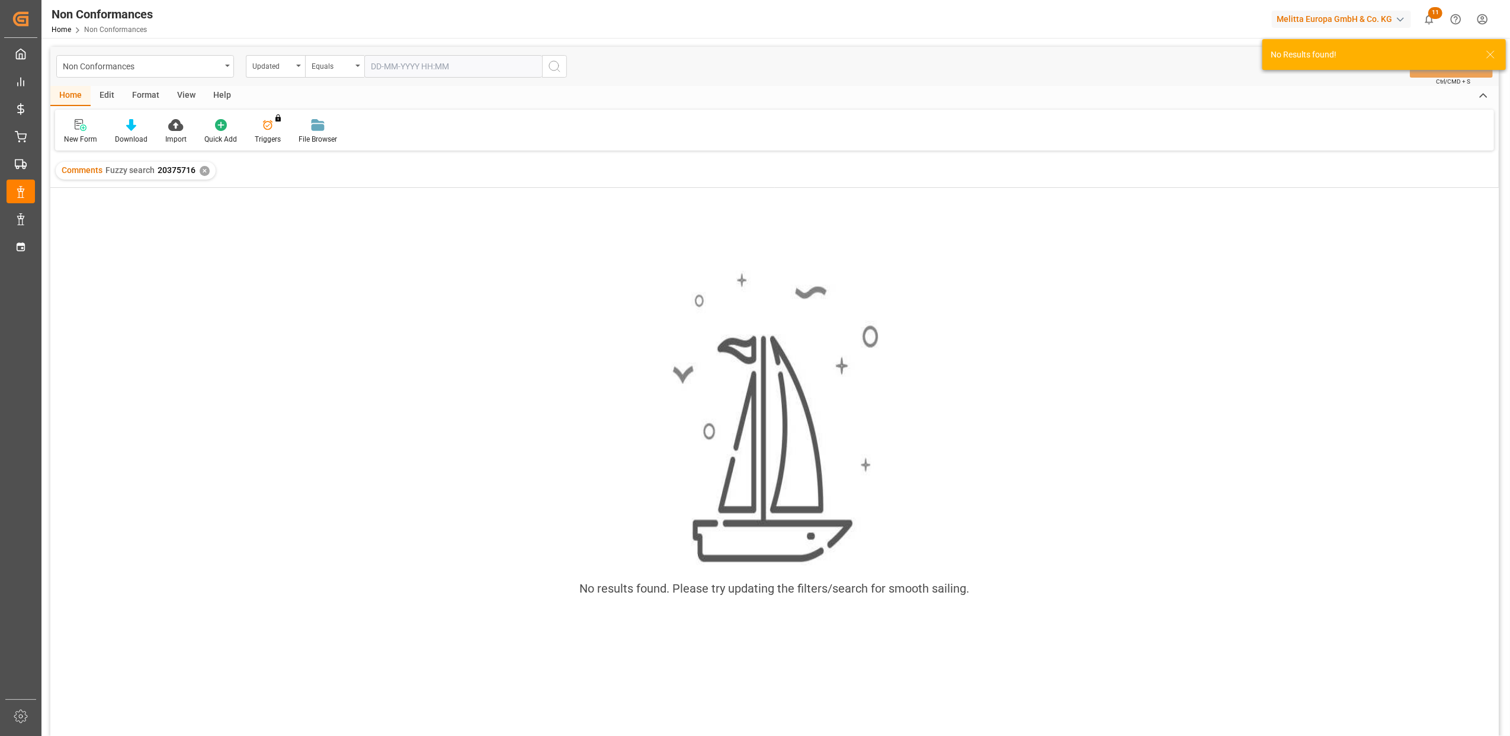
click at [204, 171] on div "✕" at bounding box center [205, 171] width 10 height 10
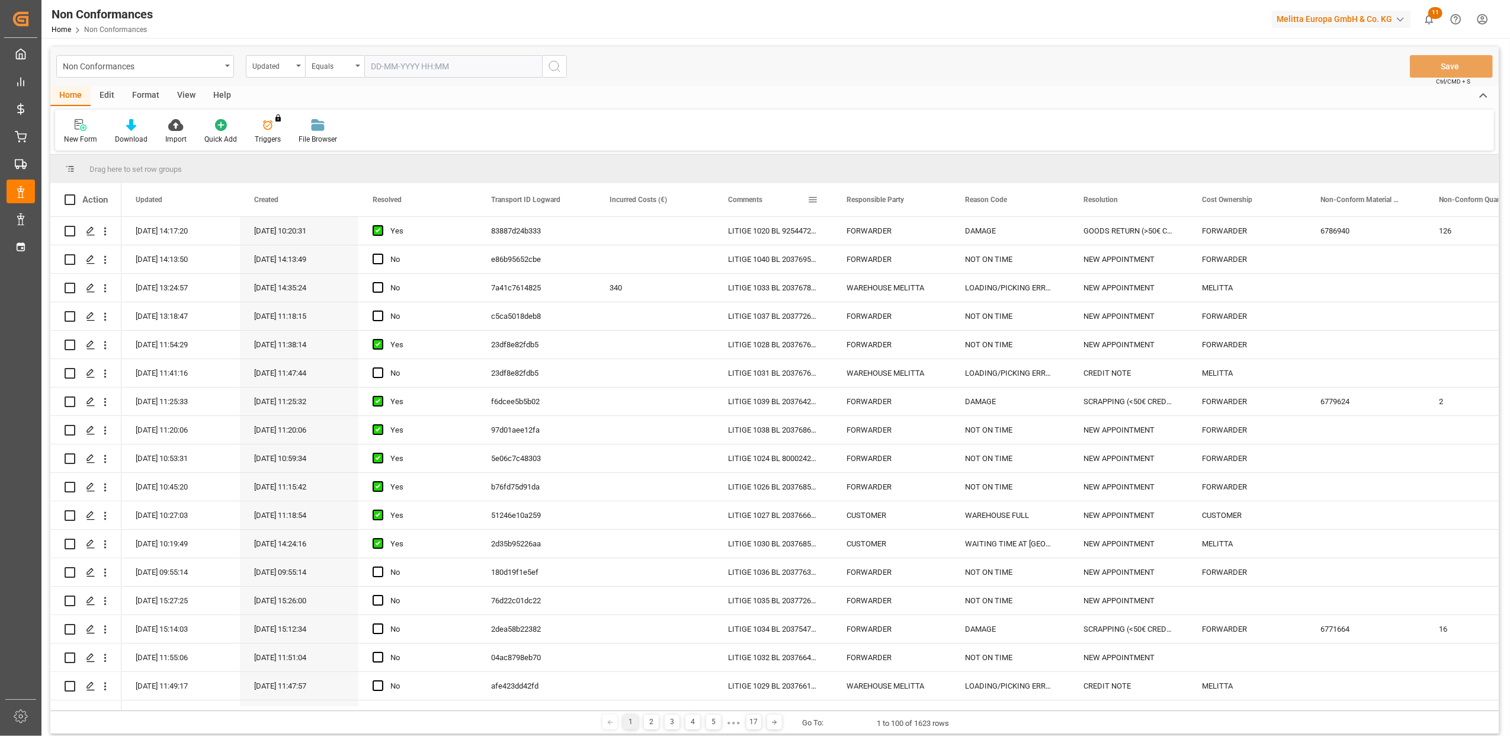
click at [813, 200] on span at bounding box center [813, 199] width 11 height 11
click at [920, 232] on span "Filtering operator" at bounding box center [919, 234] width 11 height 11
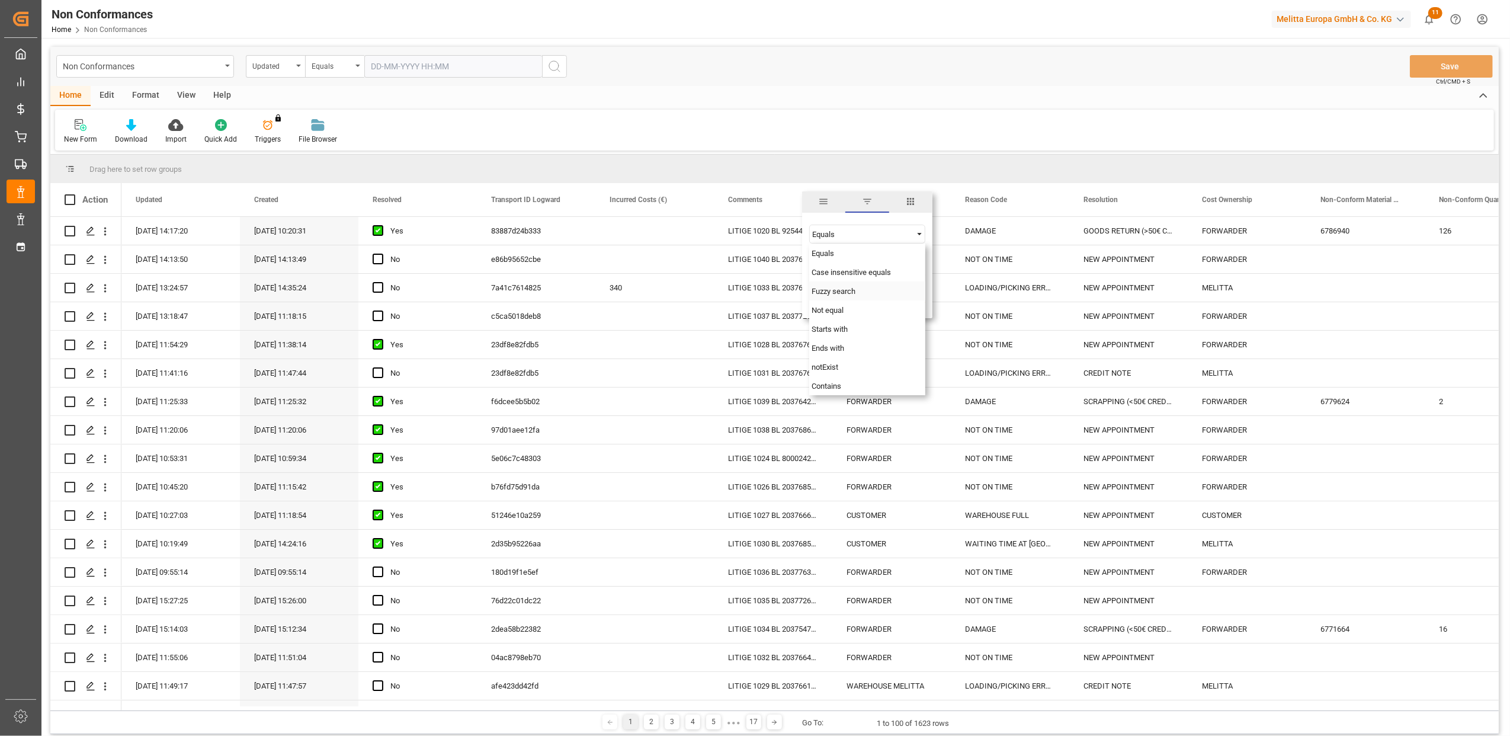
click at [844, 297] on div "Fuzzy search" at bounding box center [867, 290] width 116 height 19
click at [863, 267] on input "Filter Value" at bounding box center [867, 264] width 116 height 24
type input "20375536"
click at [884, 299] on button "Apply" at bounding box center [883, 300] width 22 height 12
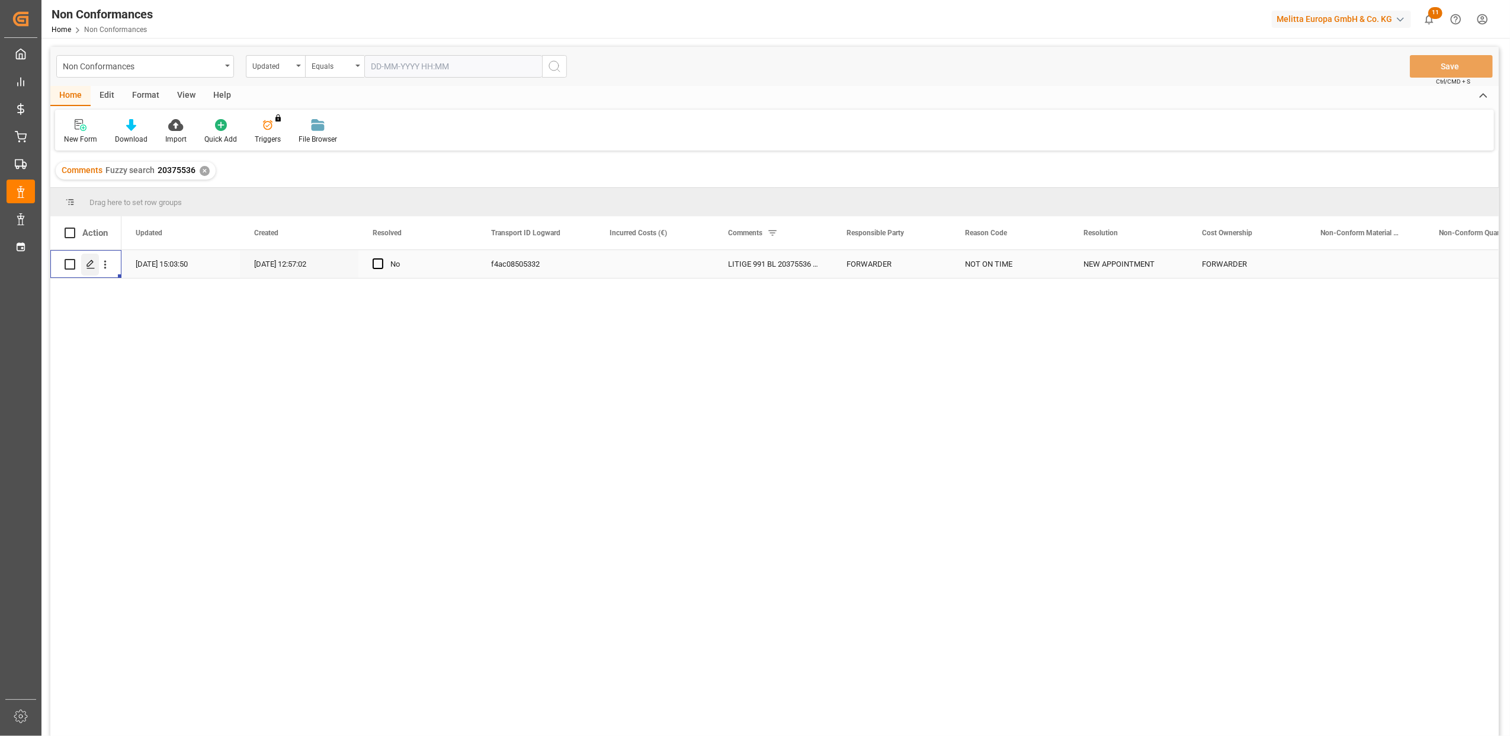
click at [91, 270] on div "Press SPACE to select this row." at bounding box center [90, 265] width 18 height 22
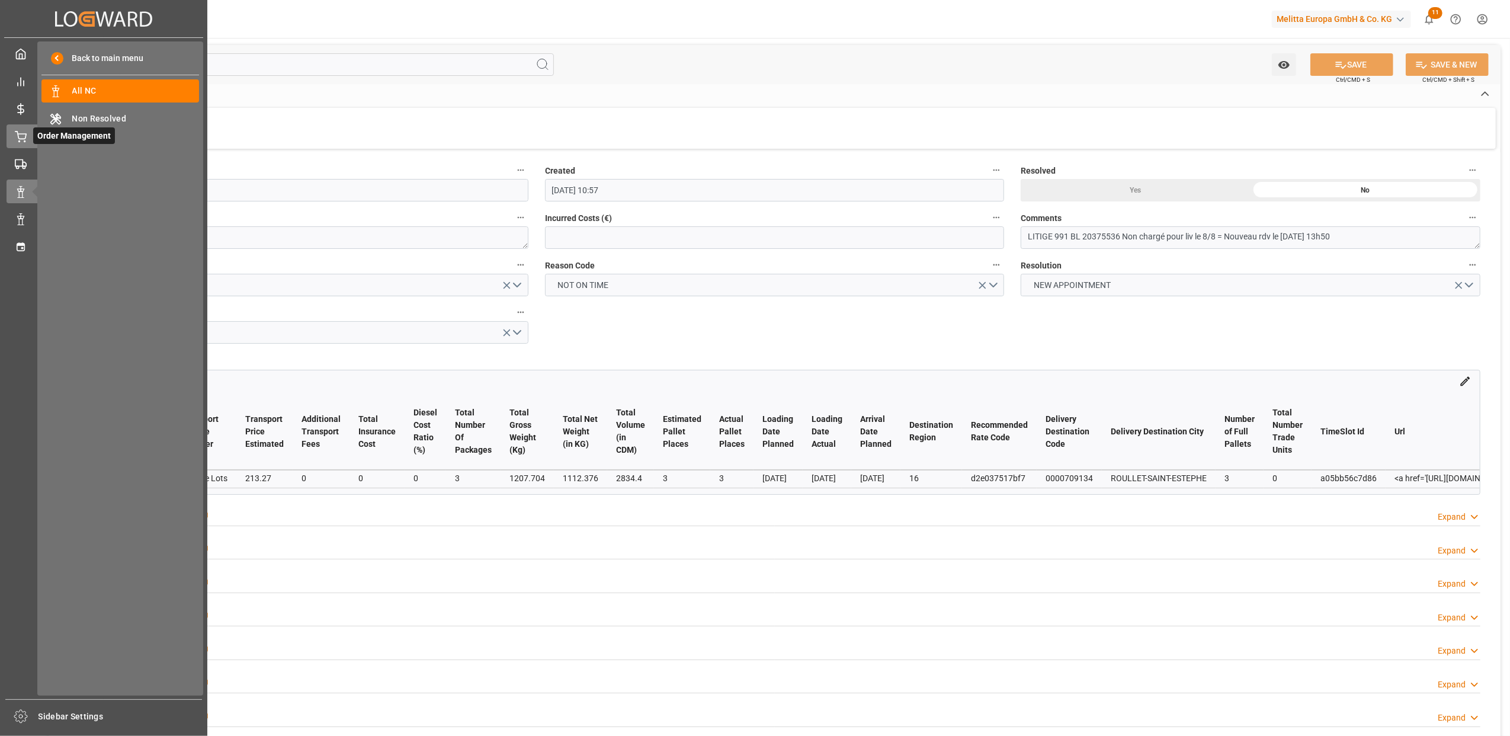
click at [30, 132] on div "Order Management Order Management" at bounding box center [104, 135] width 194 height 23
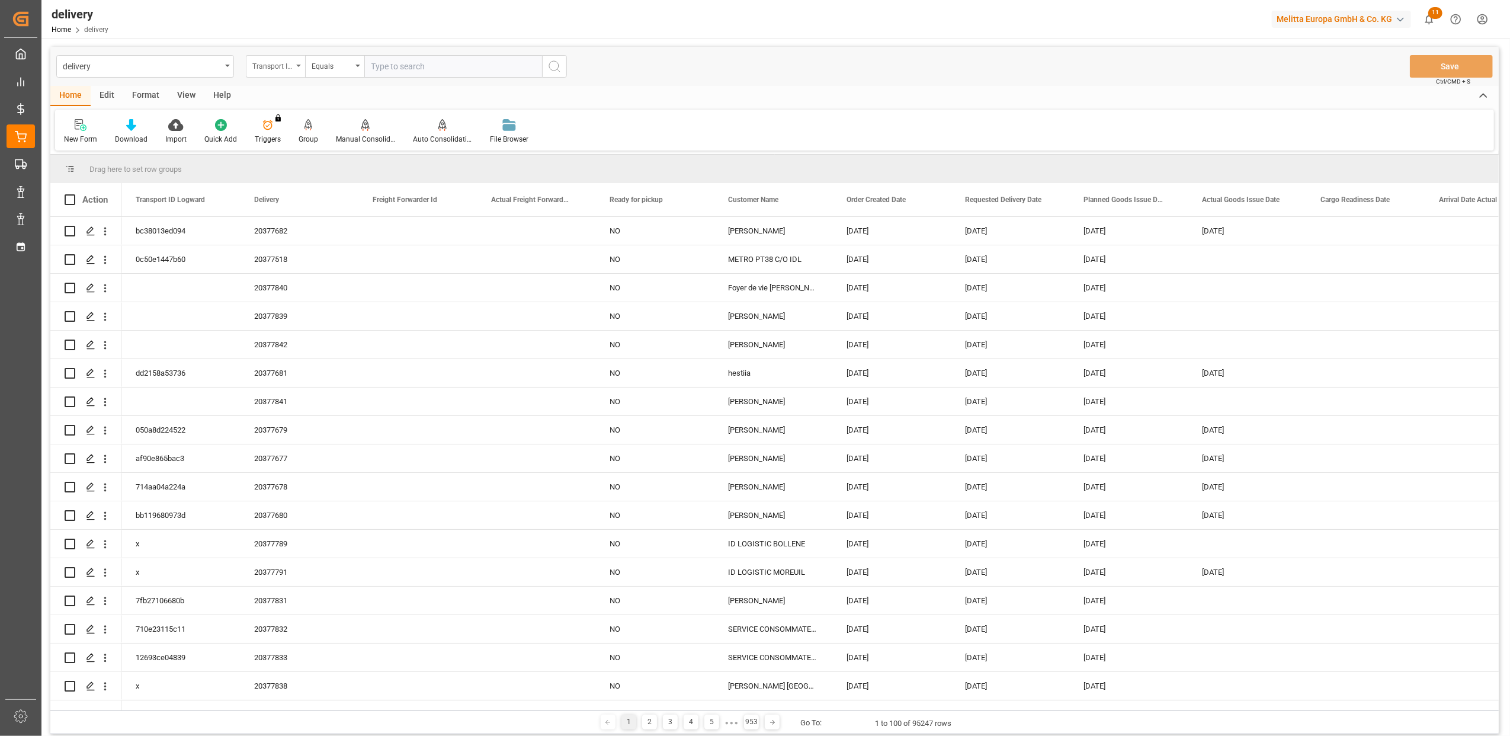
click at [295, 63] on div "Transport ID Logward" at bounding box center [275, 66] width 59 height 23
click at [297, 145] on div "Delivery" at bounding box center [334, 145] width 177 height 25
click at [466, 75] on input "text" at bounding box center [453, 66] width 178 height 23
type input "20375520"
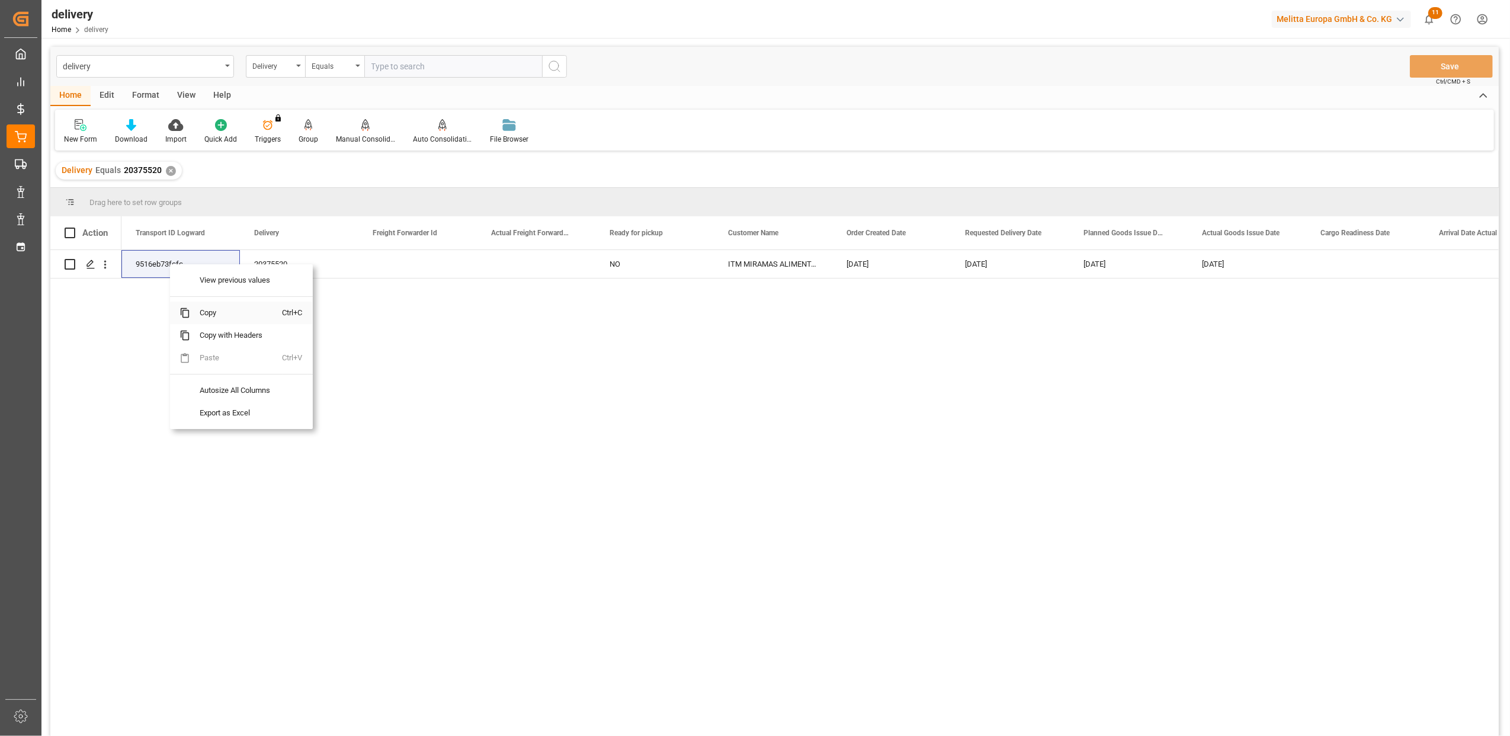
click at [219, 315] on span "Copy" at bounding box center [236, 313] width 92 height 23
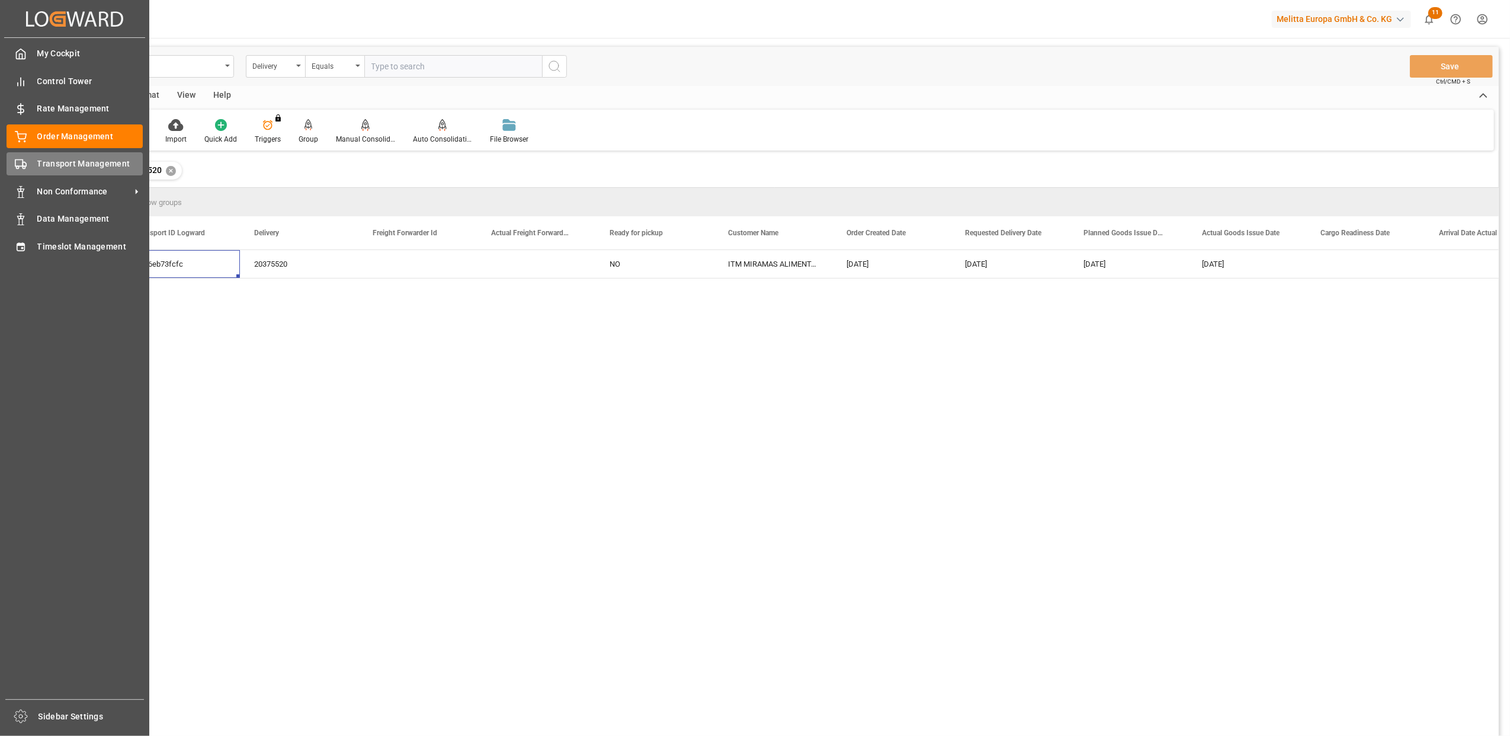
click at [45, 166] on span "Transport Management" at bounding box center [90, 164] width 106 height 12
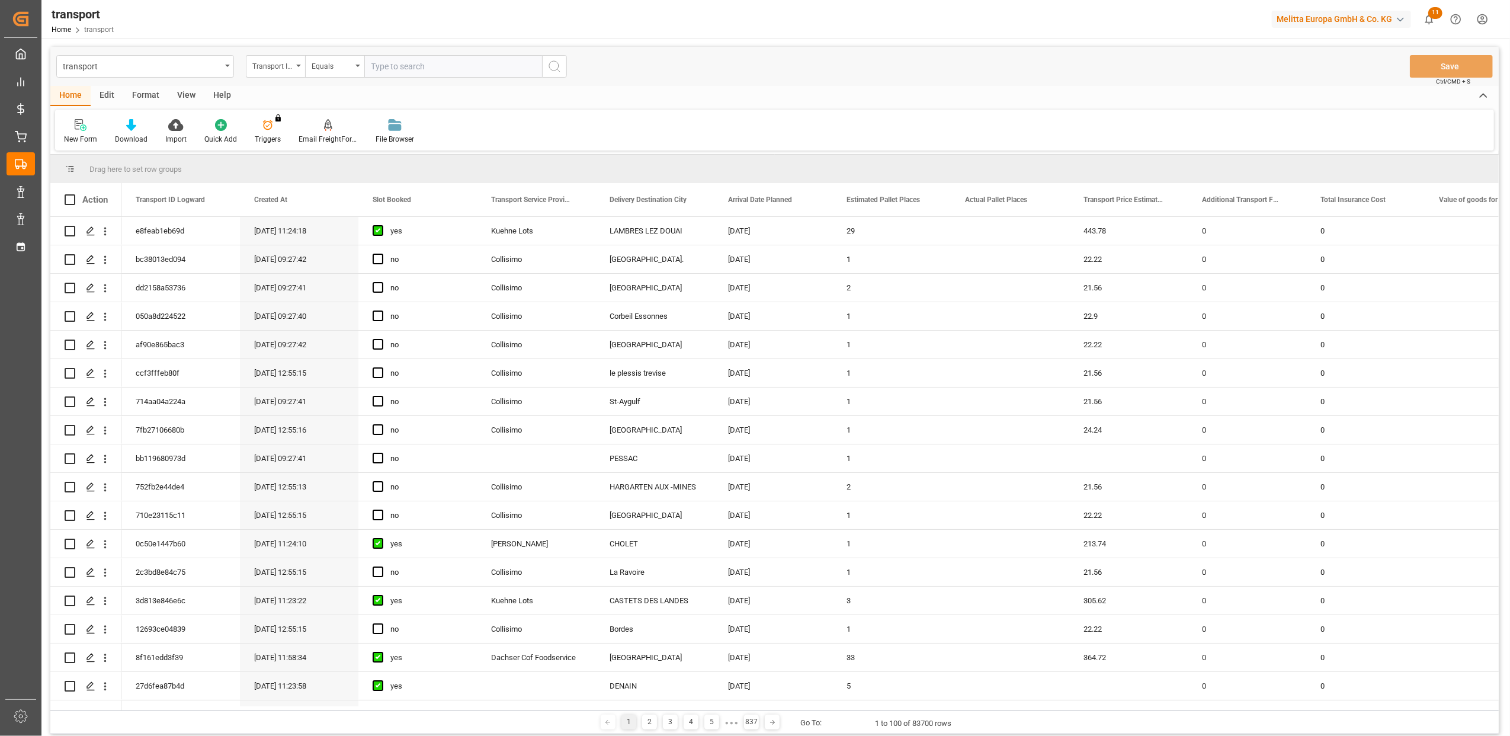
click at [460, 69] on input "text" at bounding box center [453, 66] width 178 height 23
paste input "9516eb73fcfc"
type input "9516eb73fcfc"
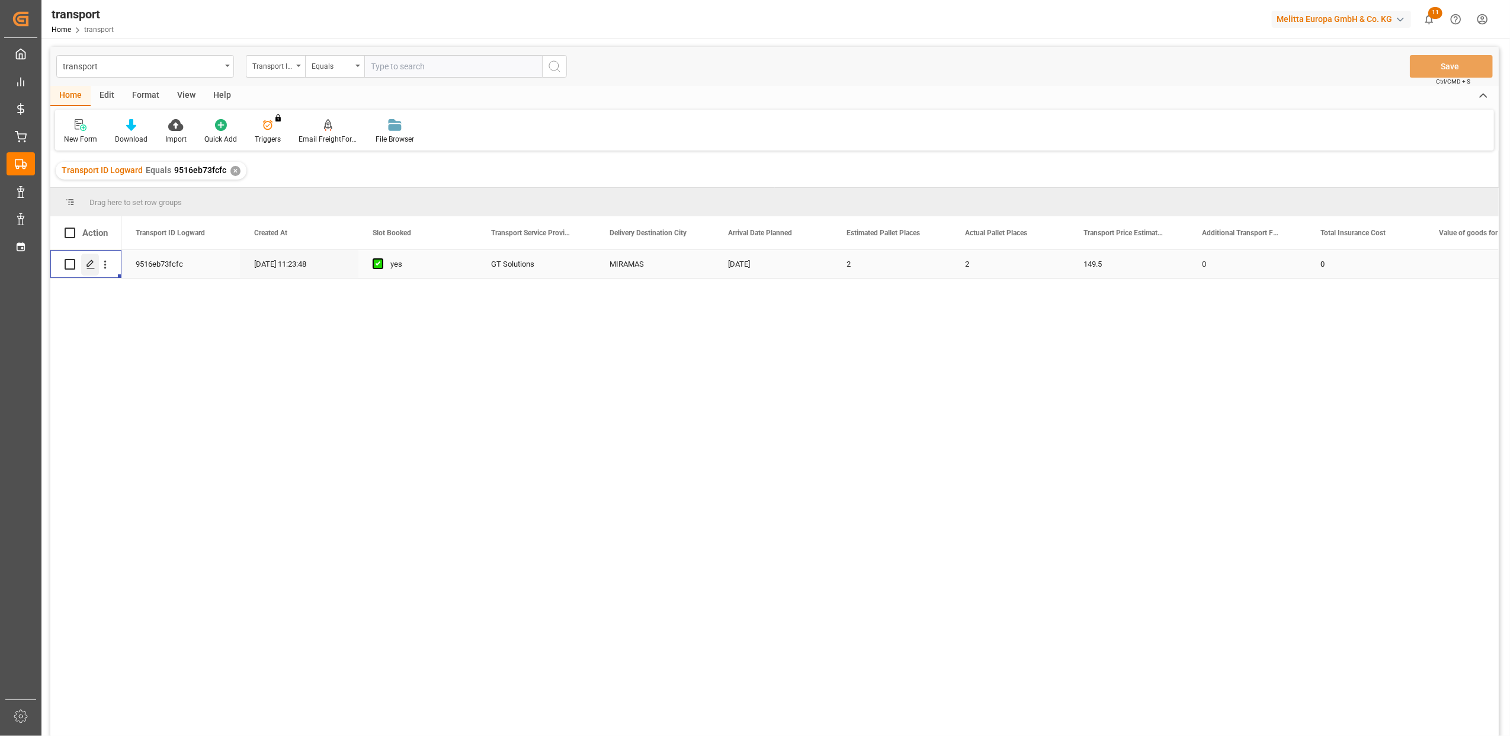
click at [88, 266] on polygon "Press SPACE to select this row." at bounding box center [90, 264] width 6 height 6
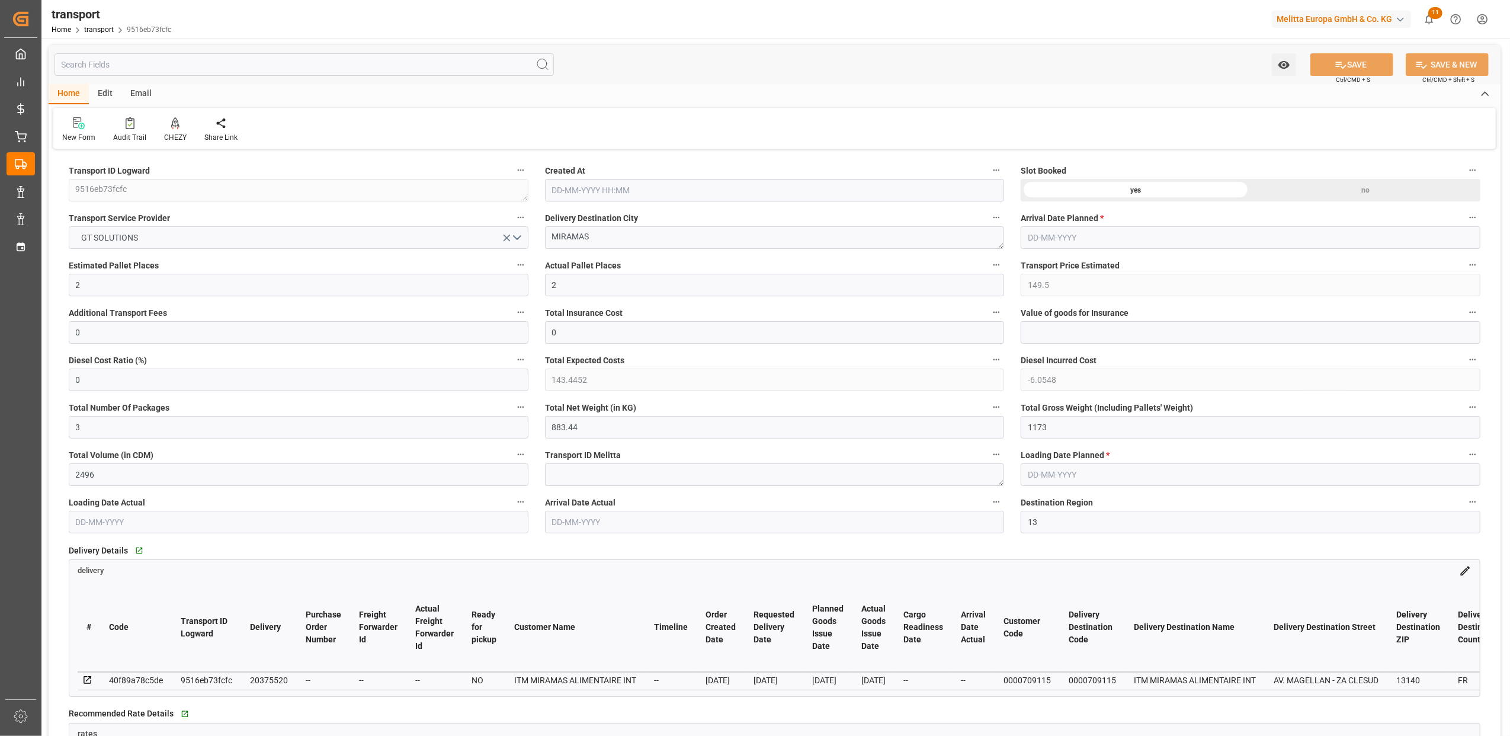
type input "[DATE] 11:23"
type input "[DATE]"
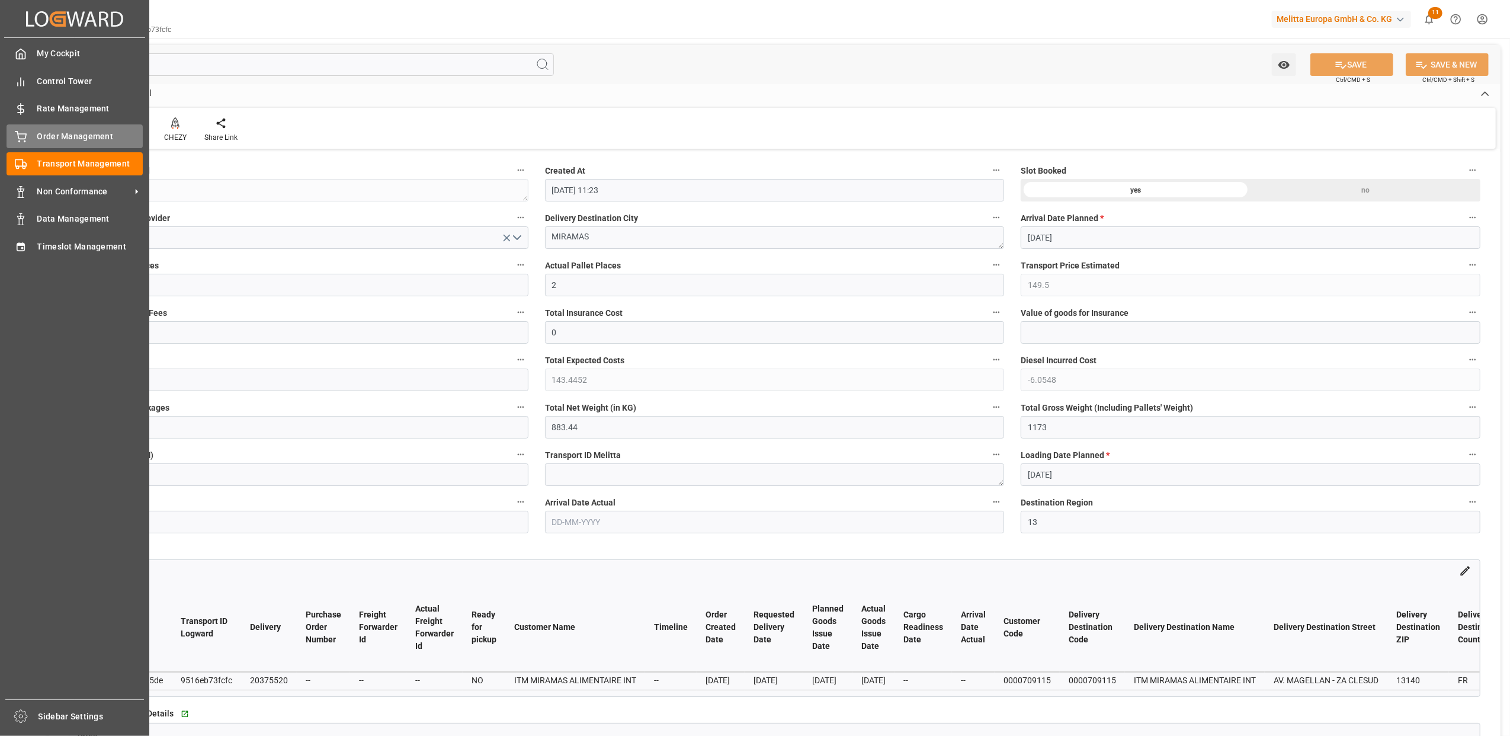
click at [46, 140] on span "Order Management" at bounding box center [90, 136] width 106 height 12
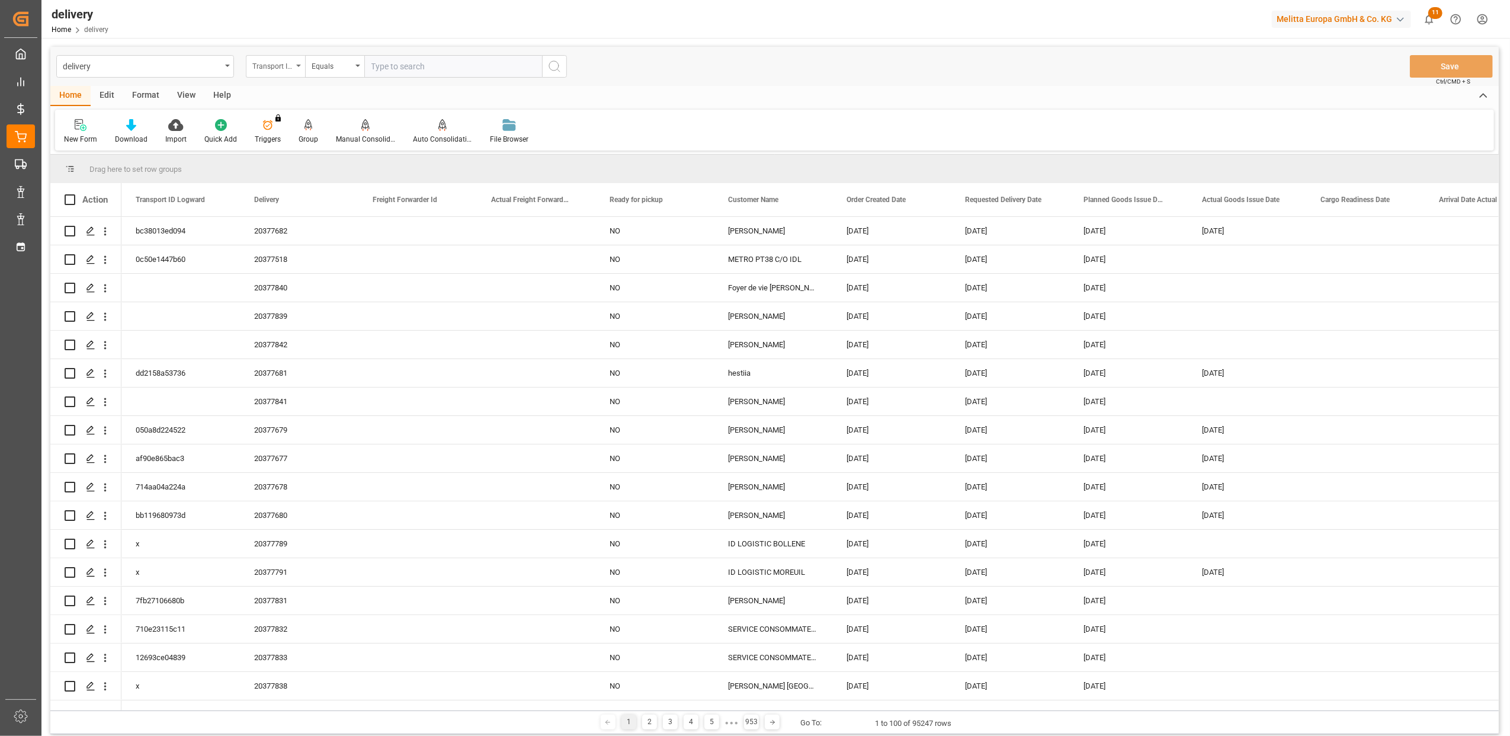
click at [299, 69] on div "Transport ID Logward" at bounding box center [275, 66] width 59 height 23
click at [346, 148] on div "Delivery" at bounding box center [334, 145] width 177 height 25
click at [491, 60] on input "text" at bounding box center [453, 66] width 178 height 23
type input "20375520"
click at [555, 63] on icon "search button" at bounding box center [554, 66] width 14 height 14
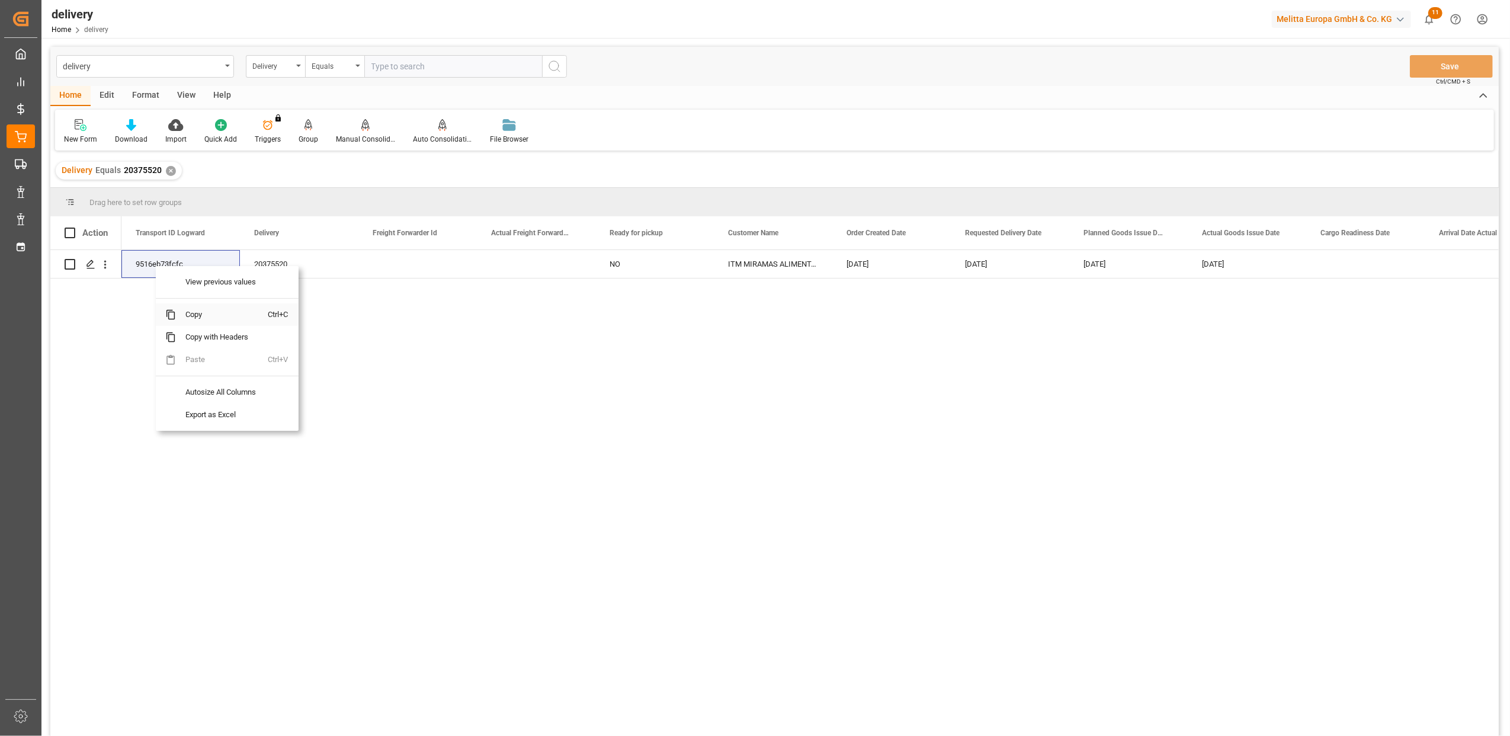
click at [207, 316] on span "Copy" at bounding box center [222, 314] width 92 height 23
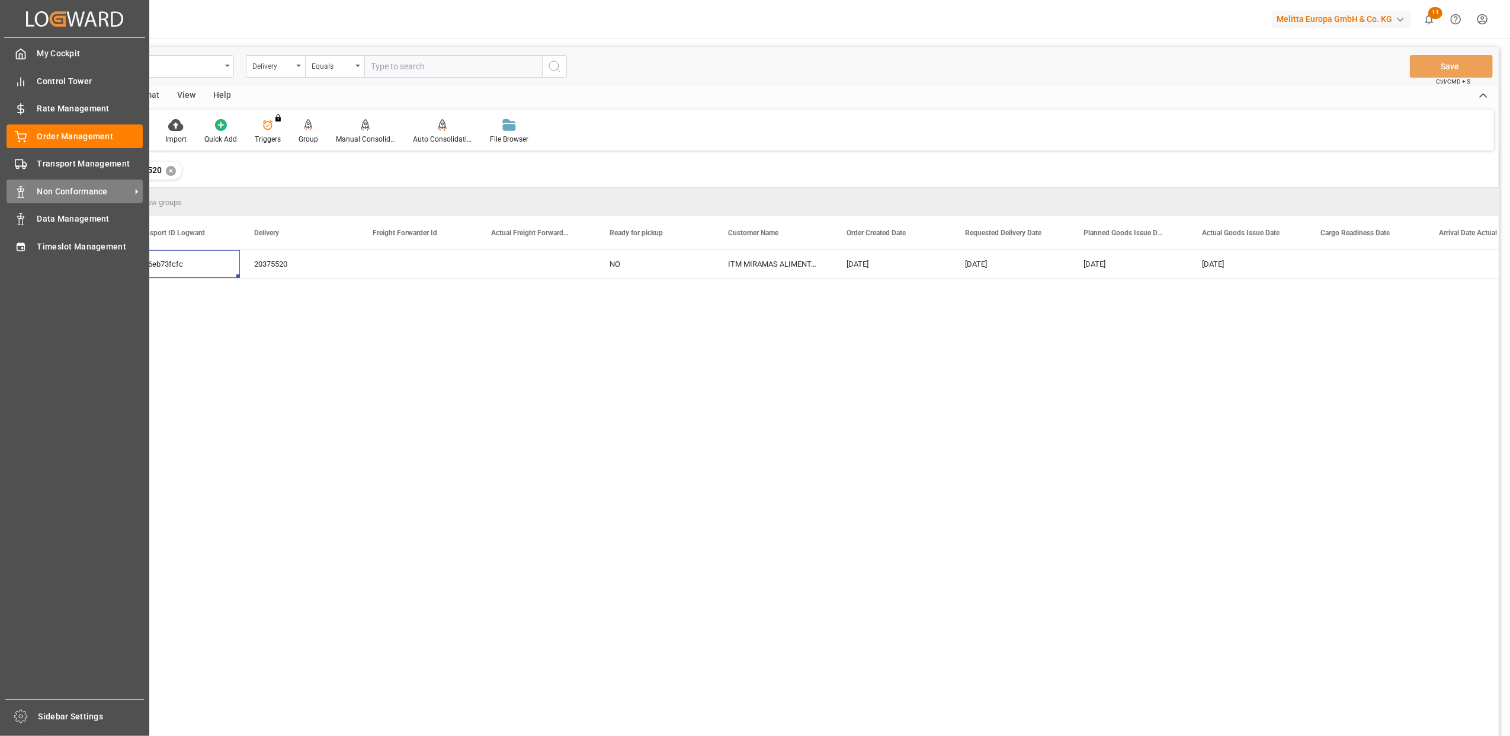
click at [97, 186] on span "Non Conformance" at bounding box center [84, 191] width 94 height 12
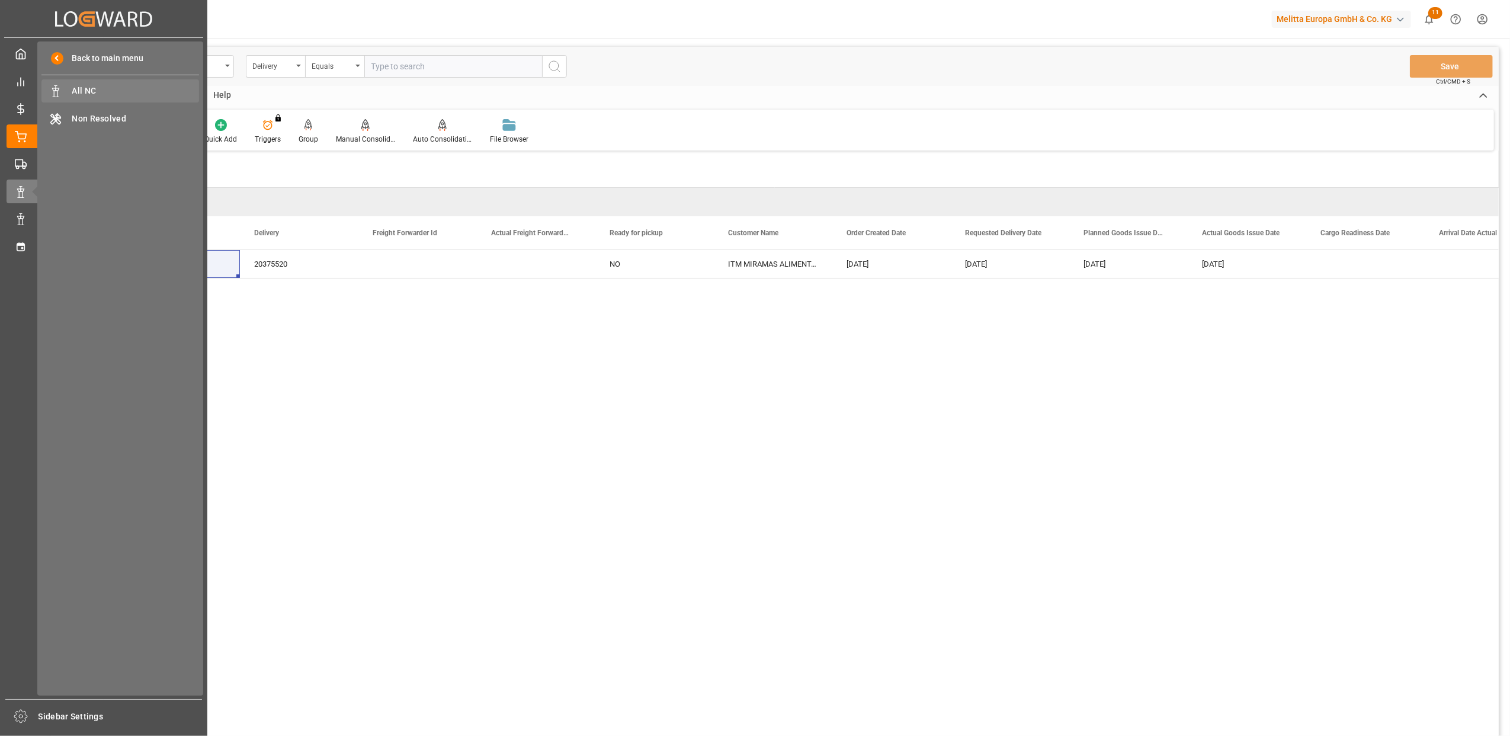
click at [95, 85] on span "All NC" at bounding box center [135, 91] width 127 height 12
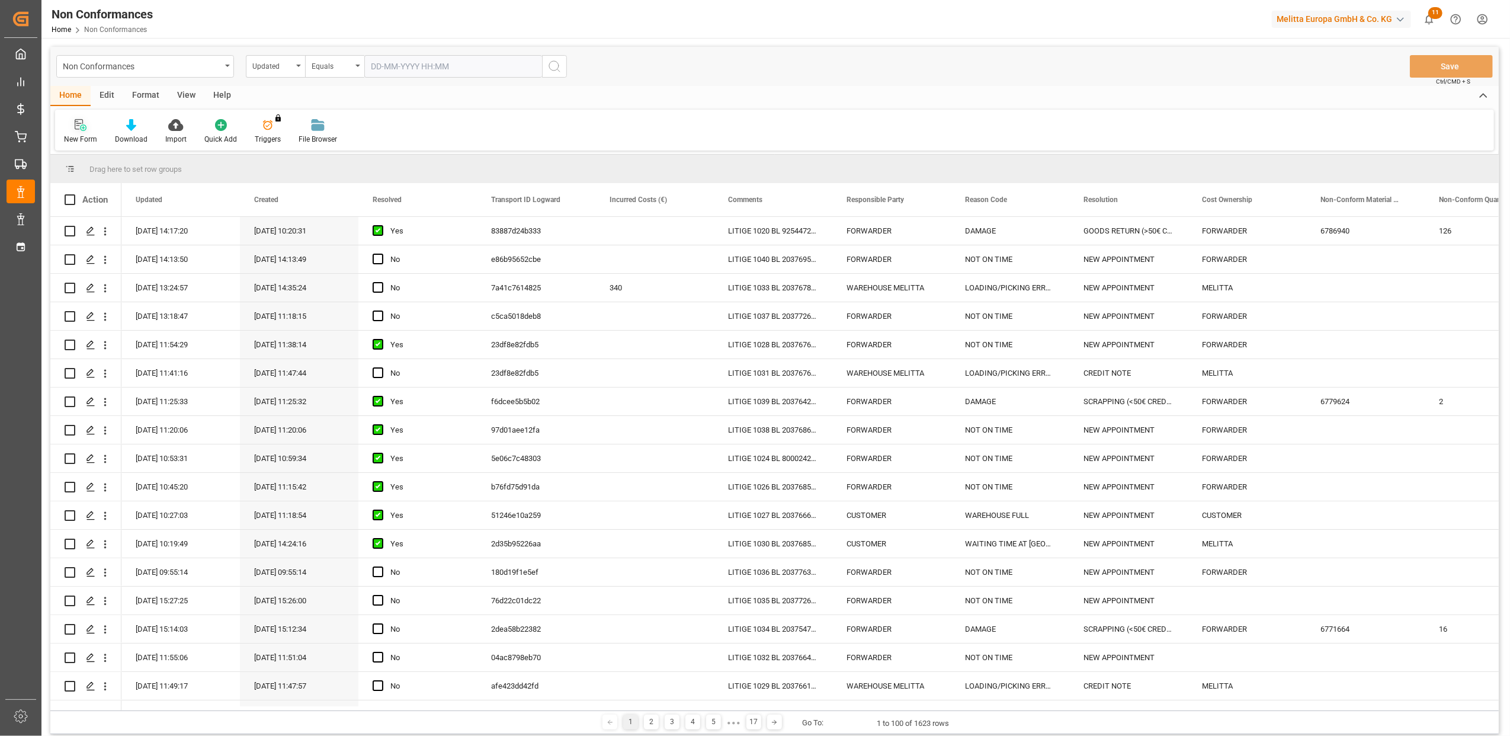
click at [90, 136] on div "New Form" at bounding box center [80, 139] width 33 height 11
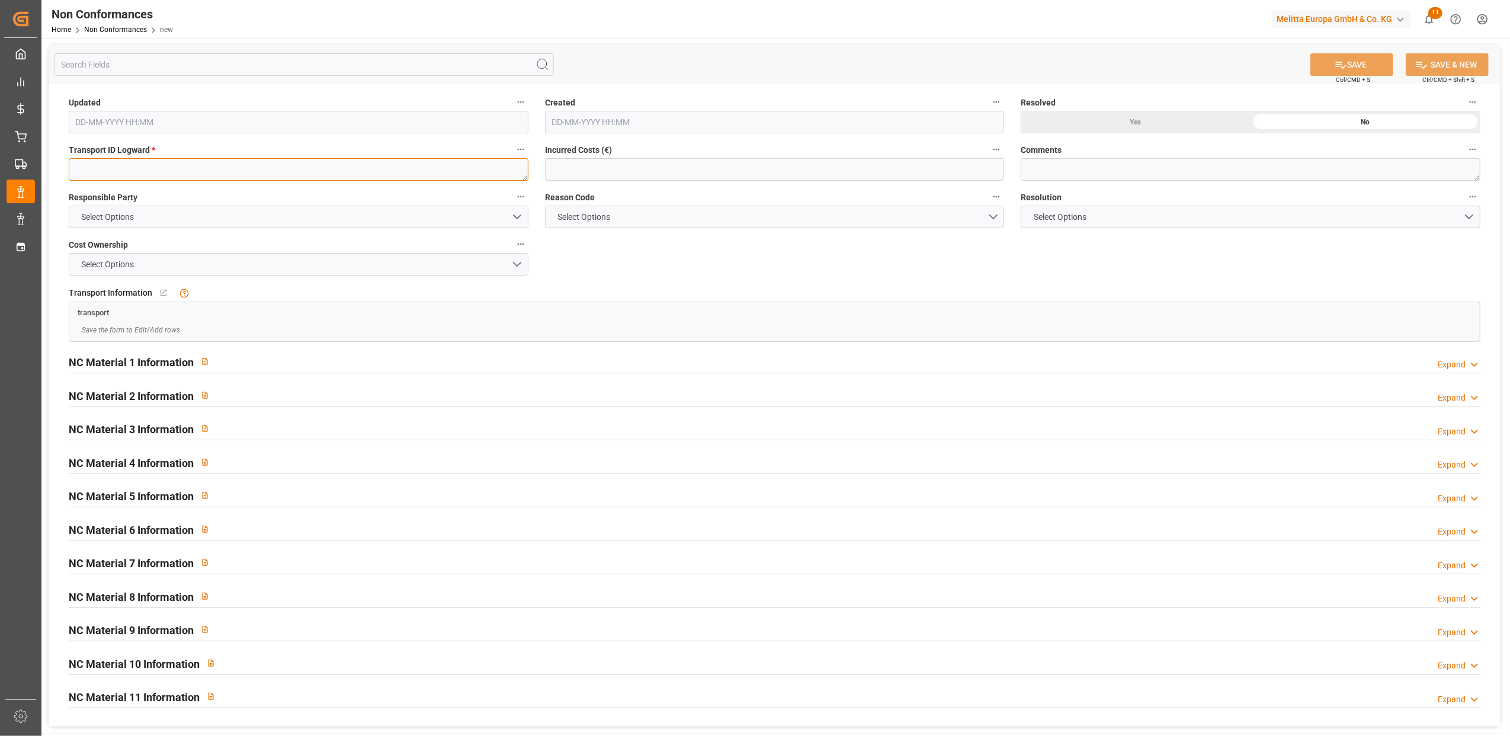
click at [236, 171] on textarea at bounding box center [299, 169] width 460 height 23
paste textarea "9516eb73fcfc"
type textarea "9516eb73fcfc"
click at [515, 216] on button "Select Options" at bounding box center [299, 217] width 460 height 23
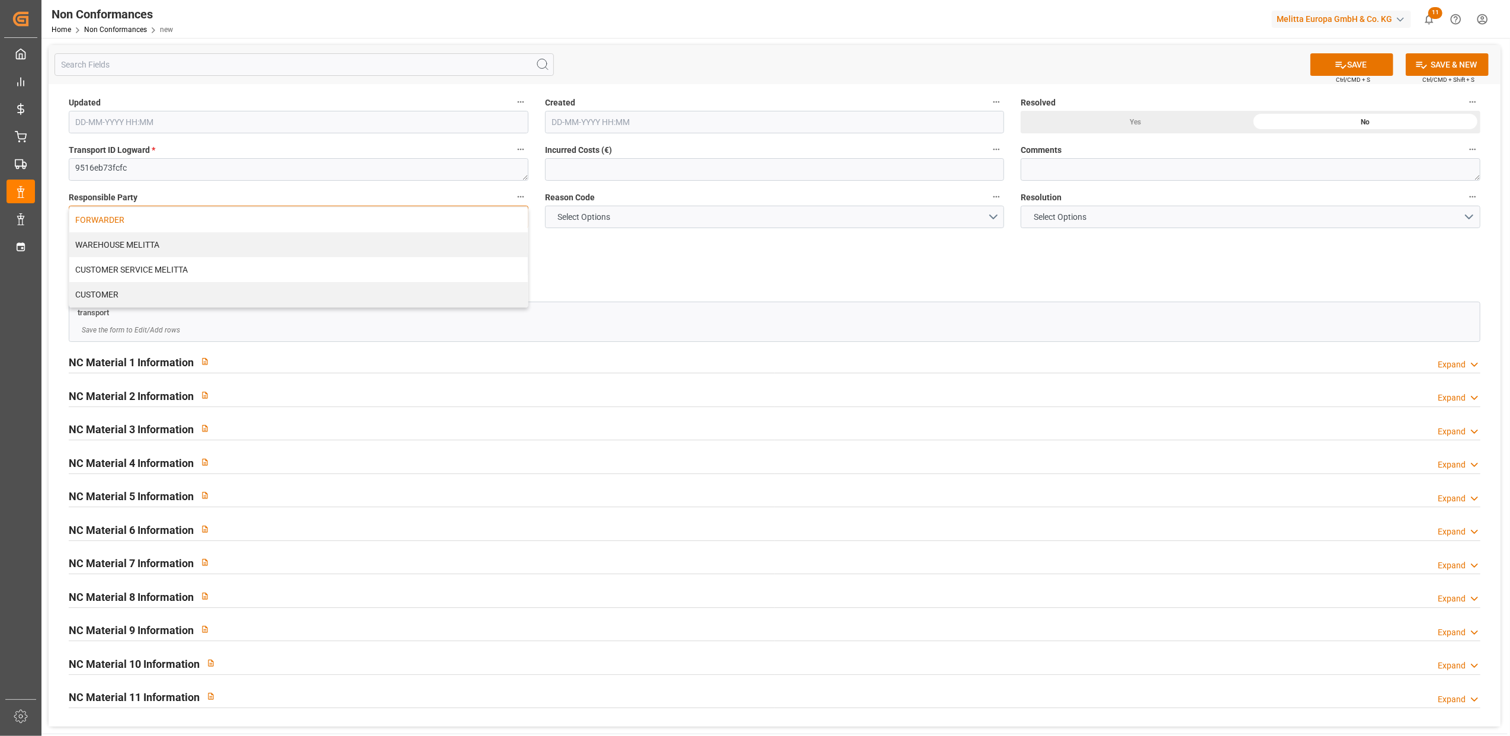
click at [309, 221] on div "FORWARDER" at bounding box center [298, 219] width 459 height 25
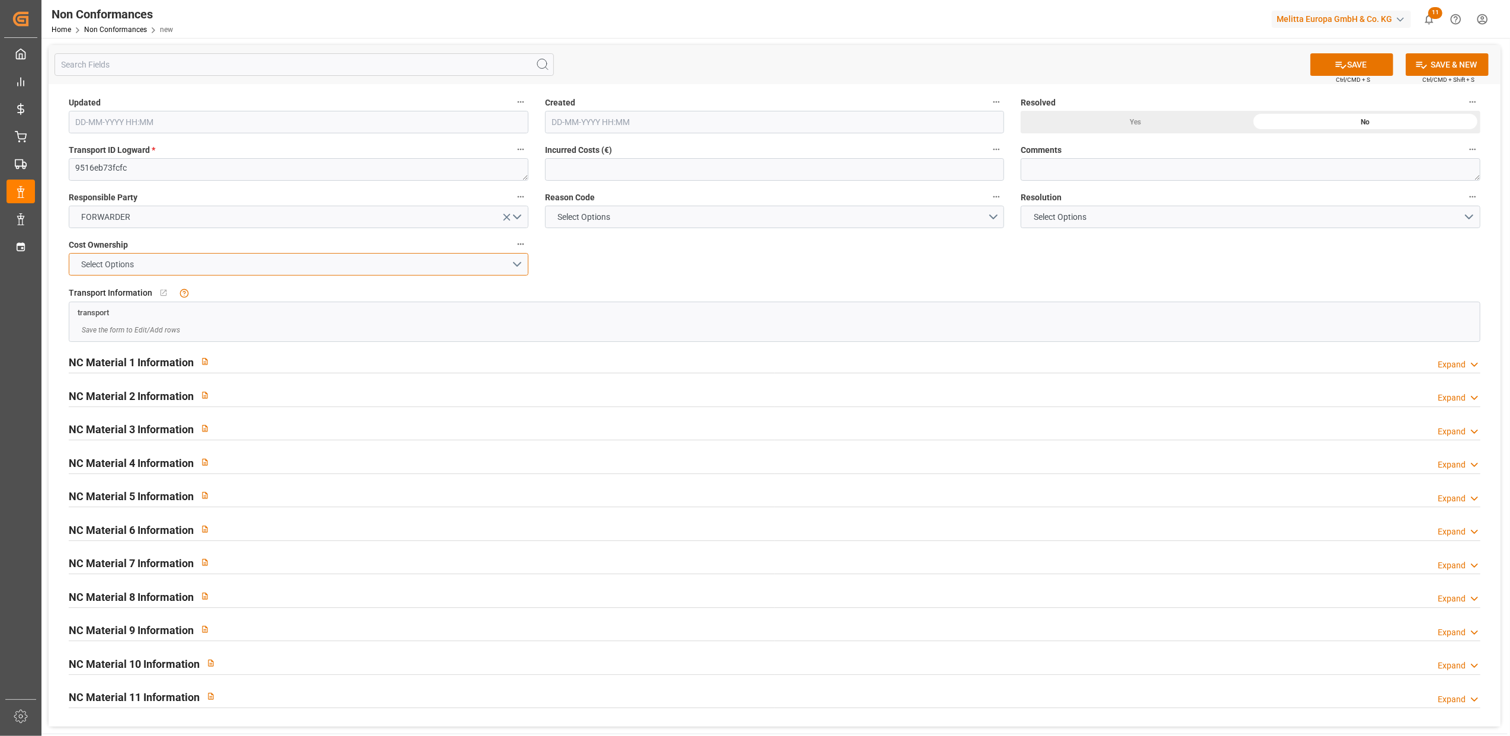
click at [522, 264] on button "Select Options" at bounding box center [299, 264] width 460 height 23
click at [483, 265] on div "FORWARDER" at bounding box center [298, 267] width 459 height 25
click at [987, 218] on button "Select Options" at bounding box center [775, 217] width 460 height 23
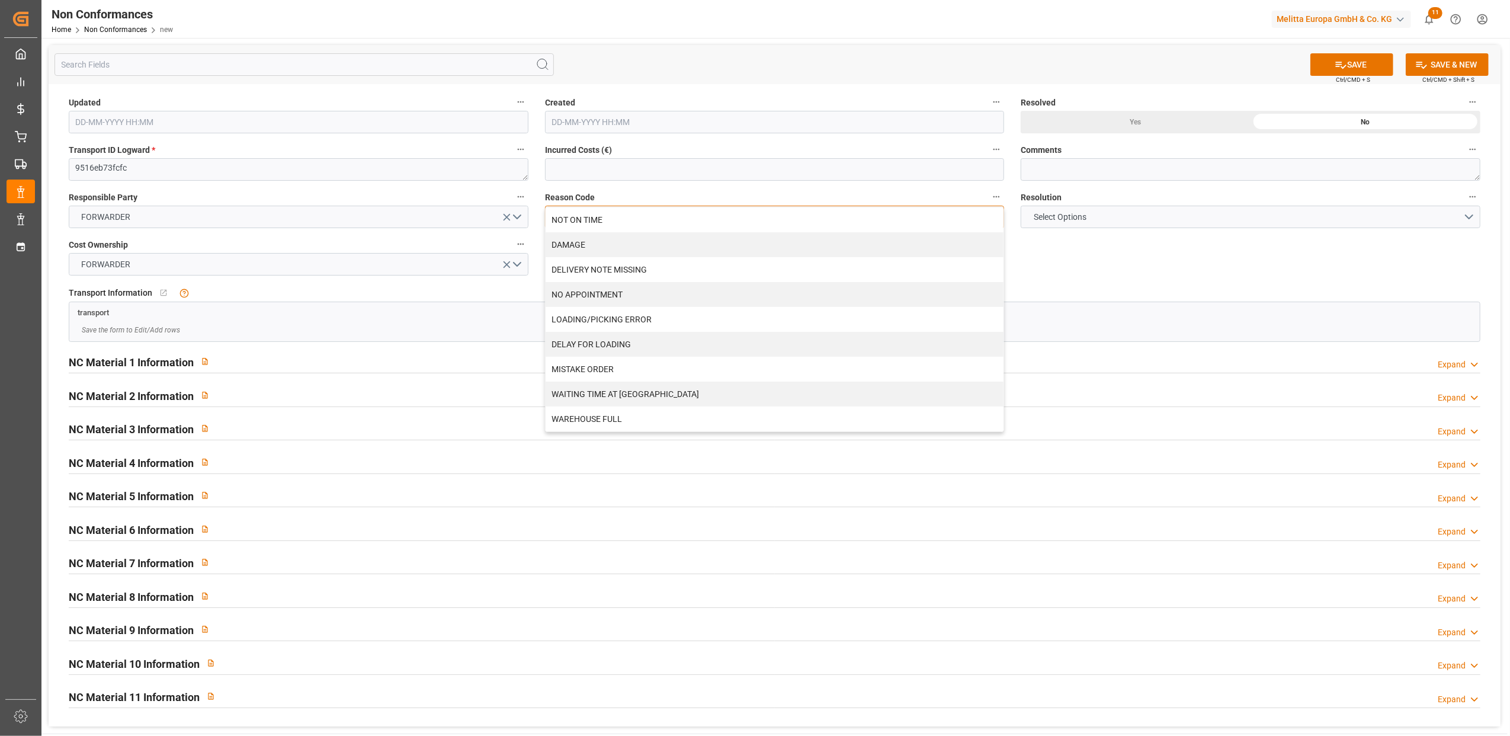
drag, startPoint x: 676, startPoint y: 220, endPoint x: 719, endPoint y: 222, distance: 42.7
click at [687, 221] on div "NOT ON TIME" at bounding box center [775, 219] width 459 height 25
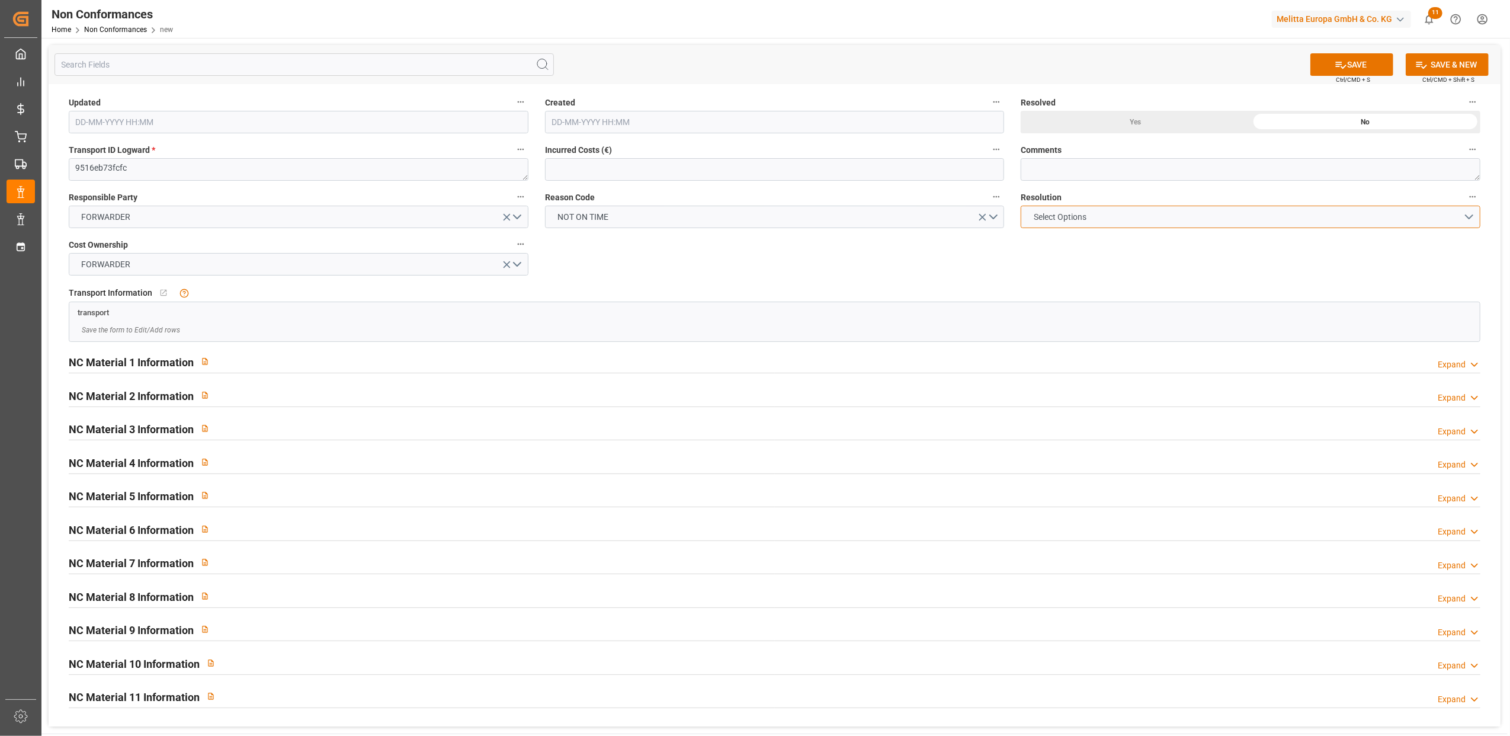
click at [1468, 219] on button "Select Options" at bounding box center [1251, 217] width 460 height 23
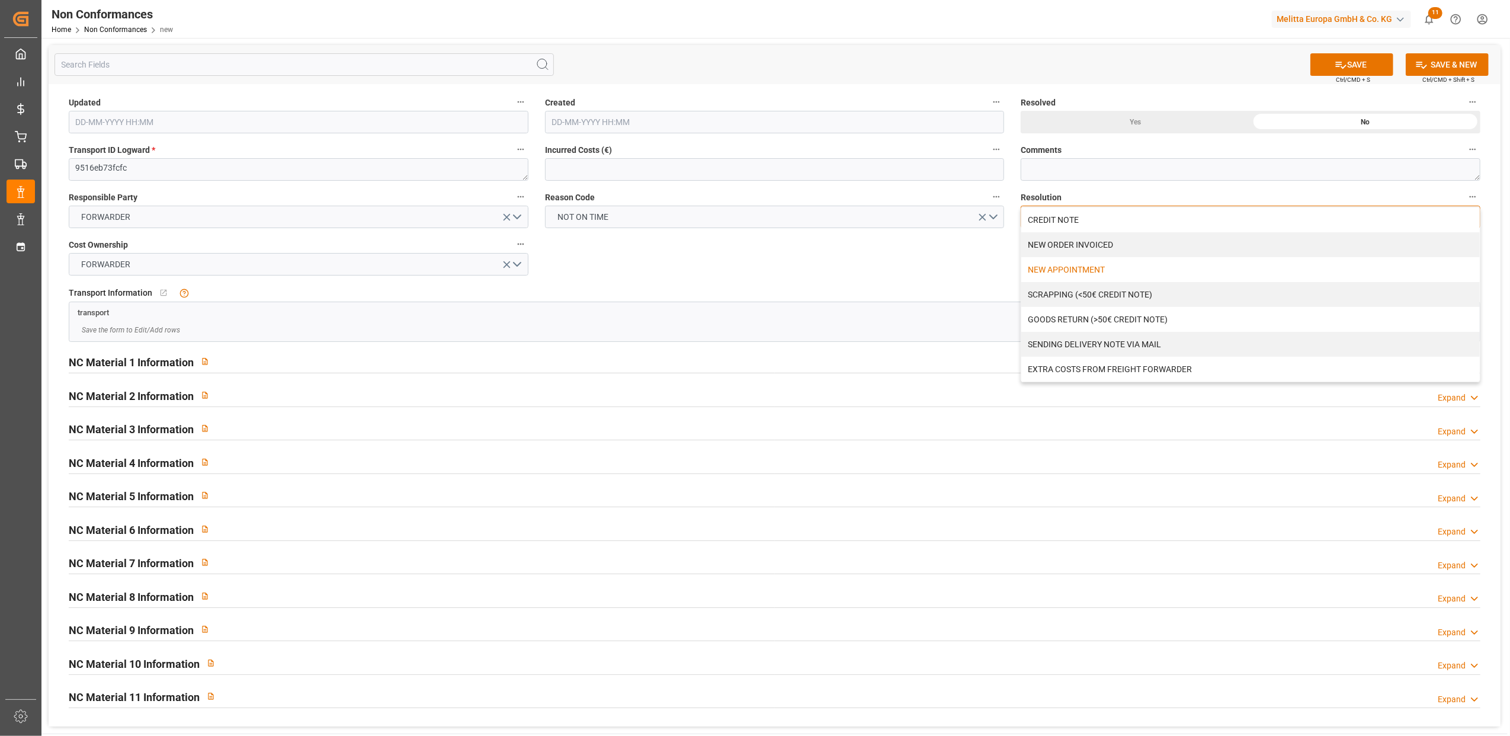
click at [1097, 275] on div "NEW APPOINTMENT" at bounding box center [1251, 269] width 459 height 25
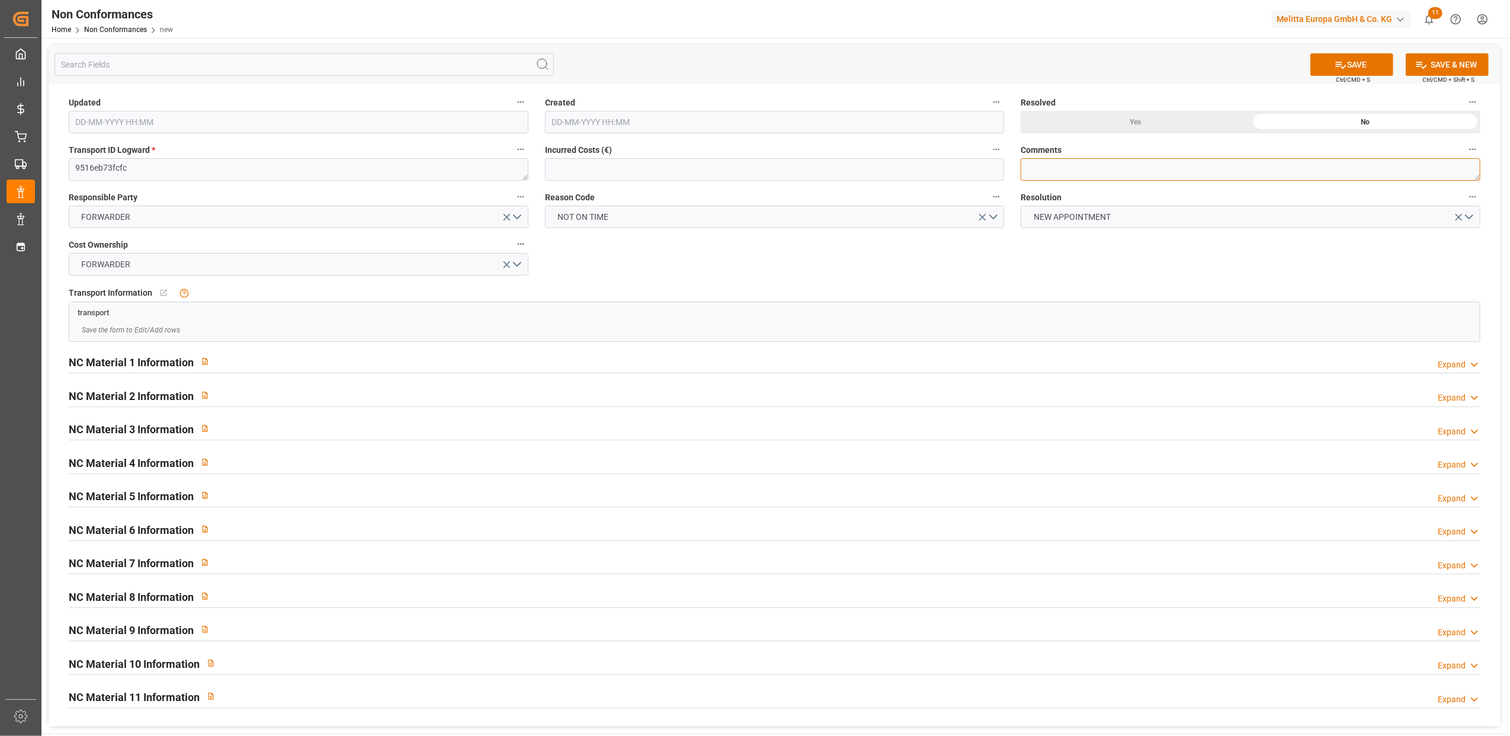
click at [1100, 172] on textarea at bounding box center [1251, 169] width 460 height 23
drag, startPoint x: 1151, startPoint y: 166, endPoint x: 1132, endPoint y: 166, distance: 19.0
click at [1132, 166] on textarea "LITIGE 1041 BL 20375520 NON" at bounding box center [1251, 169] width 460 height 23
type textarea "LITIGE 1041 BL 20375520 Non livré le 8/8 Nouveau rdv le 25/8"
click at [1139, 121] on div "Yes" at bounding box center [1136, 122] width 230 height 23
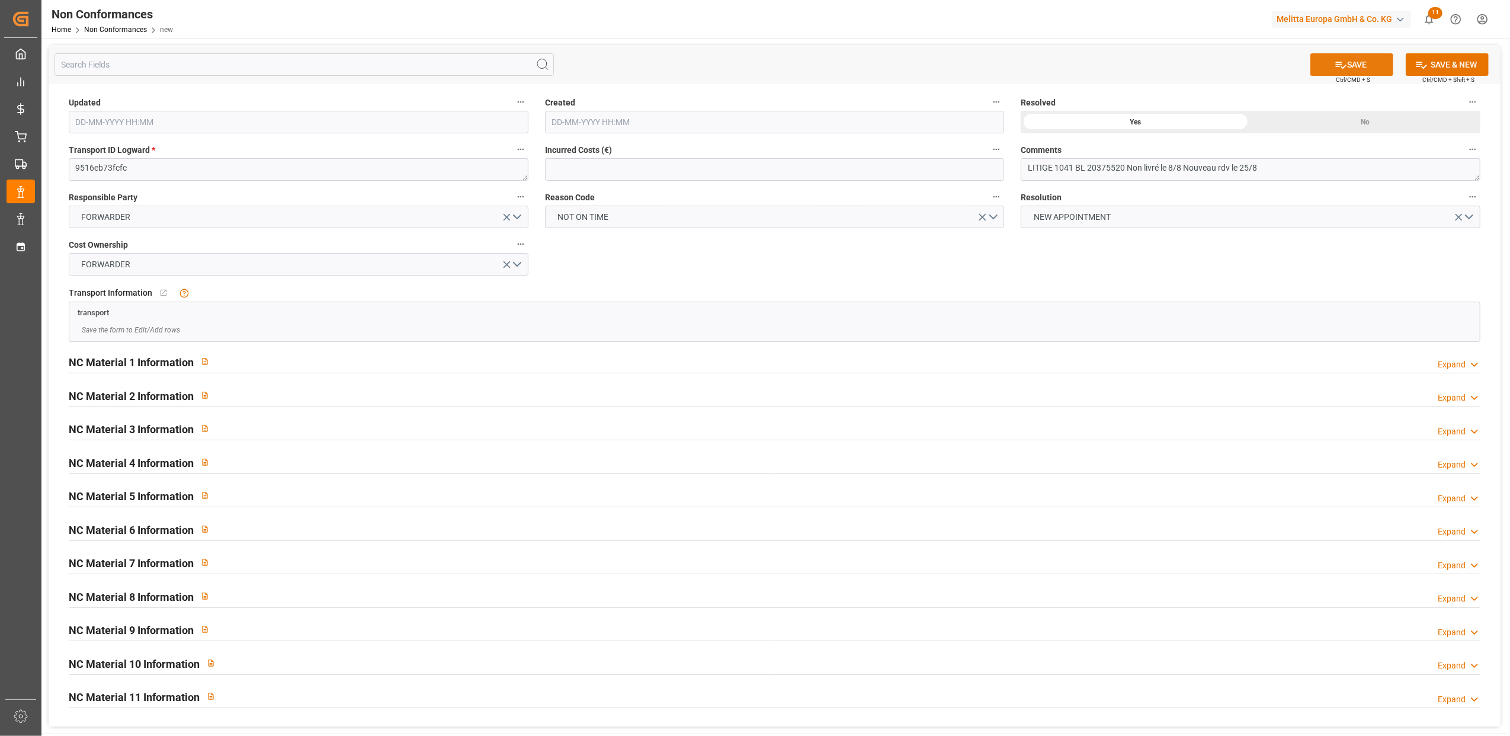
click at [1355, 62] on button "SAVE" at bounding box center [1352, 64] width 83 height 23
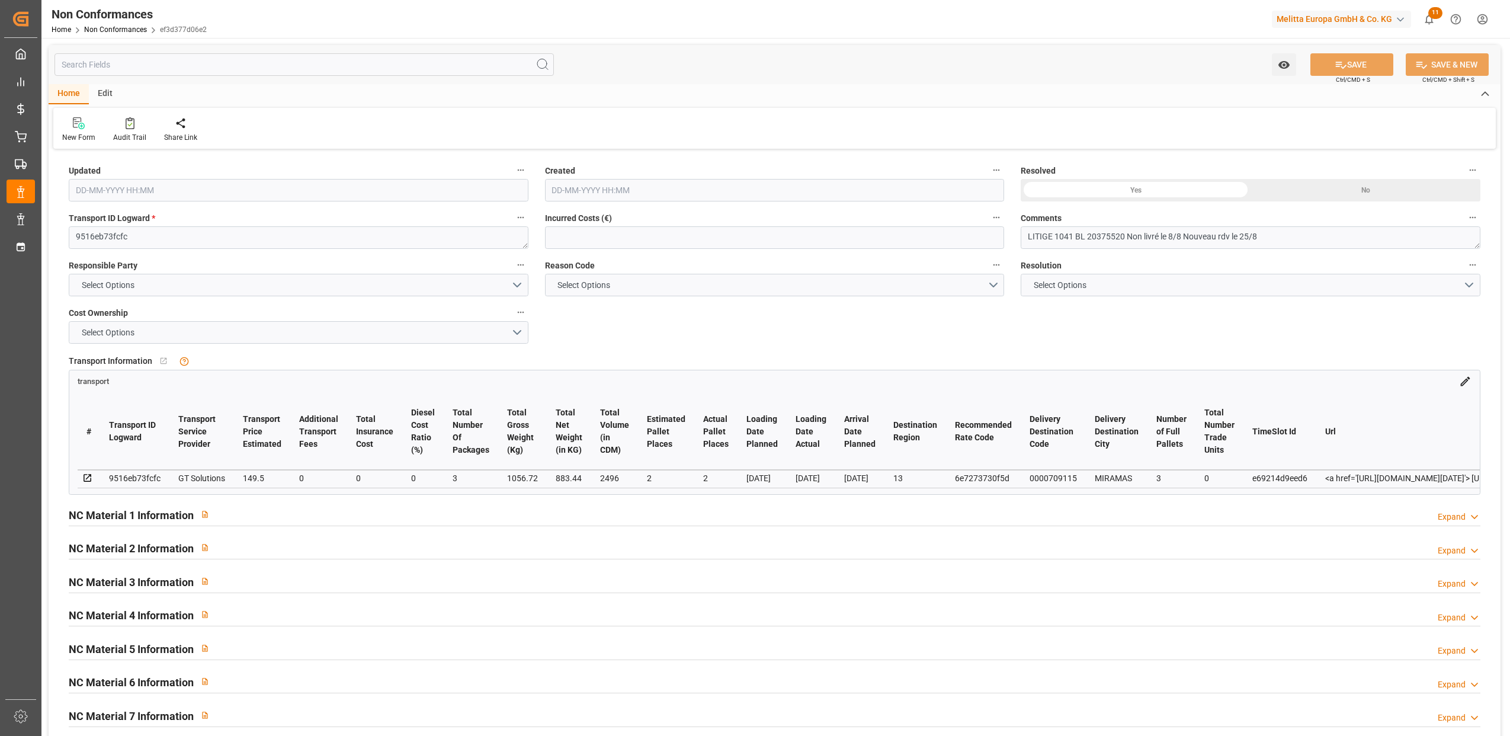
type input "[DATE] 13:28"
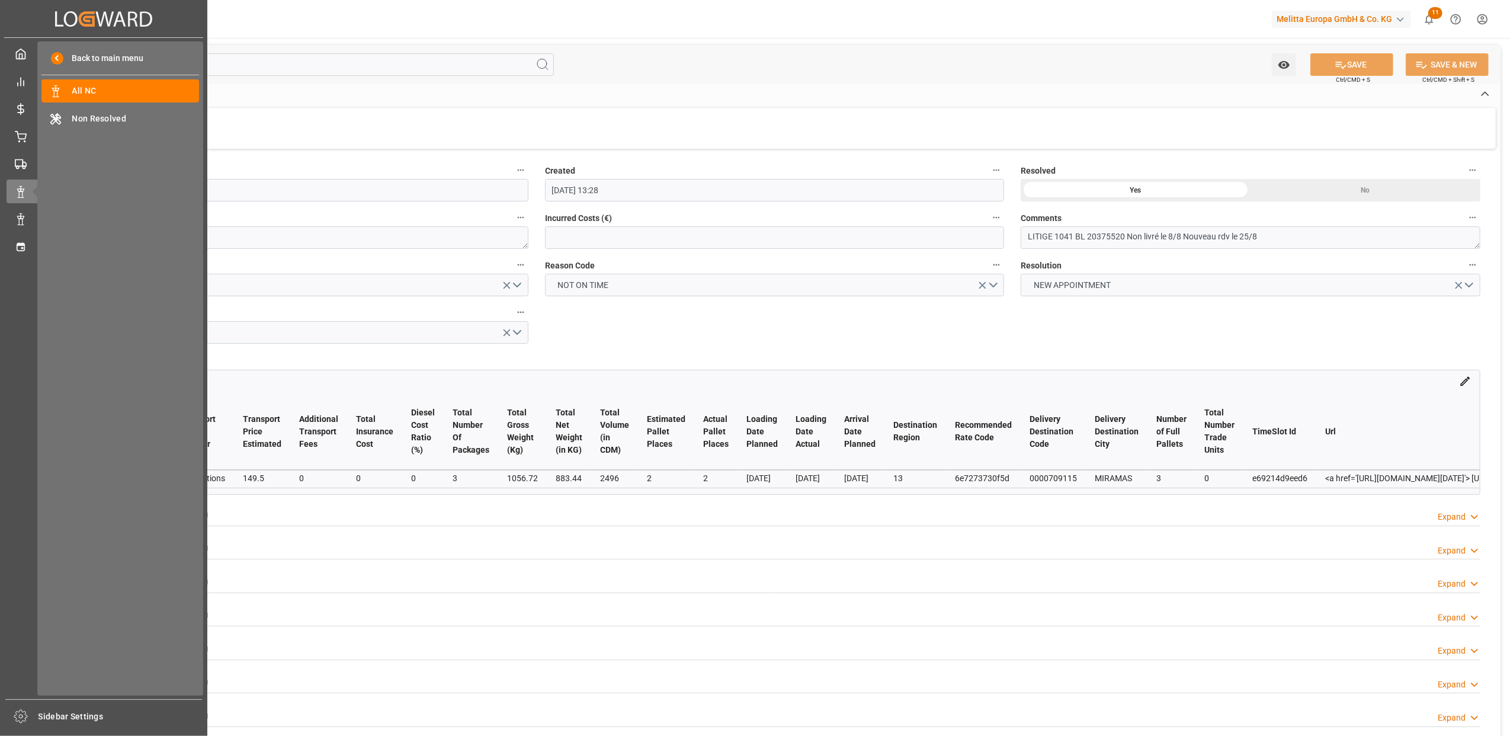
click at [37, 148] on div "Back to main menu All NC All NC Non Resolved Non Resolved" at bounding box center [120, 368] width 166 height 654
click at [17, 136] on icon at bounding box center [21, 137] width 12 height 12
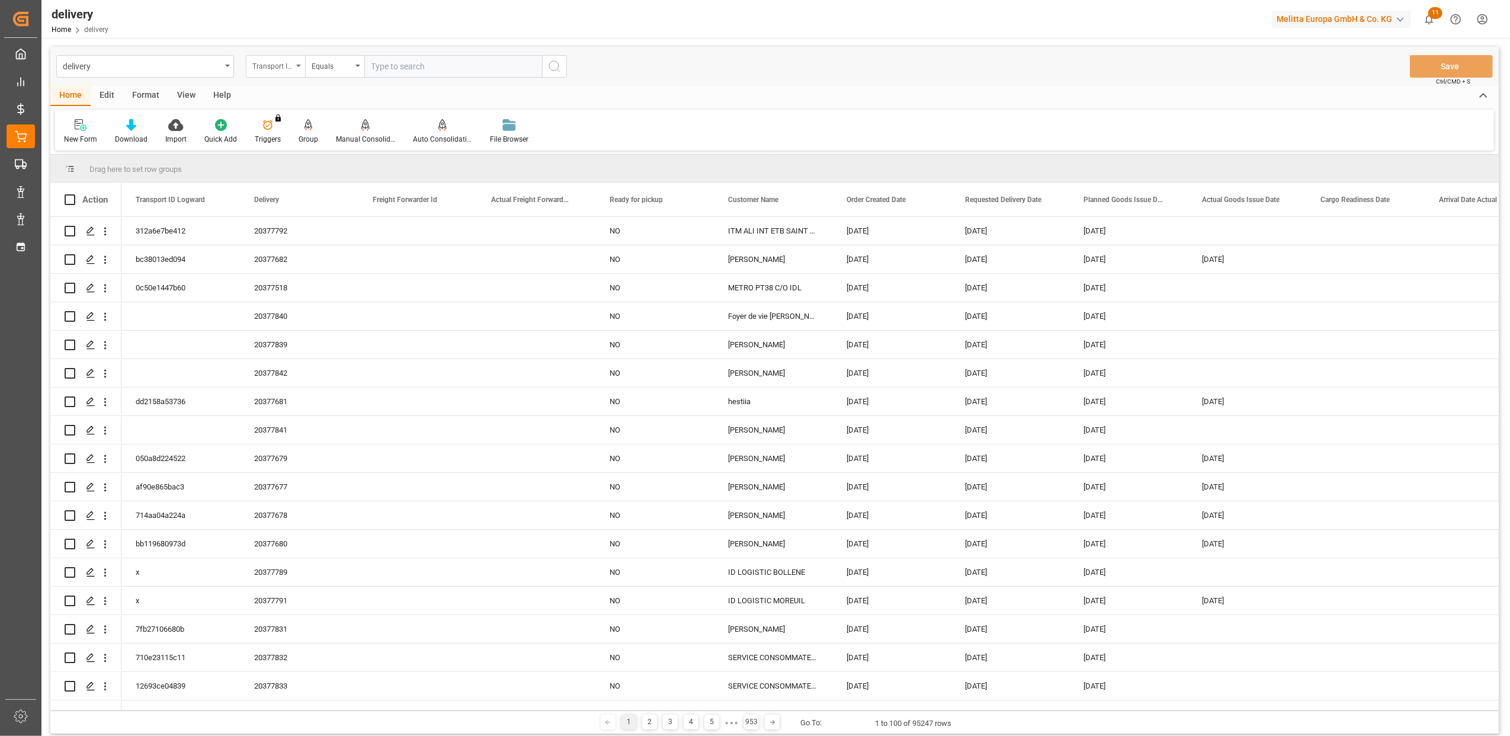
click at [299, 68] on div "Transport ID Logward" at bounding box center [275, 66] width 59 height 23
click at [297, 145] on div "Delivery" at bounding box center [334, 145] width 177 height 25
click at [431, 69] on input "text" at bounding box center [453, 66] width 178 height 23
type input "20375716"
click at [558, 64] on circle "search button" at bounding box center [553, 65] width 9 height 9
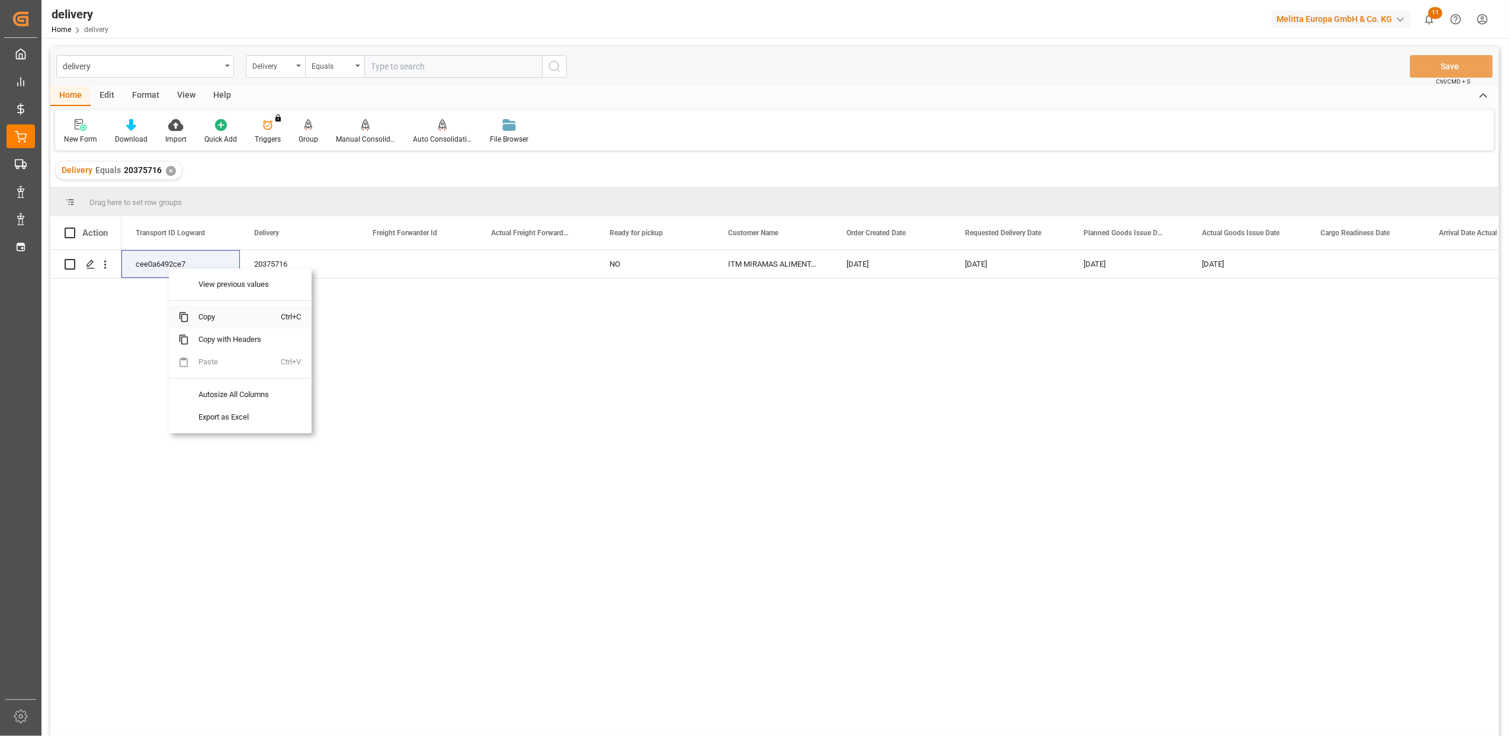
click at [232, 318] on span "Copy" at bounding box center [235, 317] width 92 height 23
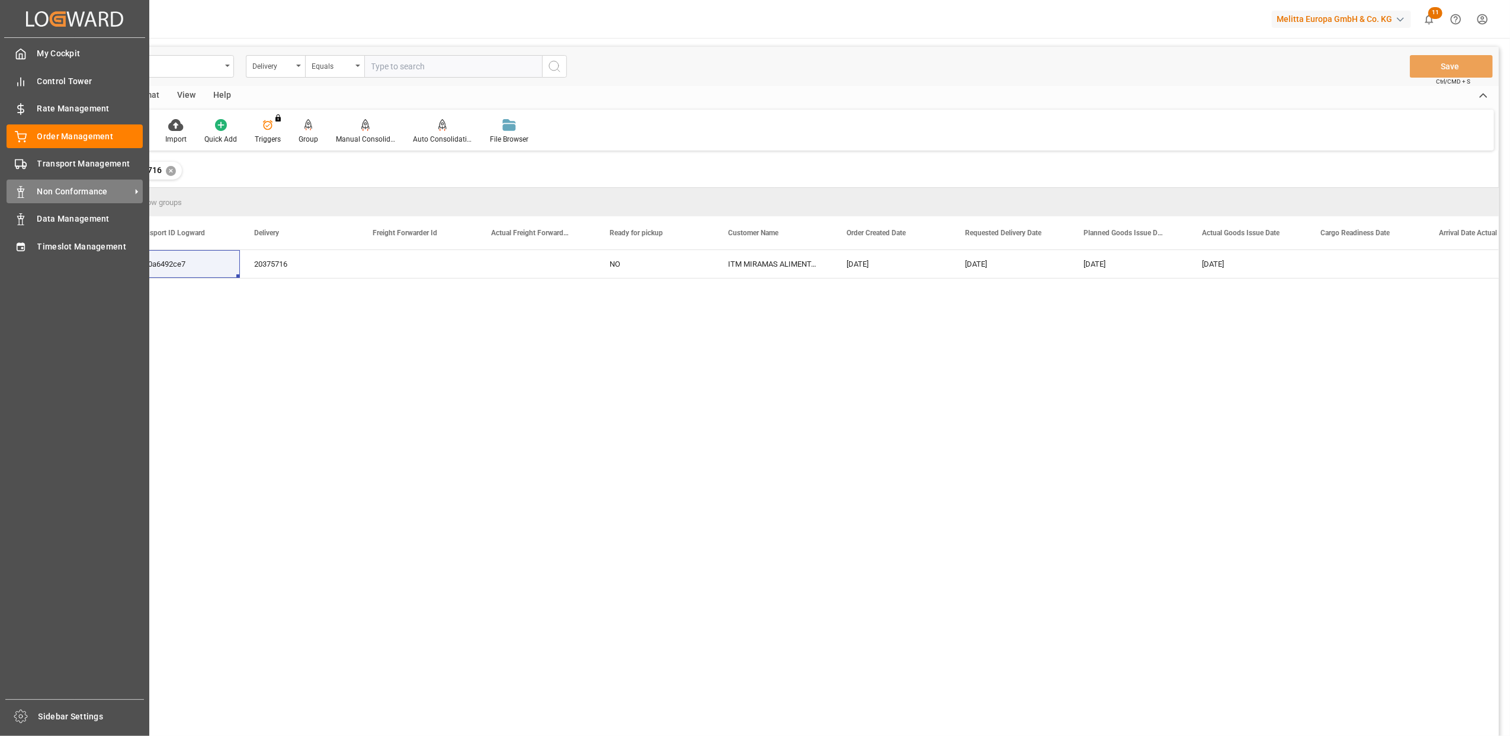
click at [47, 193] on span "Non Conformance" at bounding box center [84, 191] width 94 height 12
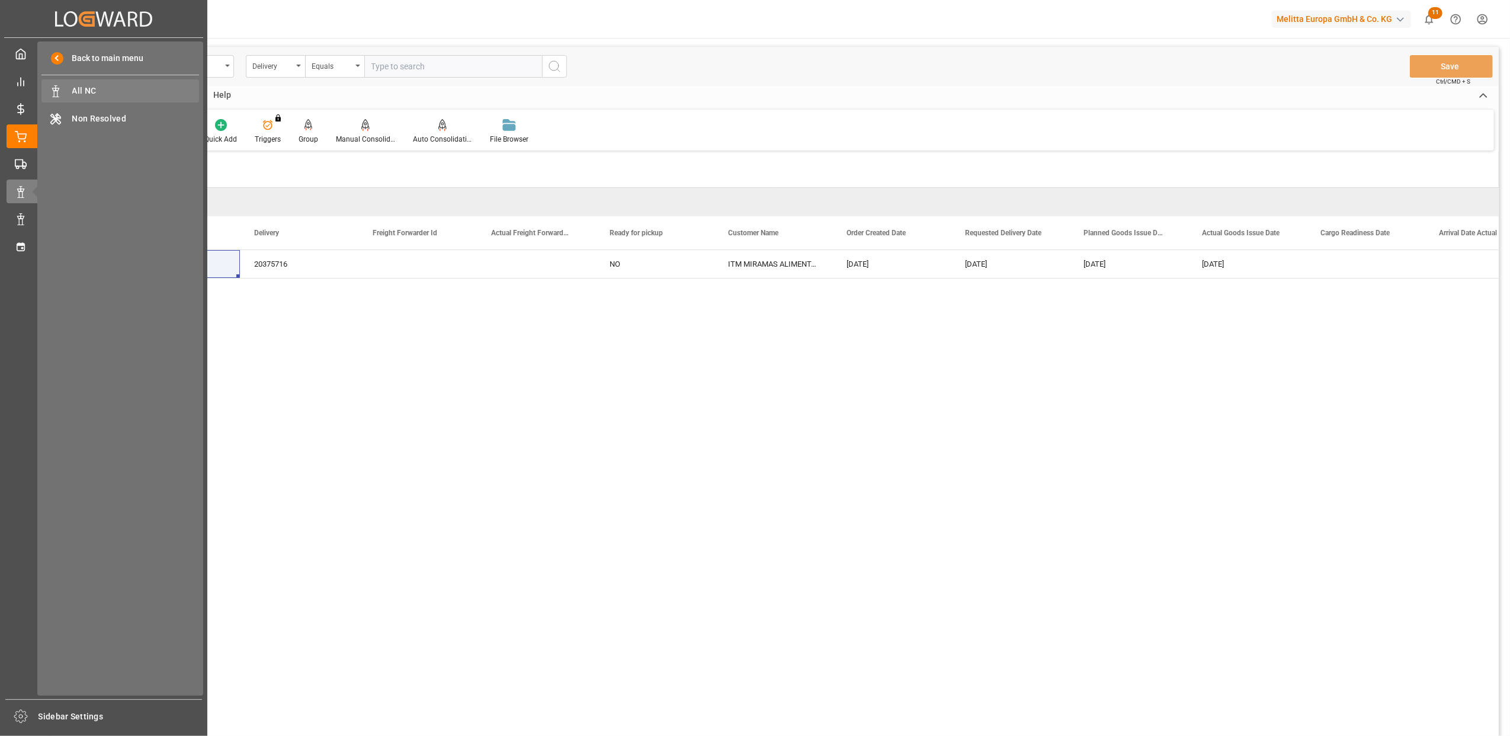
click at [110, 94] on span "All NC" at bounding box center [135, 91] width 127 height 12
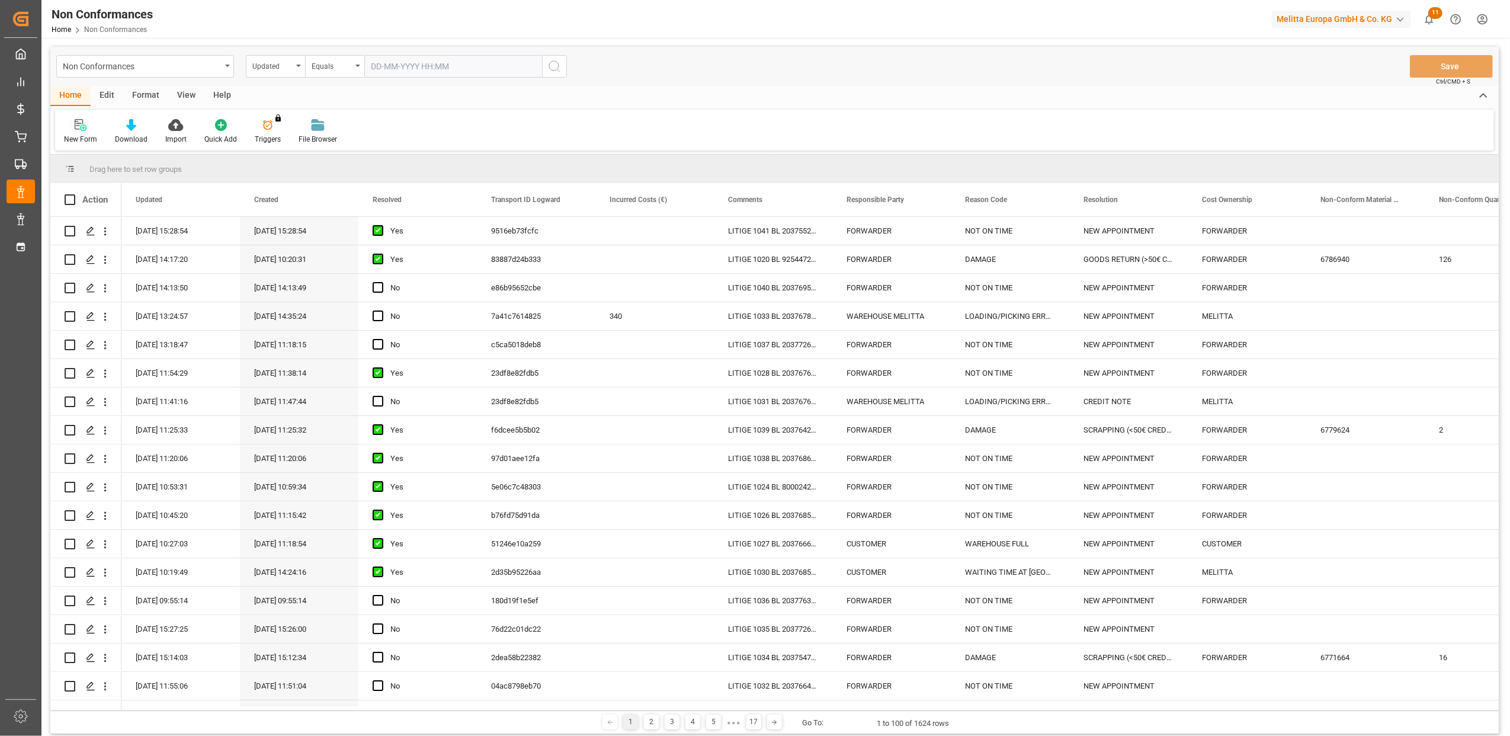
click at [72, 124] on div at bounding box center [80, 125] width 33 height 12
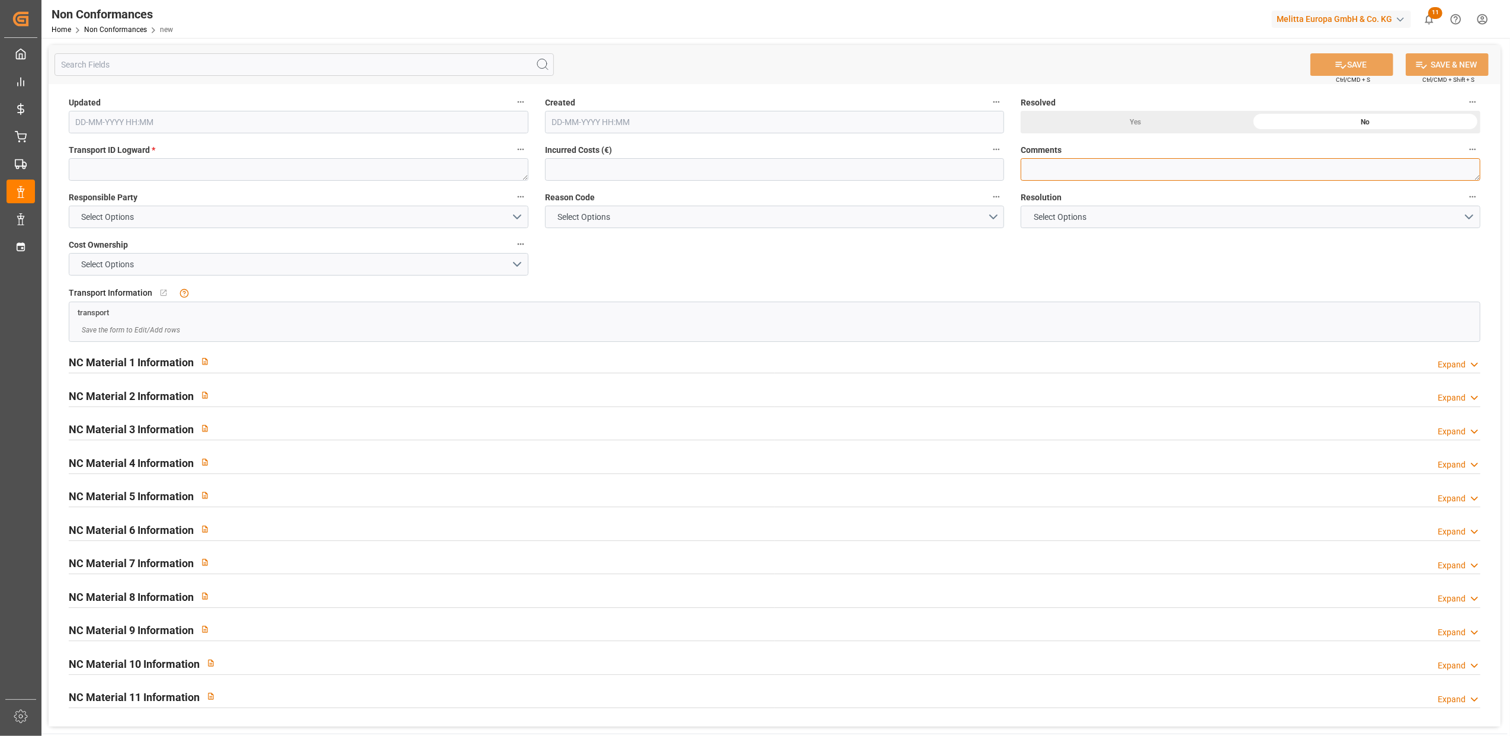
click at [1108, 169] on textarea at bounding box center [1251, 169] width 460 height 23
type textarea "LITIGE 1042"
click at [352, 166] on textarea at bounding box center [299, 169] width 460 height 23
paste textarea "cee0a6492ce7"
type textarea "cee0a6492ce7"
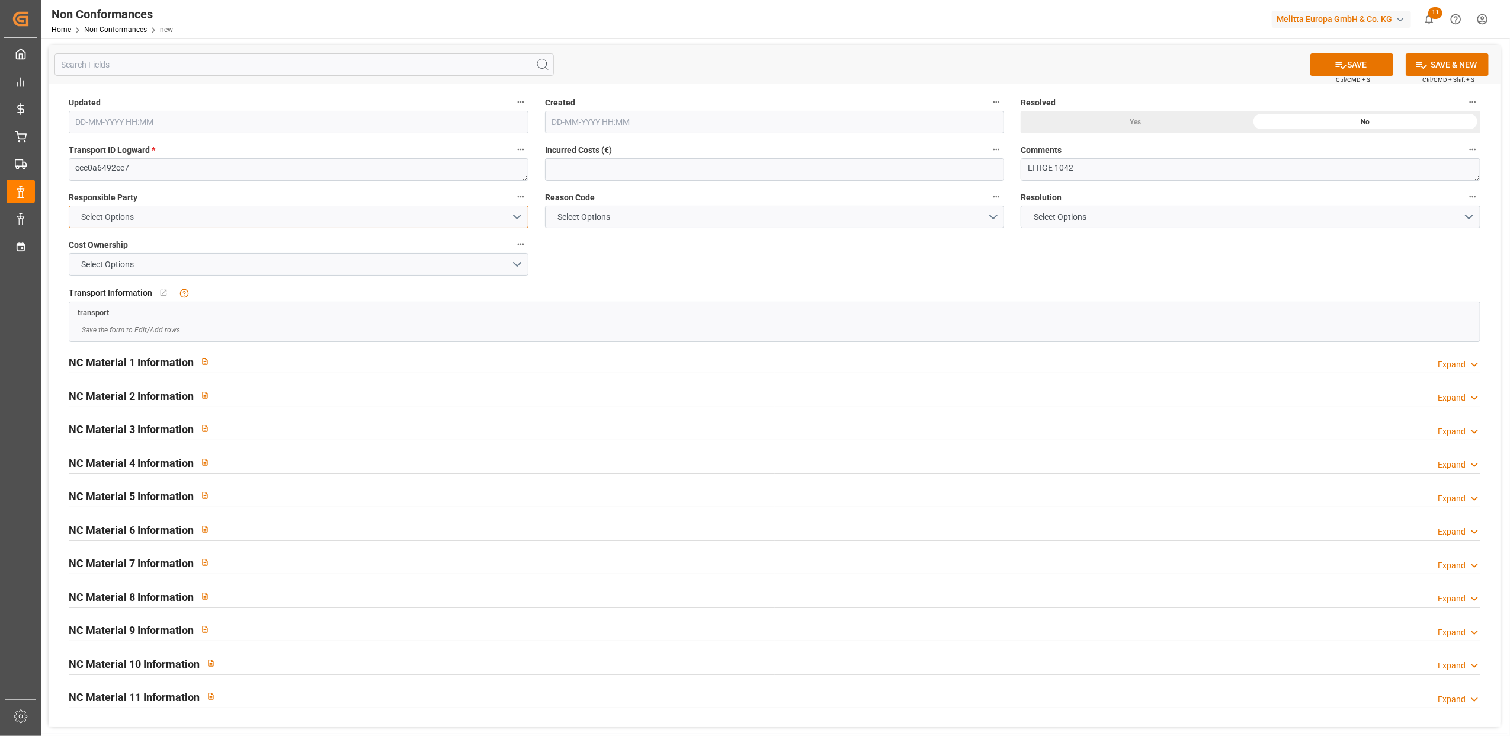
click at [508, 216] on button "Select Options" at bounding box center [299, 217] width 460 height 23
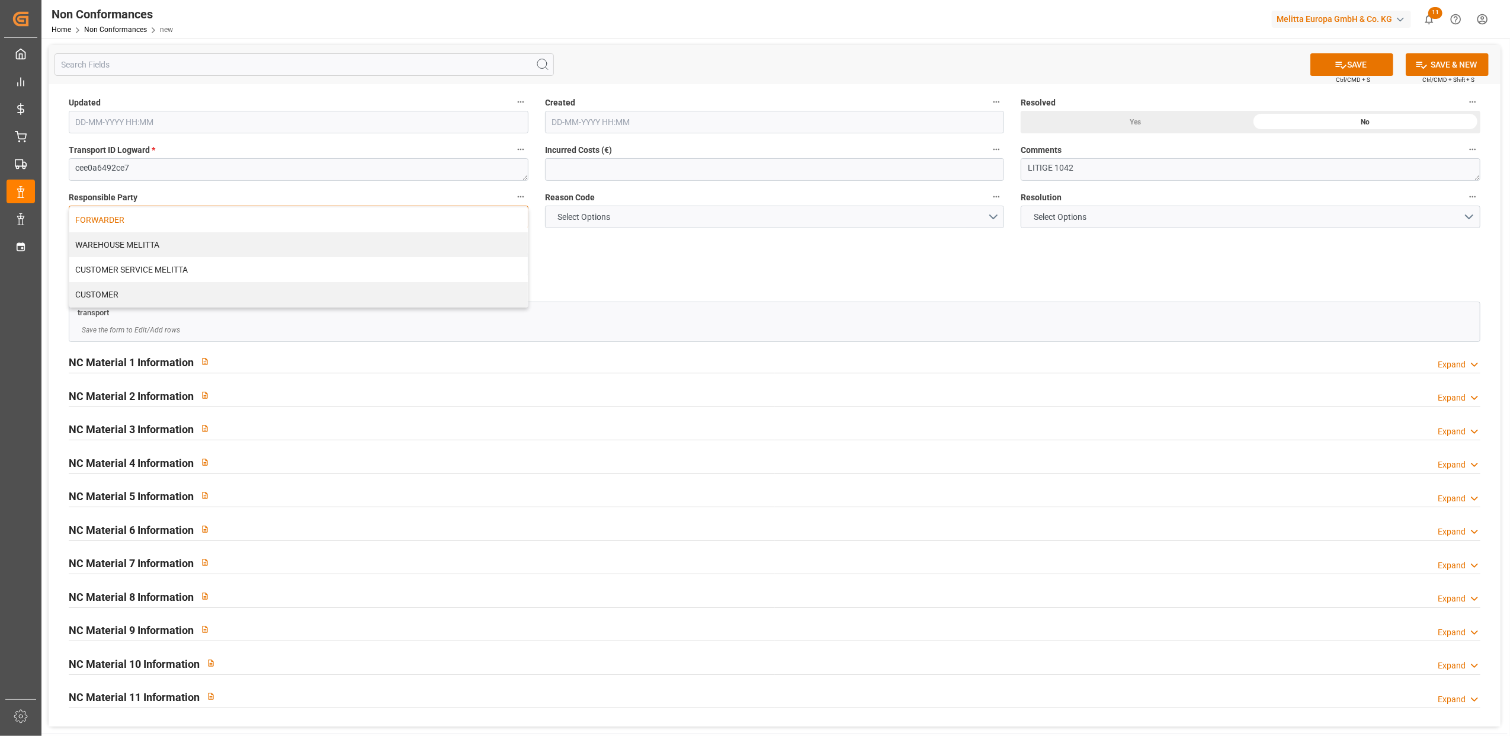
click at [249, 220] on div "FORWARDER" at bounding box center [298, 219] width 459 height 25
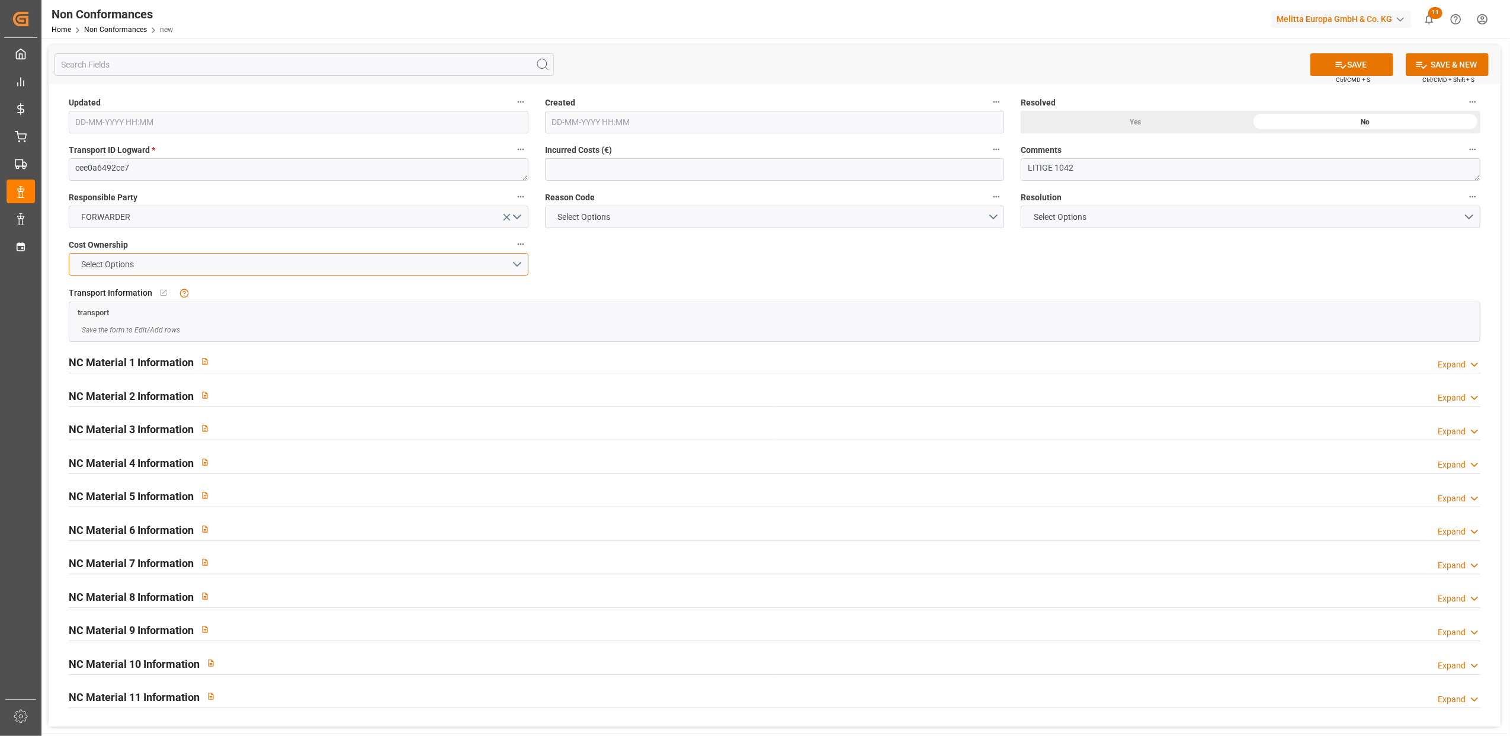
click at [517, 267] on button "Select Options" at bounding box center [299, 264] width 460 height 23
drag, startPoint x: 475, startPoint y: 273, endPoint x: 667, endPoint y: 266, distance: 192.1
click at [477, 273] on div "FORWARDER" at bounding box center [298, 267] width 459 height 25
click at [991, 220] on button "Select Options" at bounding box center [775, 217] width 460 height 23
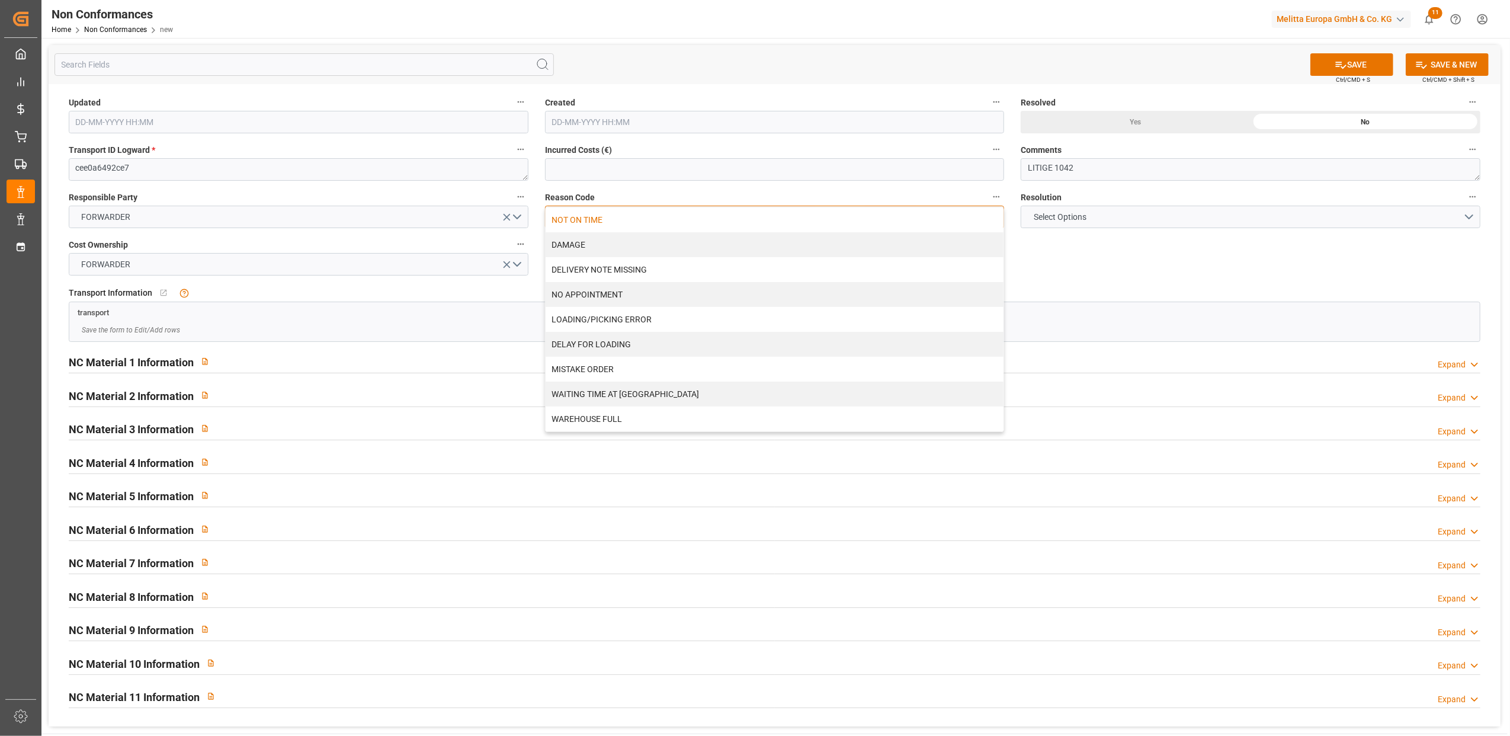
click at [652, 217] on div "NOT ON TIME" at bounding box center [775, 219] width 459 height 25
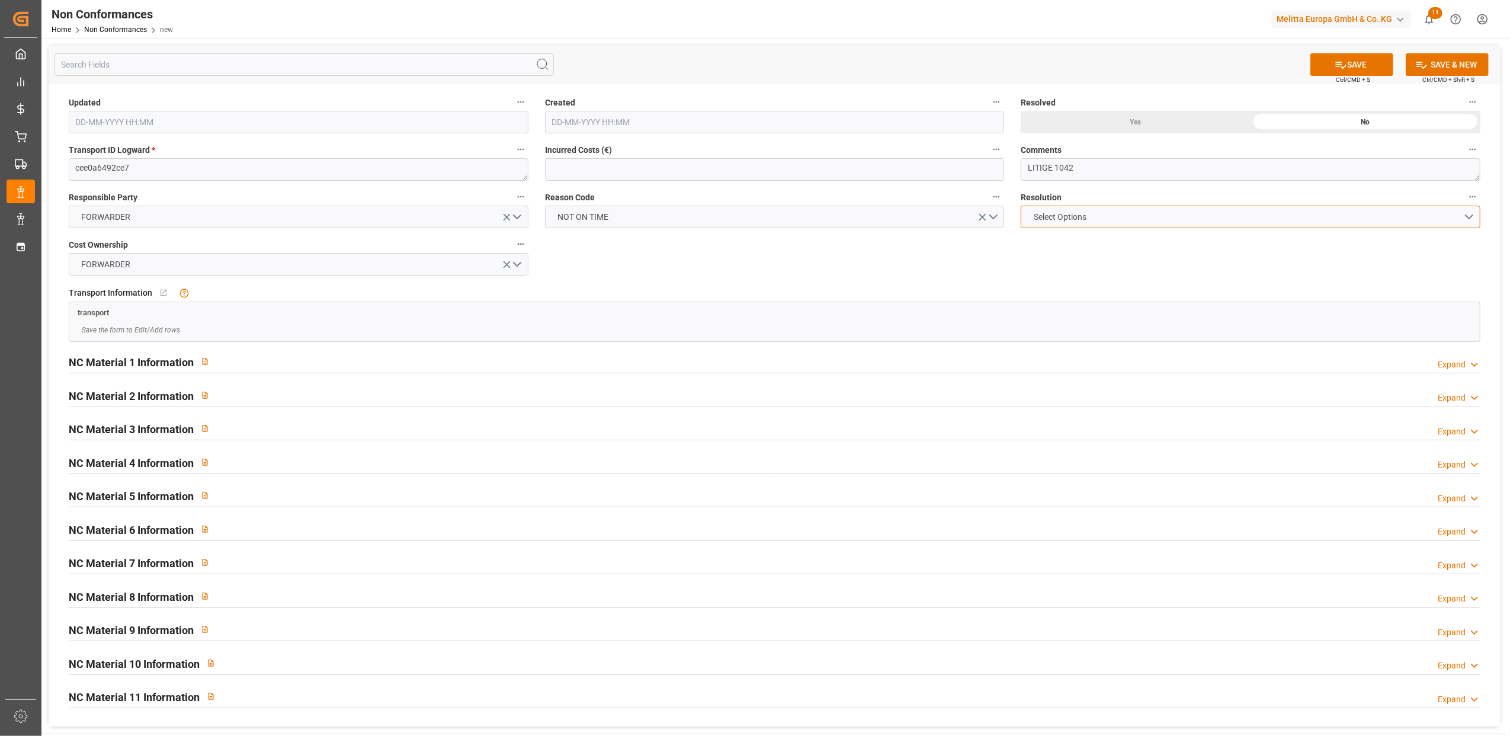
click at [1465, 214] on button "Select Options" at bounding box center [1251, 217] width 460 height 23
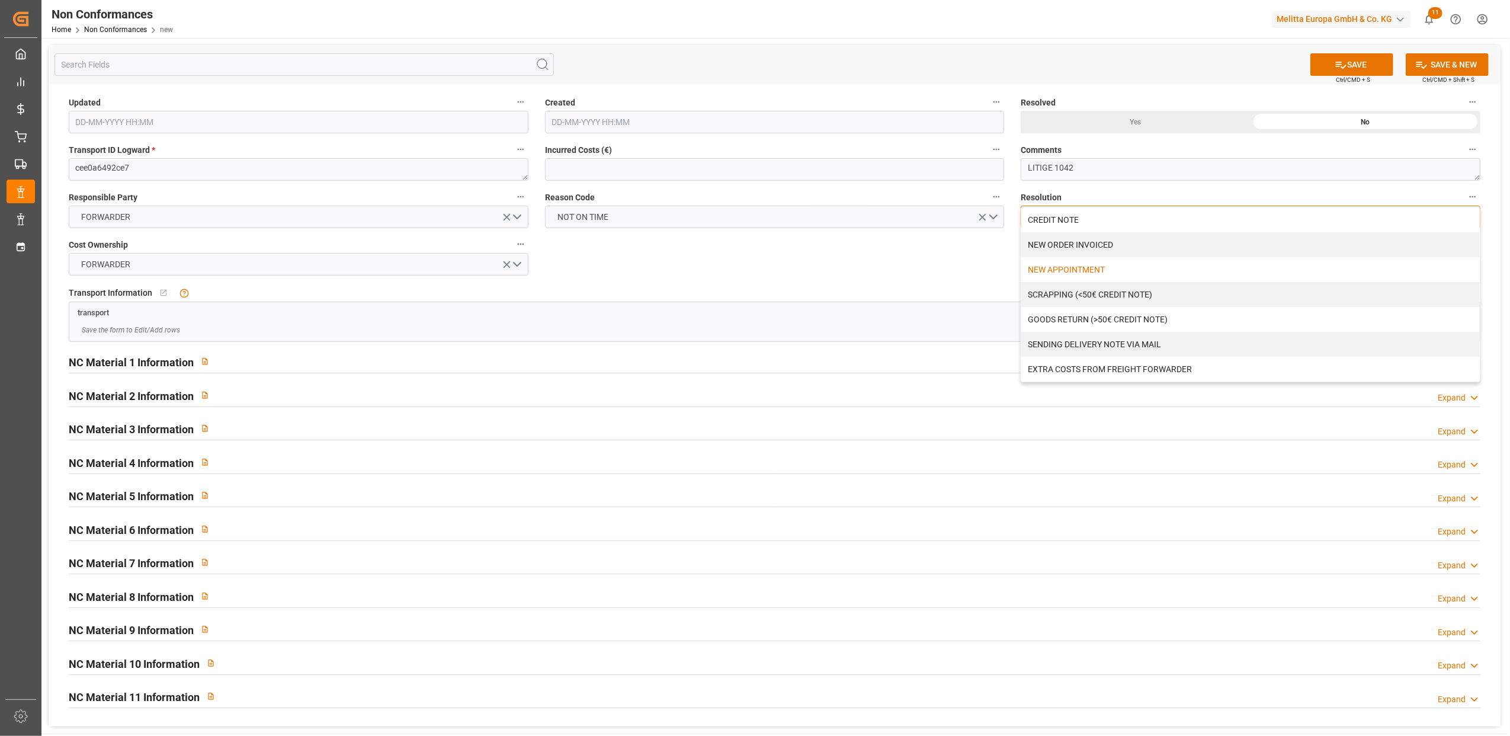
click at [1098, 263] on div "NEW APPOINTMENT" at bounding box center [1251, 269] width 459 height 25
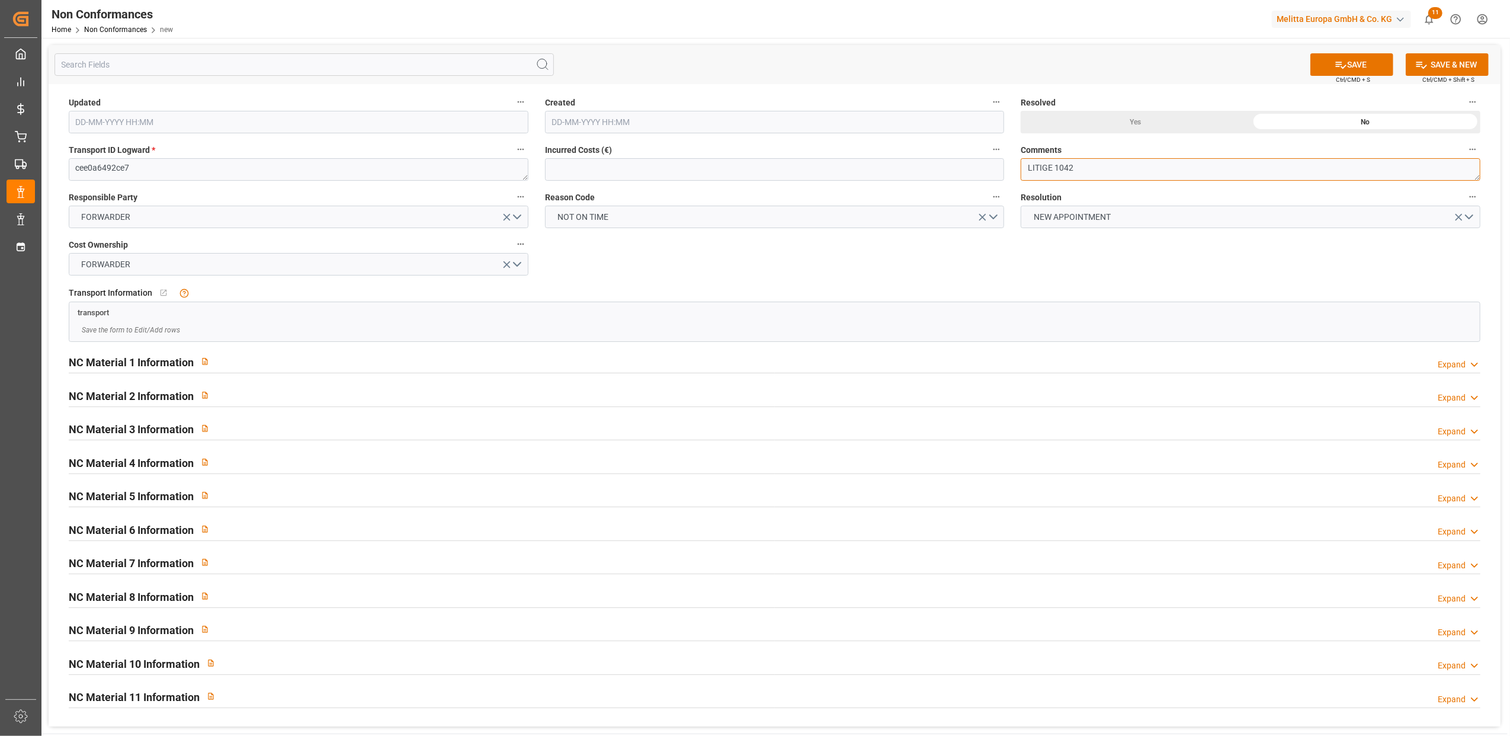
click at [1135, 166] on textarea "LITIGE 1042" at bounding box center [1251, 169] width 460 height 23
type textarea "LITIGE 1042 BL 20375716 Non livré le 8/8. Reliv le 25/8"
click at [1136, 120] on div "Yes" at bounding box center [1136, 122] width 230 height 23
click at [1352, 63] on button "SAVE" at bounding box center [1352, 64] width 83 height 23
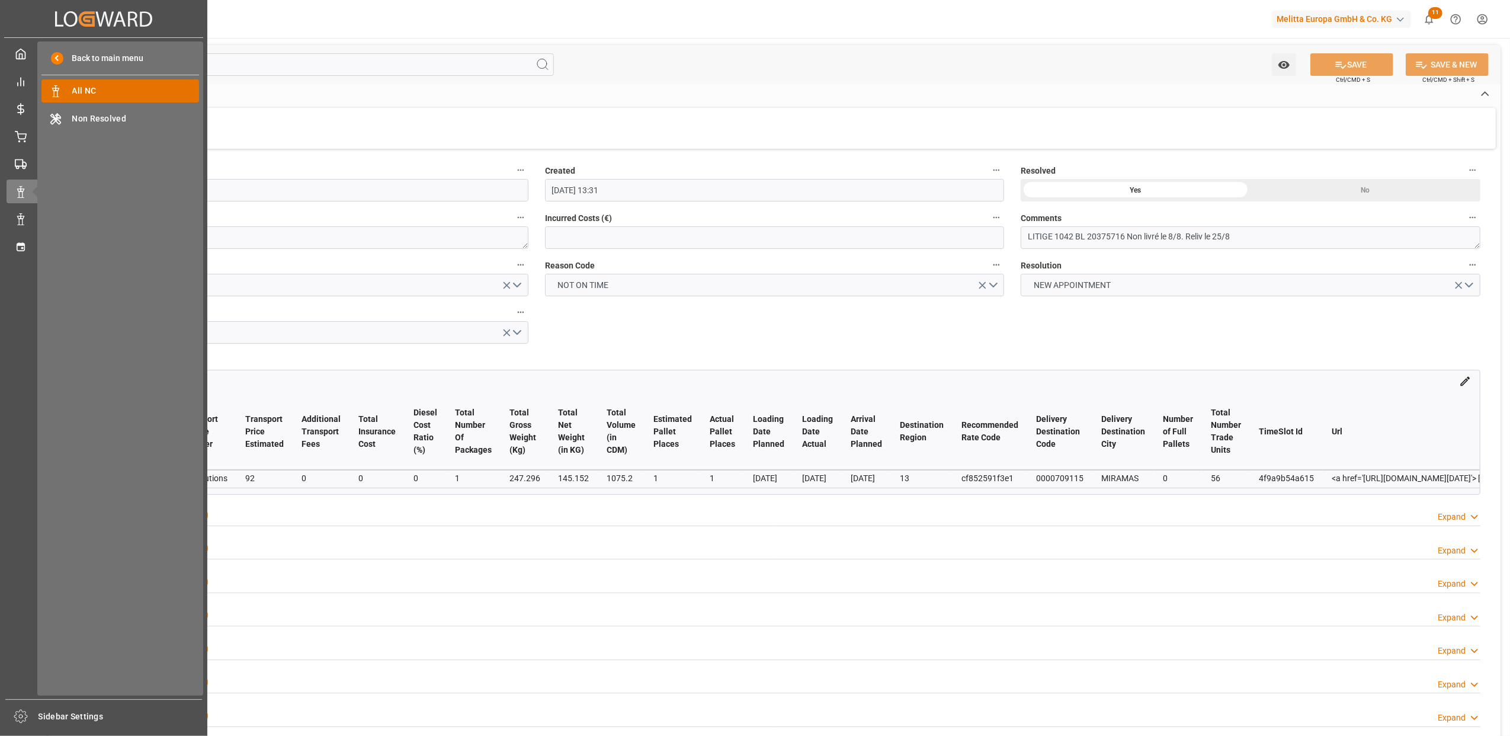
click at [120, 90] on span "All NC" at bounding box center [135, 91] width 127 height 12
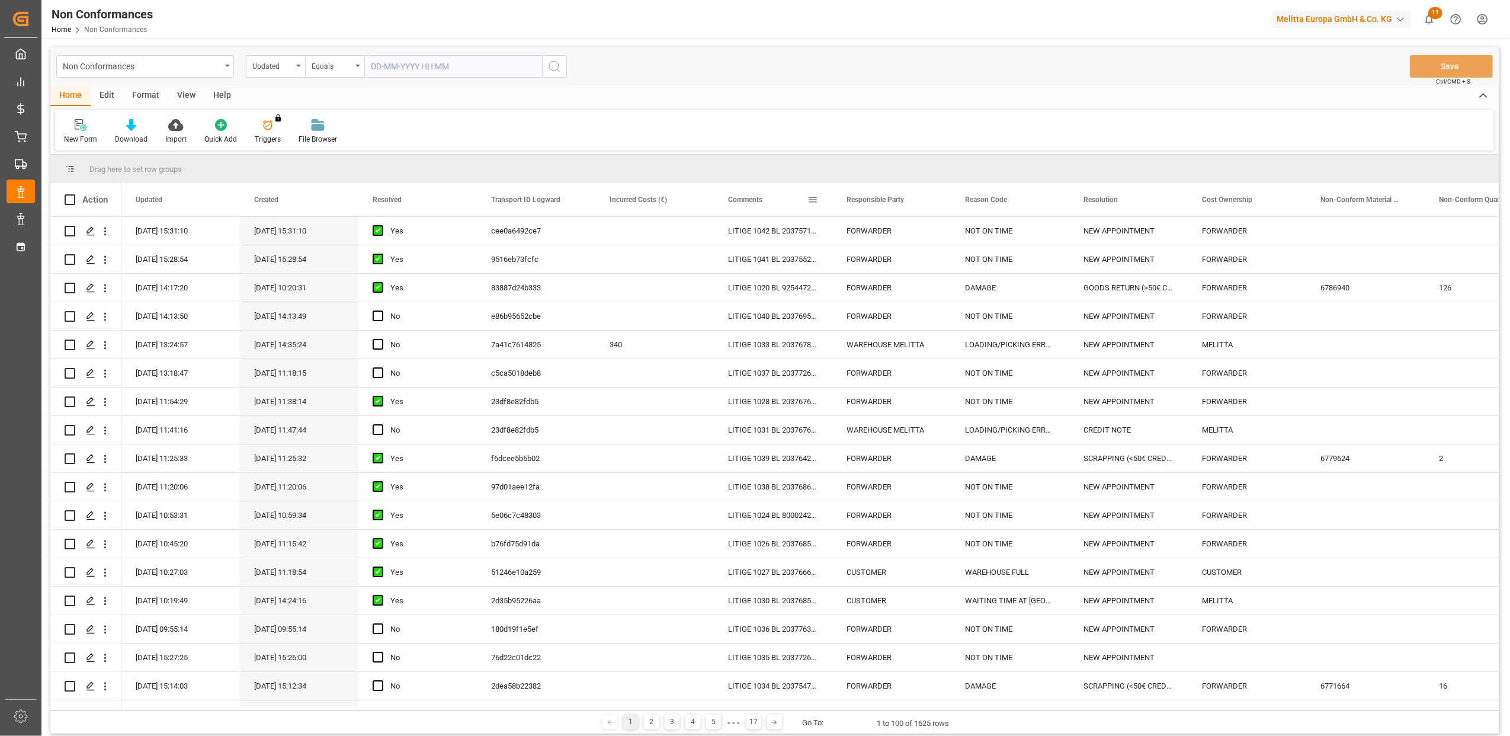
click at [813, 200] on span at bounding box center [813, 199] width 11 height 11
click at [872, 198] on span "filter" at bounding box center [868, 201] width 11 height 11
click at [918, 232] on span "Filtering operator" at bounding box center [919, 234] width 11 height 11
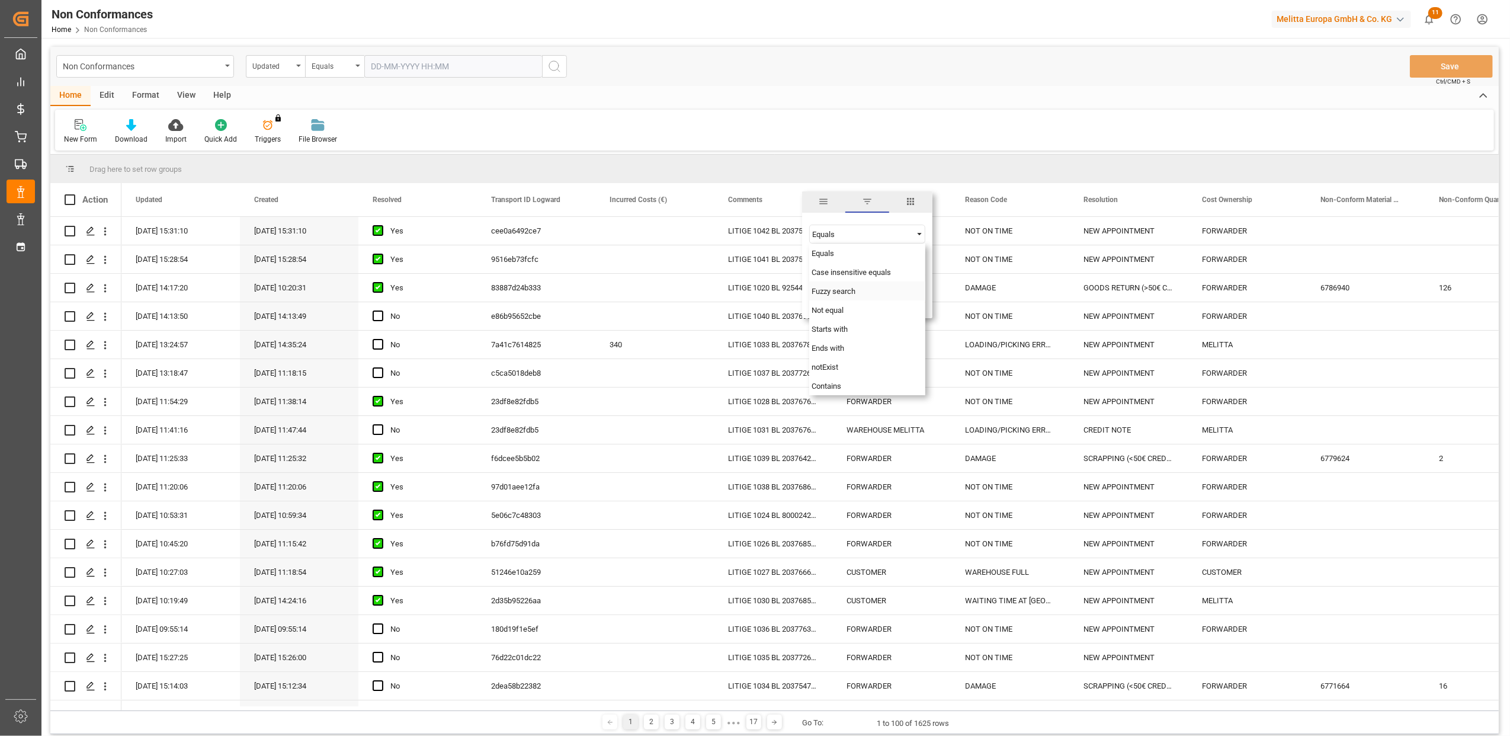
click at [815, 289] on span "Fuzzy search" at bounding box center [834, 291] width 44 height 9
click at [859, 265] on input "Filter Value" at bounding box center [867, 264] width 116 height 24
type input "20375521"
drag, startPoint x: 880, startPoint y: 299, endPoint x: 901, endPoint y: 384, distance: 87.2
click at [879, 301] on button "Apply" at bounding box center [883, 300] width 22 height 12
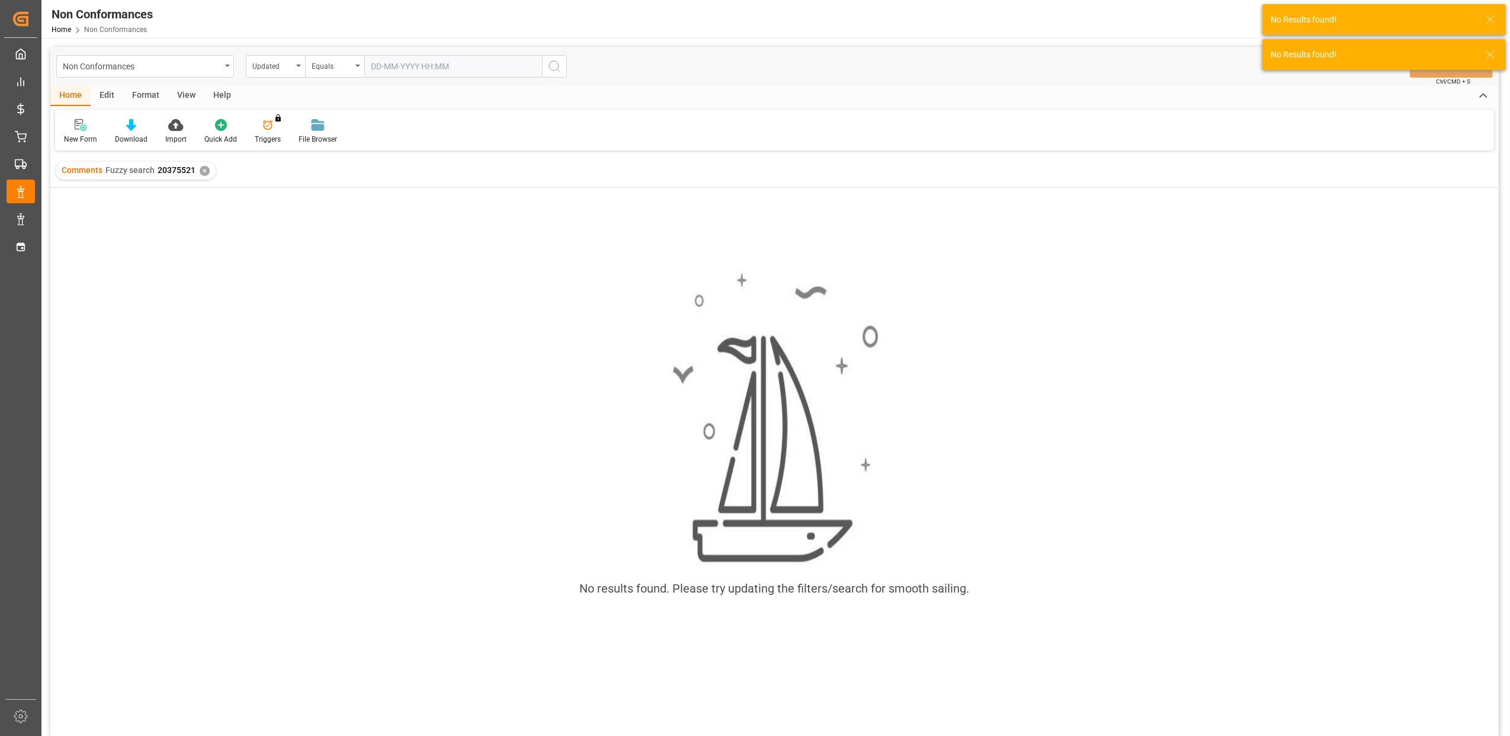
click at [201, 162] on div "Comments Fuzzy search 20375521 ✕" at bounding box center [136, 171] width 160 height 18
click at [201, 169] on div "✕" at bounding box center [205, 171] width 10 height 10
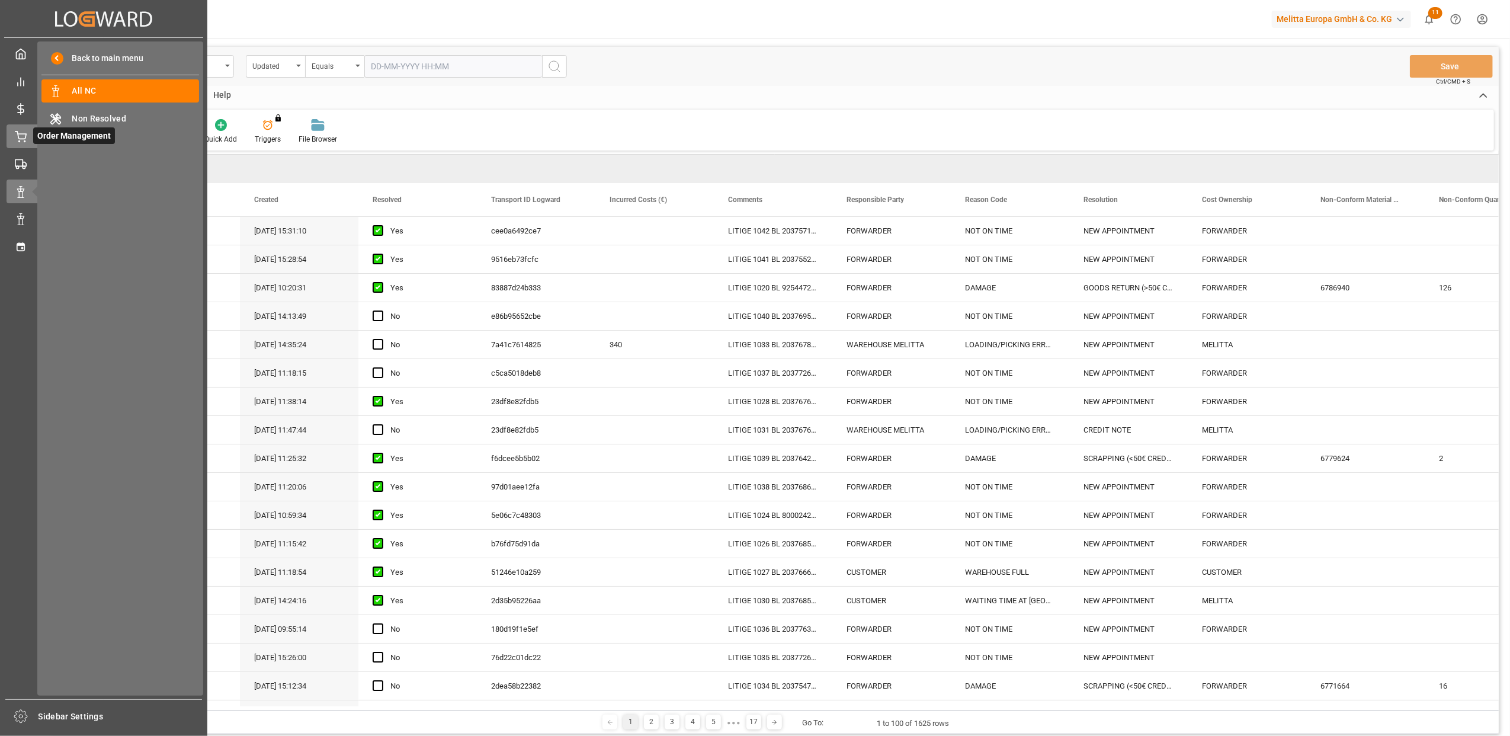
click at [19, 137] on icon at bounding box center [20, 136] width 11 height 8
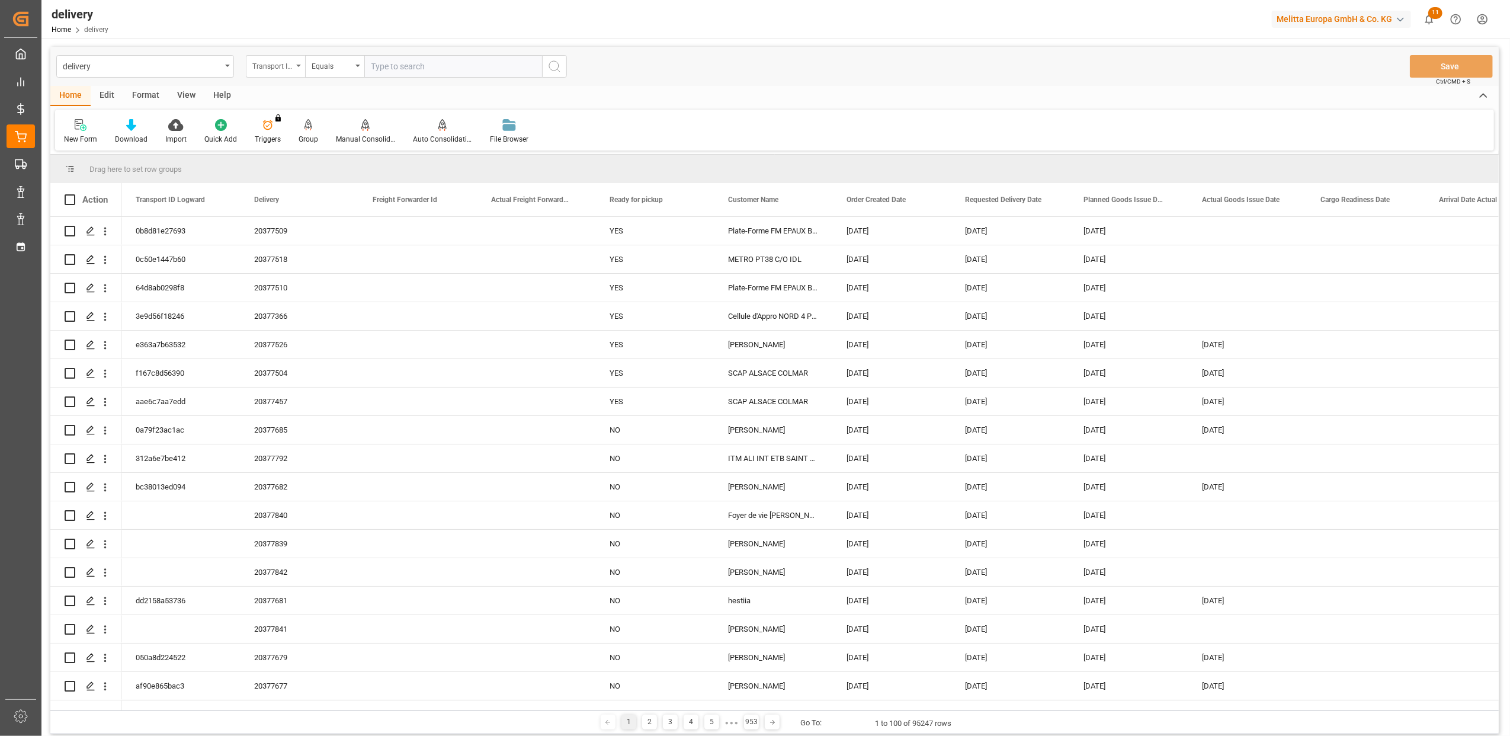
click at [299, 68] on div "Transport ID Logward" at bounding box center [275, 66] width 59 height 23
click at [280, 150] on div "Delivery" at bounding box center [334, 145] width 177 height 25
click at [514, 66] on input "text" at bounding box center [453, 66] width 178 height 23
type input "20375521"
click at [551, 67] on icon "search button" at bounding box center [554, 66] width 14 height 14
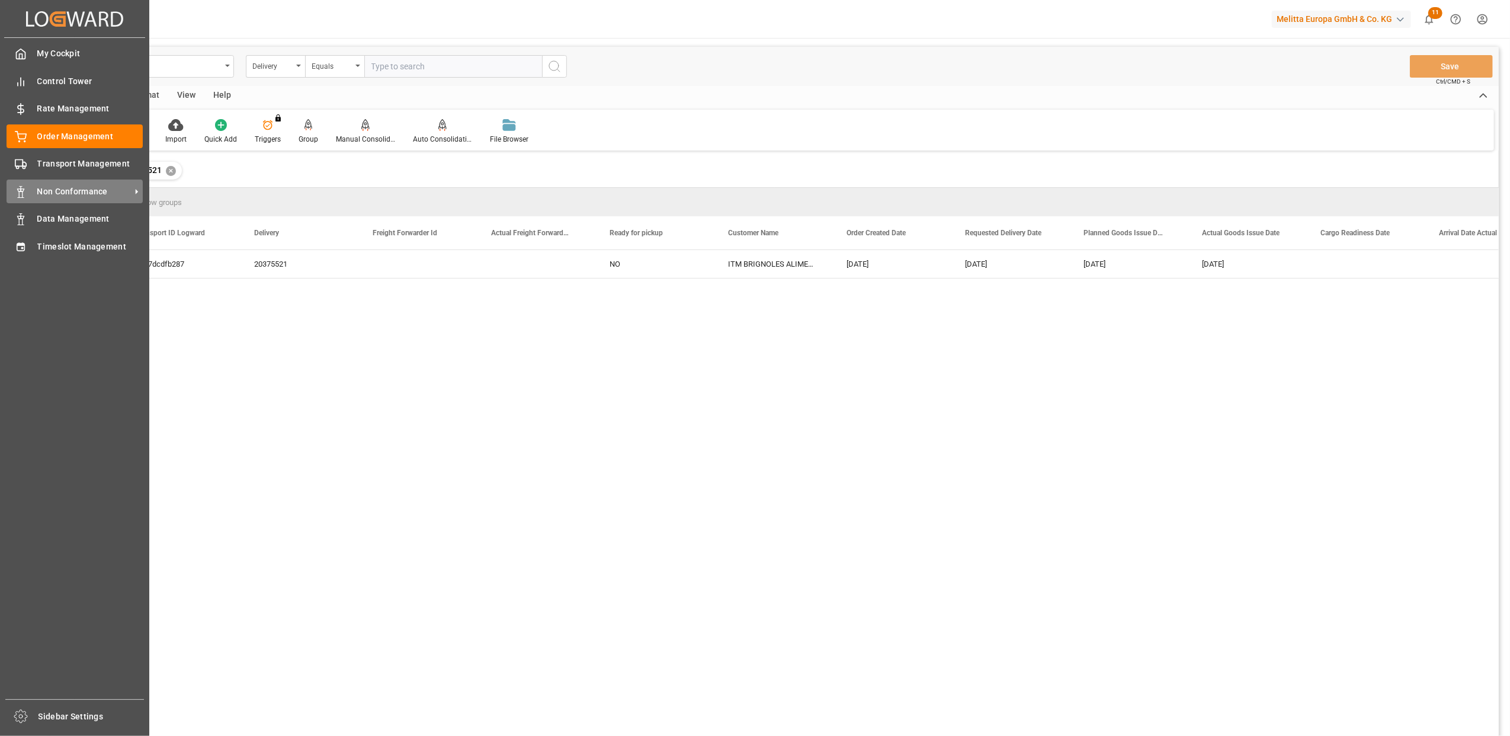
click at [81, 194] on span "Non Conformance" at bounding box center [84, 191] width 94 height 12
